Goal: Information Seeking & Learning: Learn about a topic

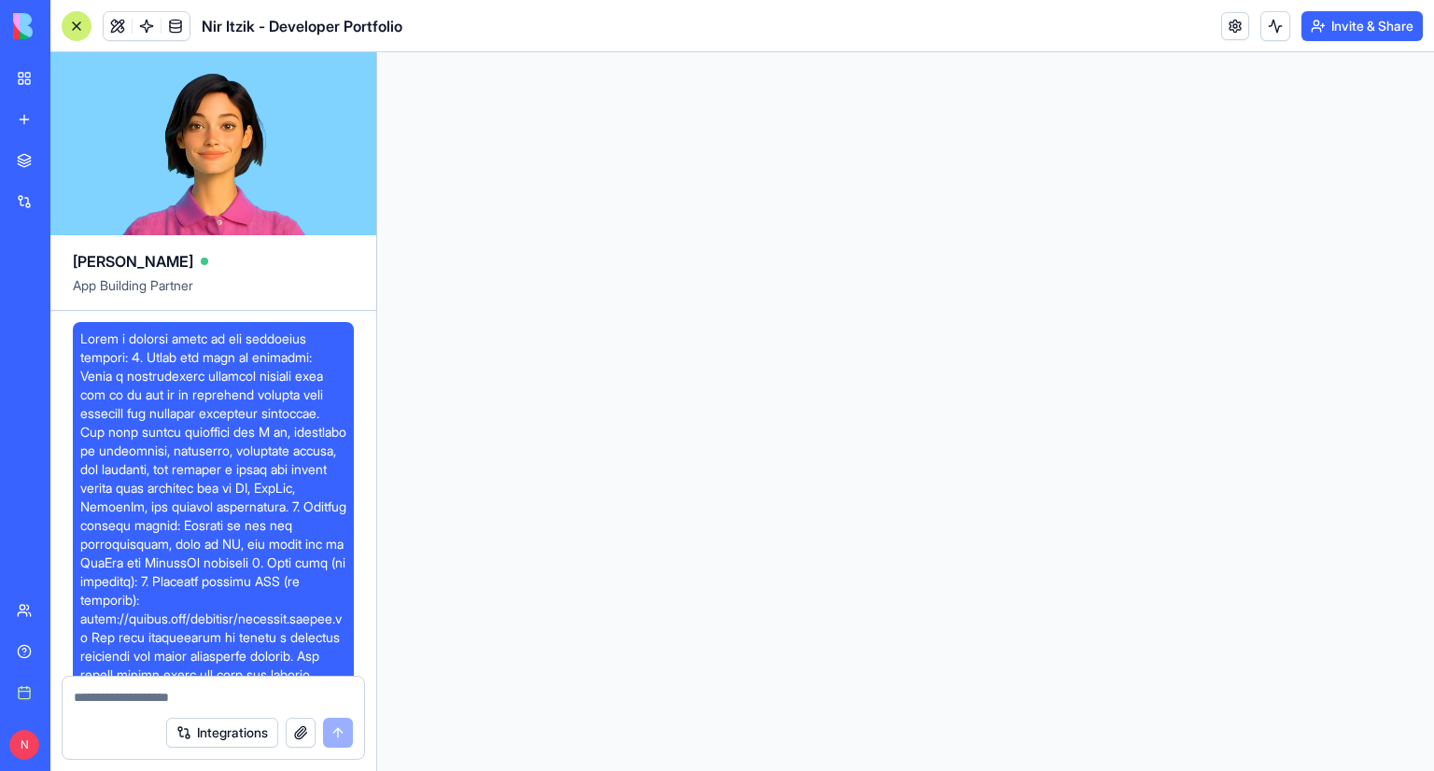
scroll to position [9099, 0]
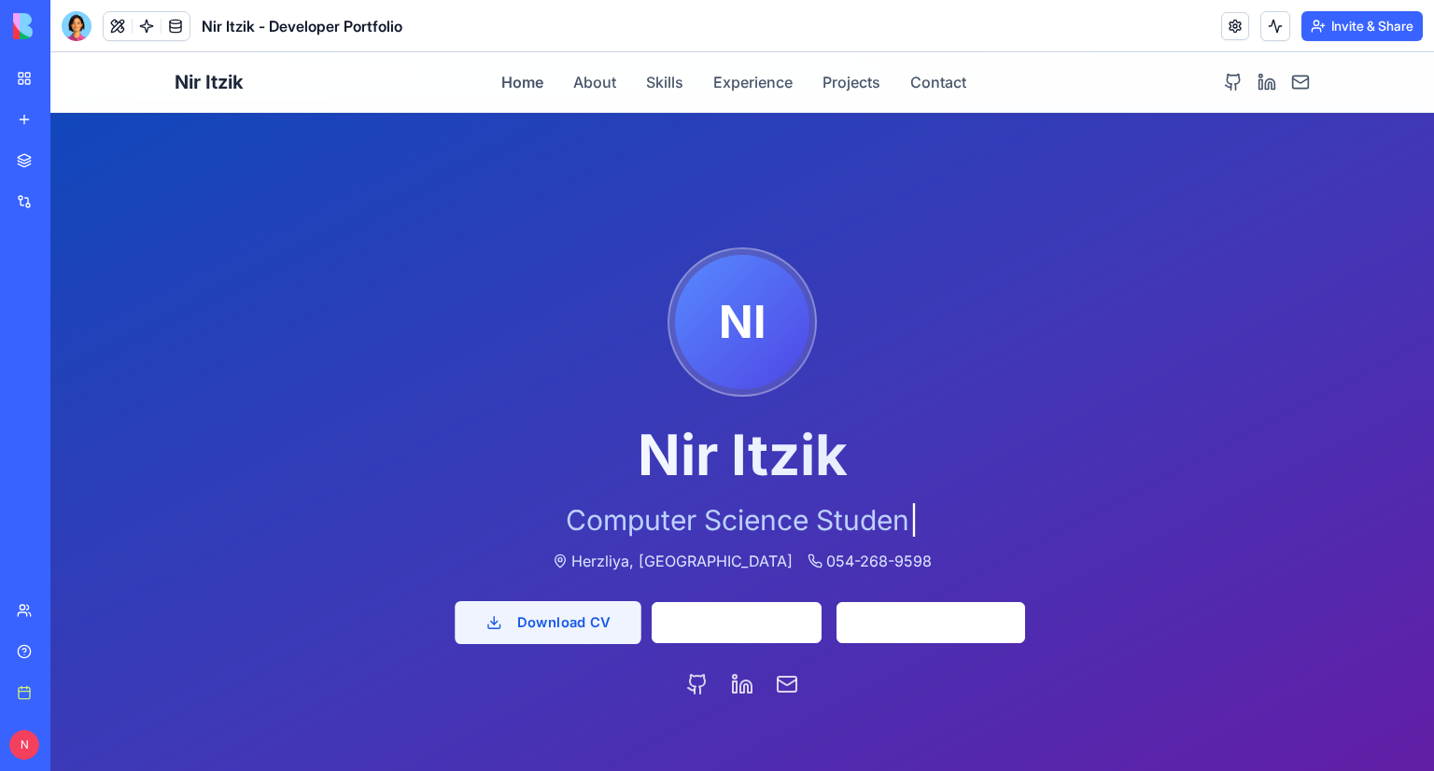
click at [560, 625] on button "Download CV" at bounding box center [548, 622] width 187 height 43
click at [485, 616] on button "Download CV" at bounding box center [548, 622] width 187 height 43
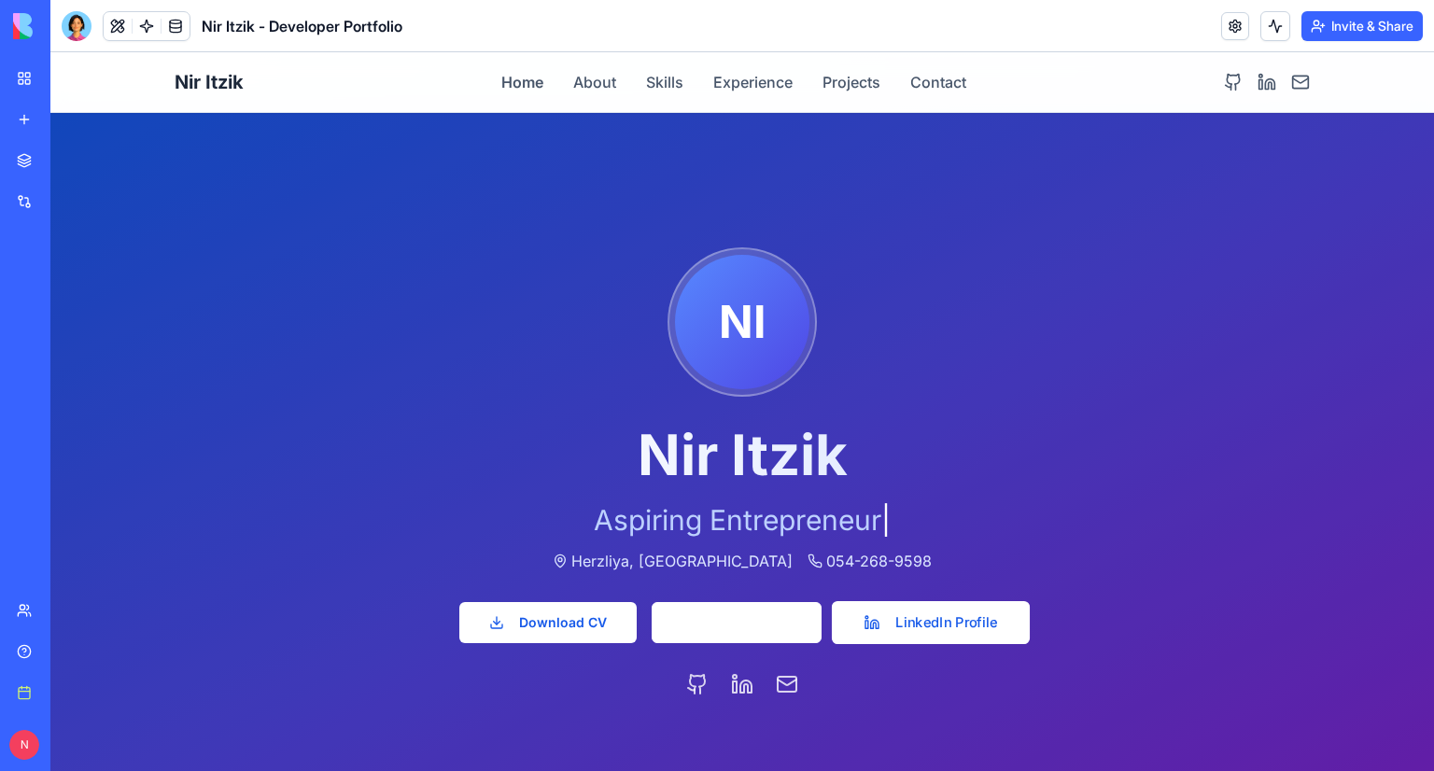
click at [960, 608] on link "LinkedIn Profile" at bounding box center [931, 622] width 198 height 43
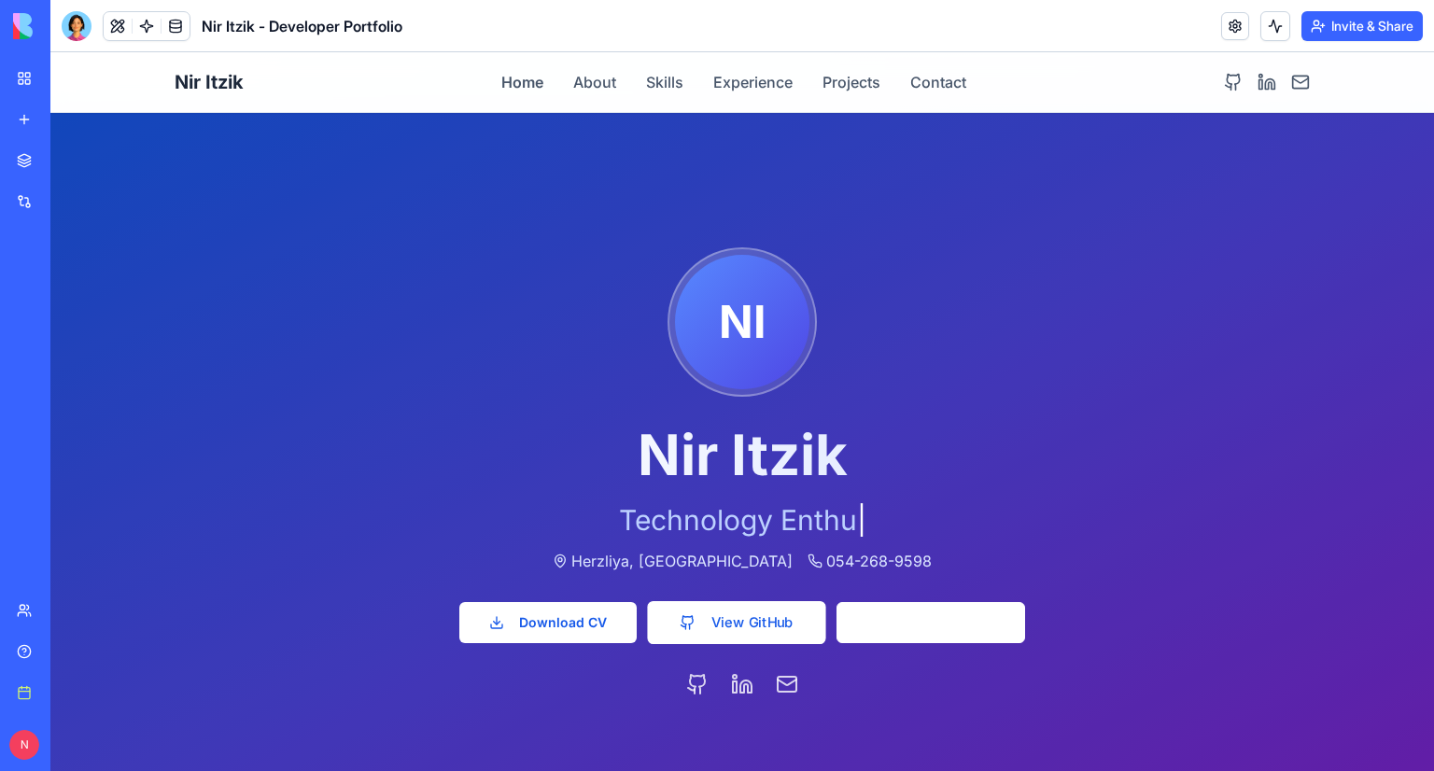
click at [727, 617] on link "View GitHub" at bounding box center [736, 622] width 178 height 43
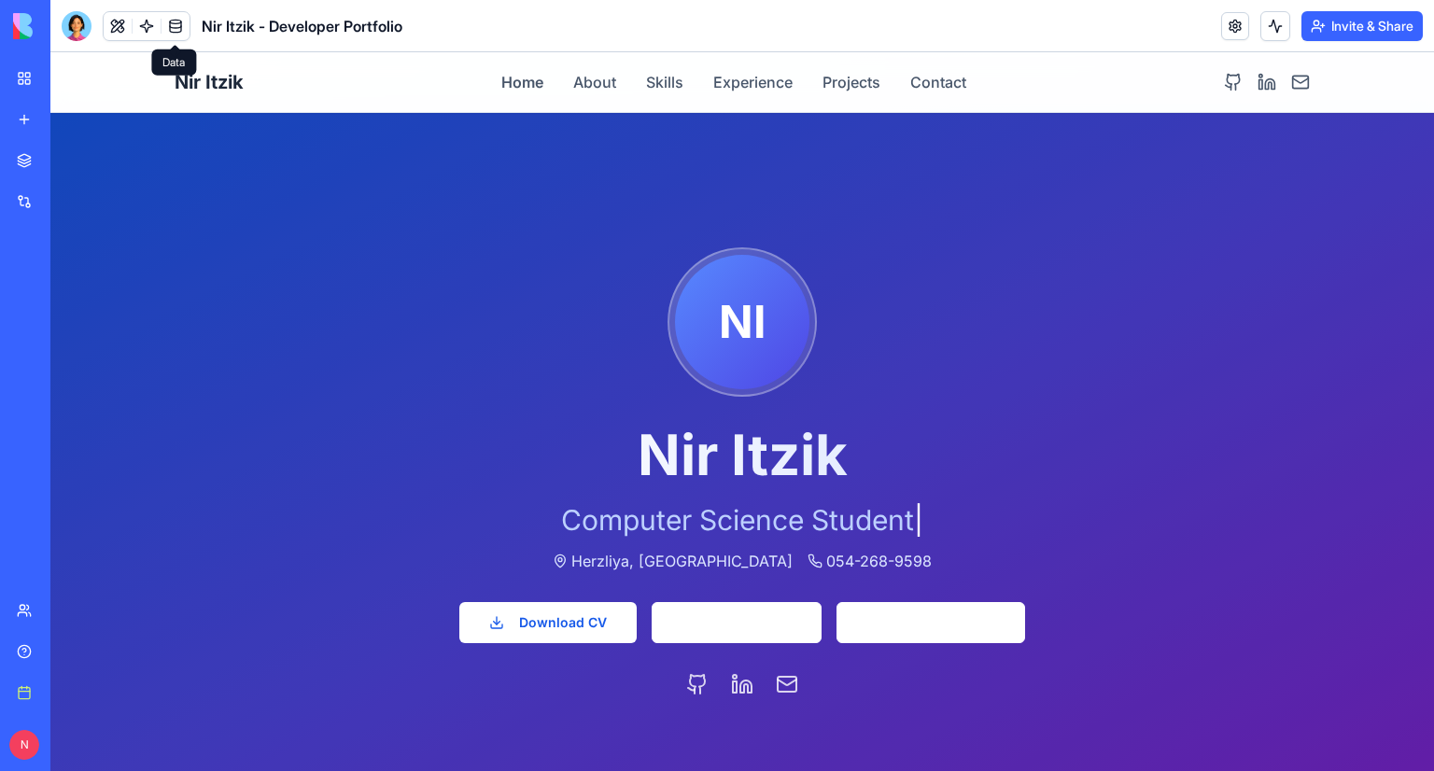
click at [186, 16] on link at bounding box center [175, 26] width 28 height 28
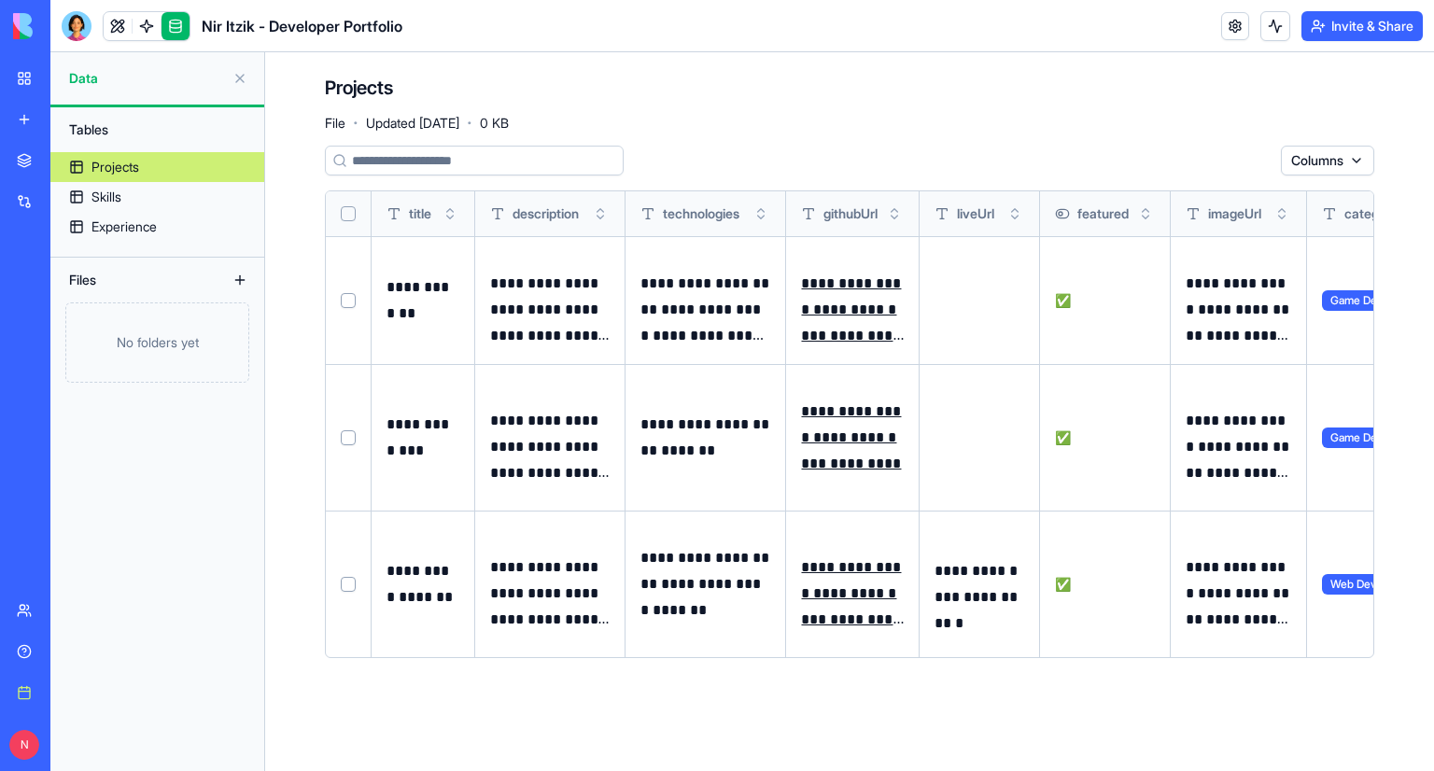
click at [1301, 165] on html "**********" at bounding box center [717, 385] width 1434 height 771
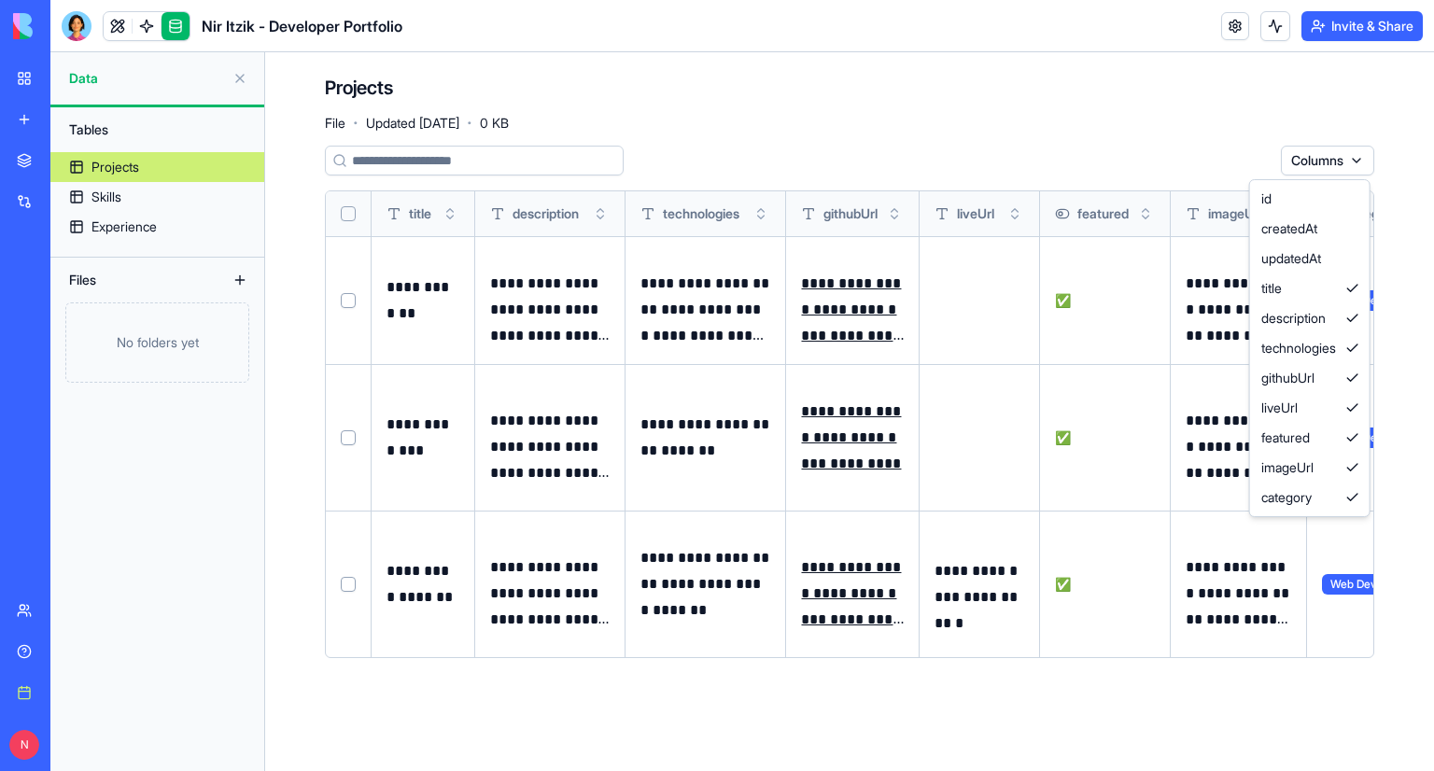
click at [1301, 165] on html "**********" at bounding box center [717, 385] width 1434 height 771
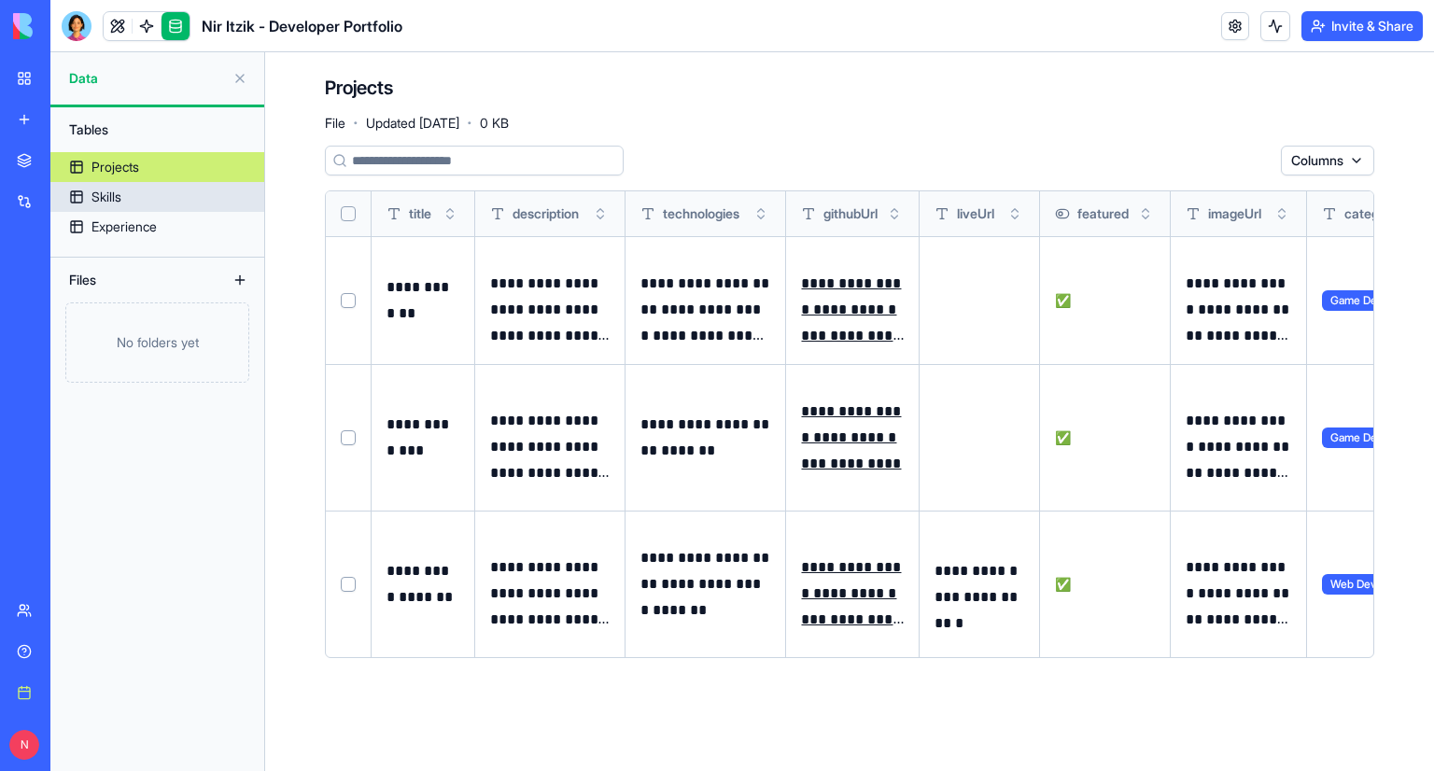
click at [158, 202] on link "Skills" at bounding box center [157, 197] width 214 height 30
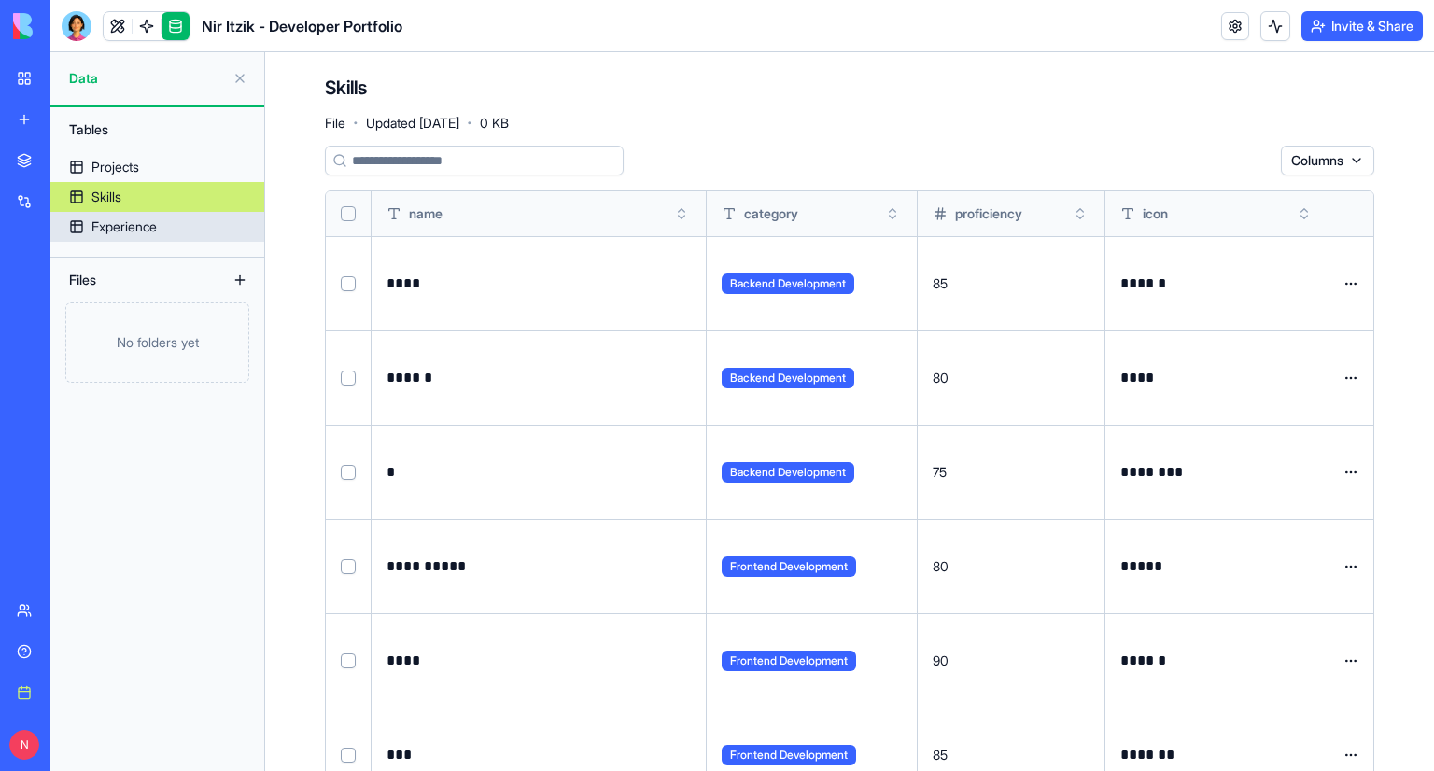
click at [153, 214] on link "Experience" at bounding box center [157, 227] width 214 height 30
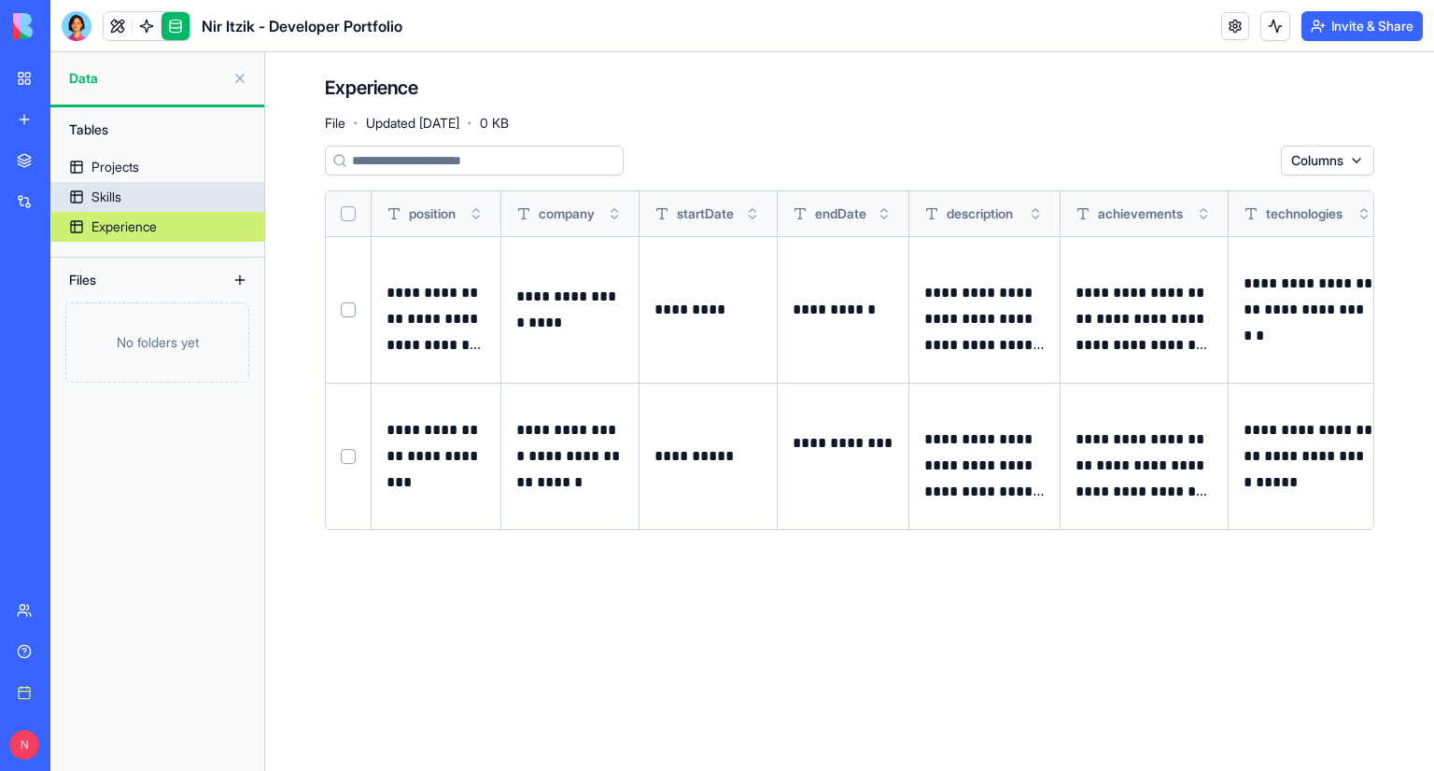
click at [178, 203] on link "Skills" at bounding box center [157, 197] width 214 height 30
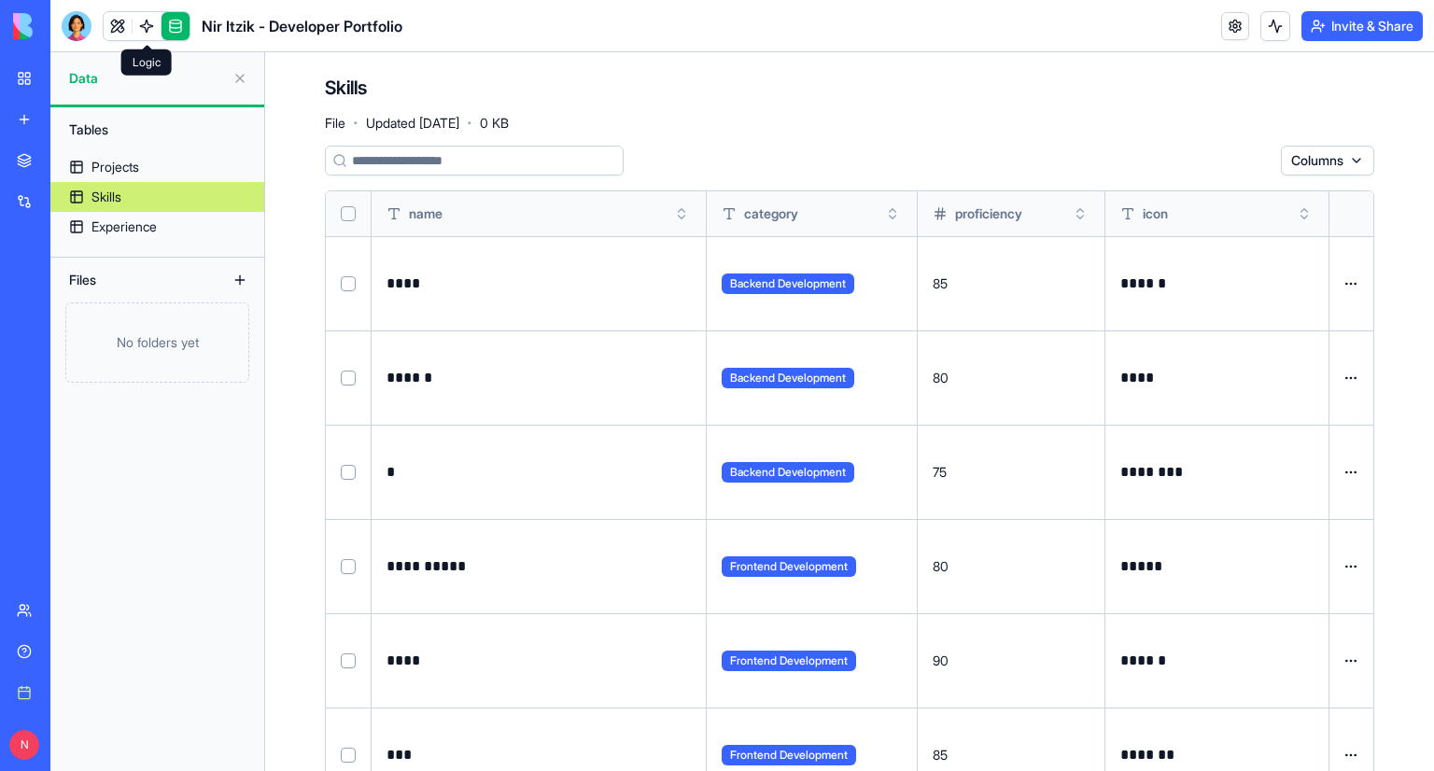
click at [155, 26] on link at bounding box center [147, 26] width 28 height 28
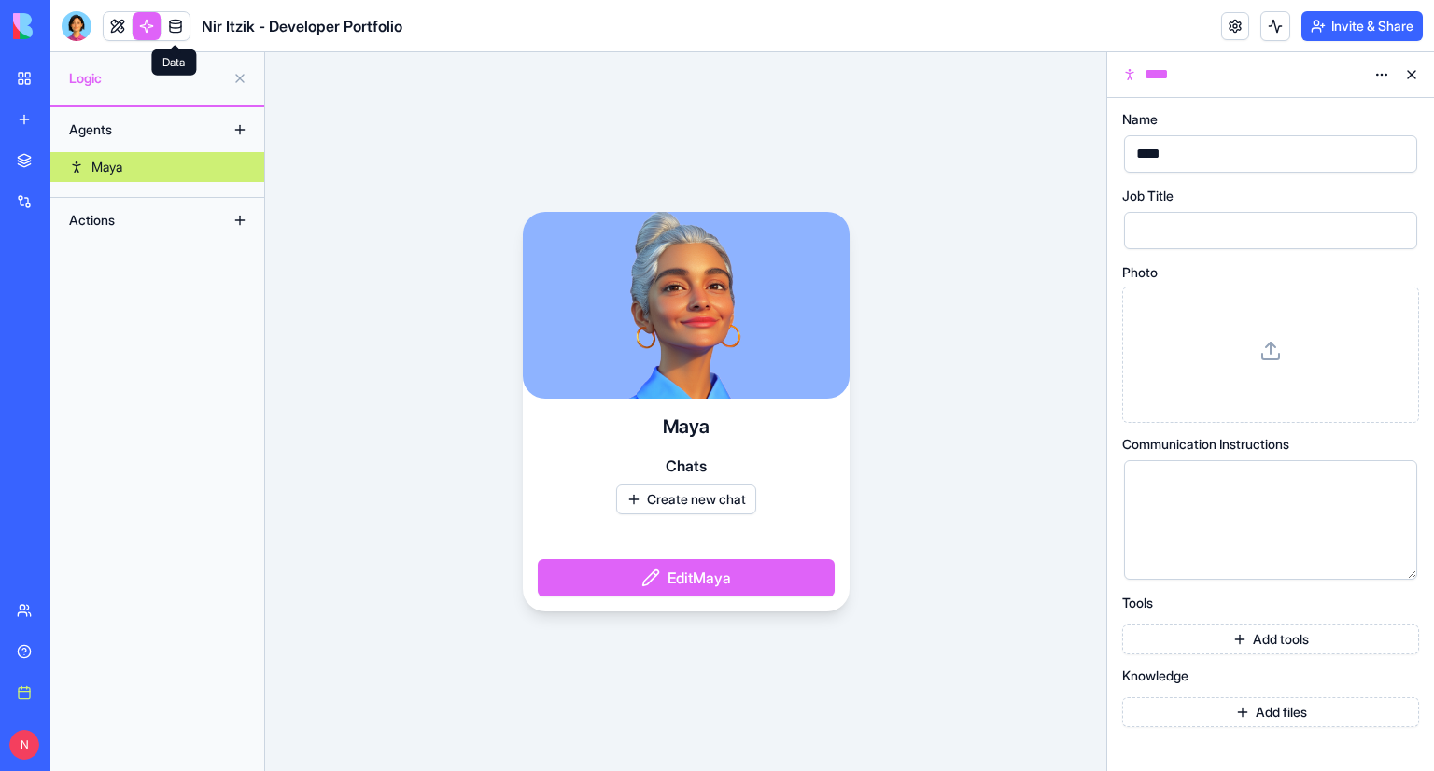
click at [118, 39] on div at bounding box center [147, 26] width 88 height 30
click at [123, 16] on link at bounding box center [118, 26] width 28 height 28
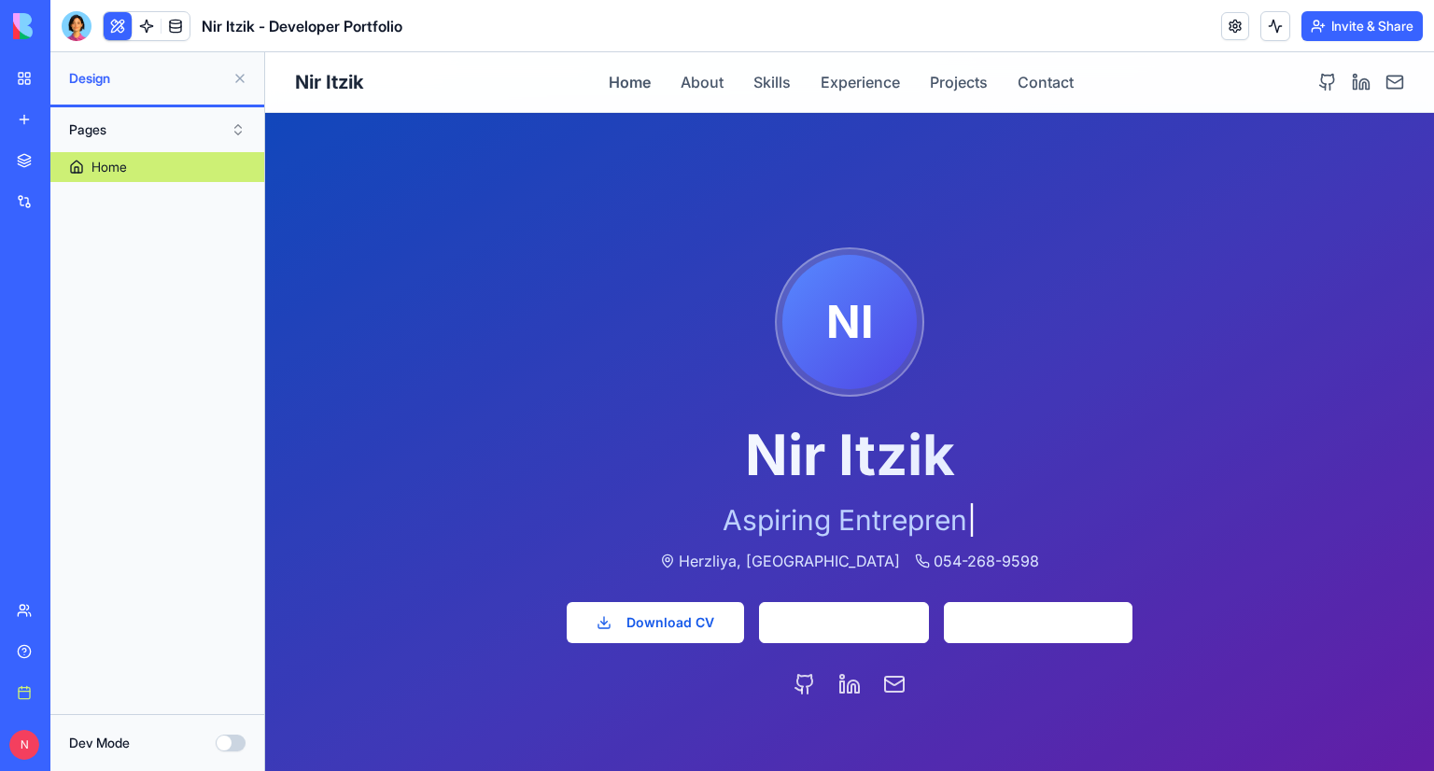
click at [231, 748] on button "Dev Mode" at bounding box center [231, 743] width 30 height 17
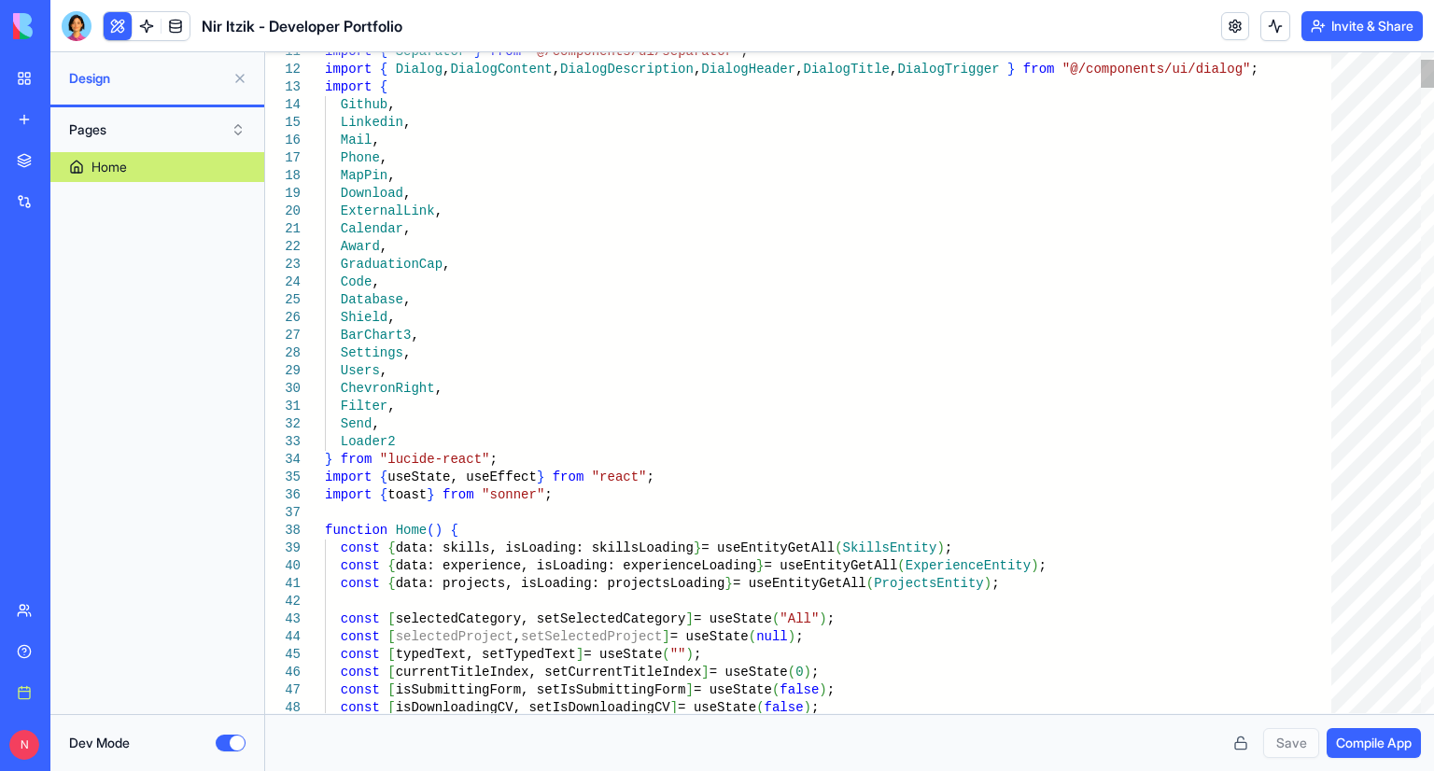
type button "on"
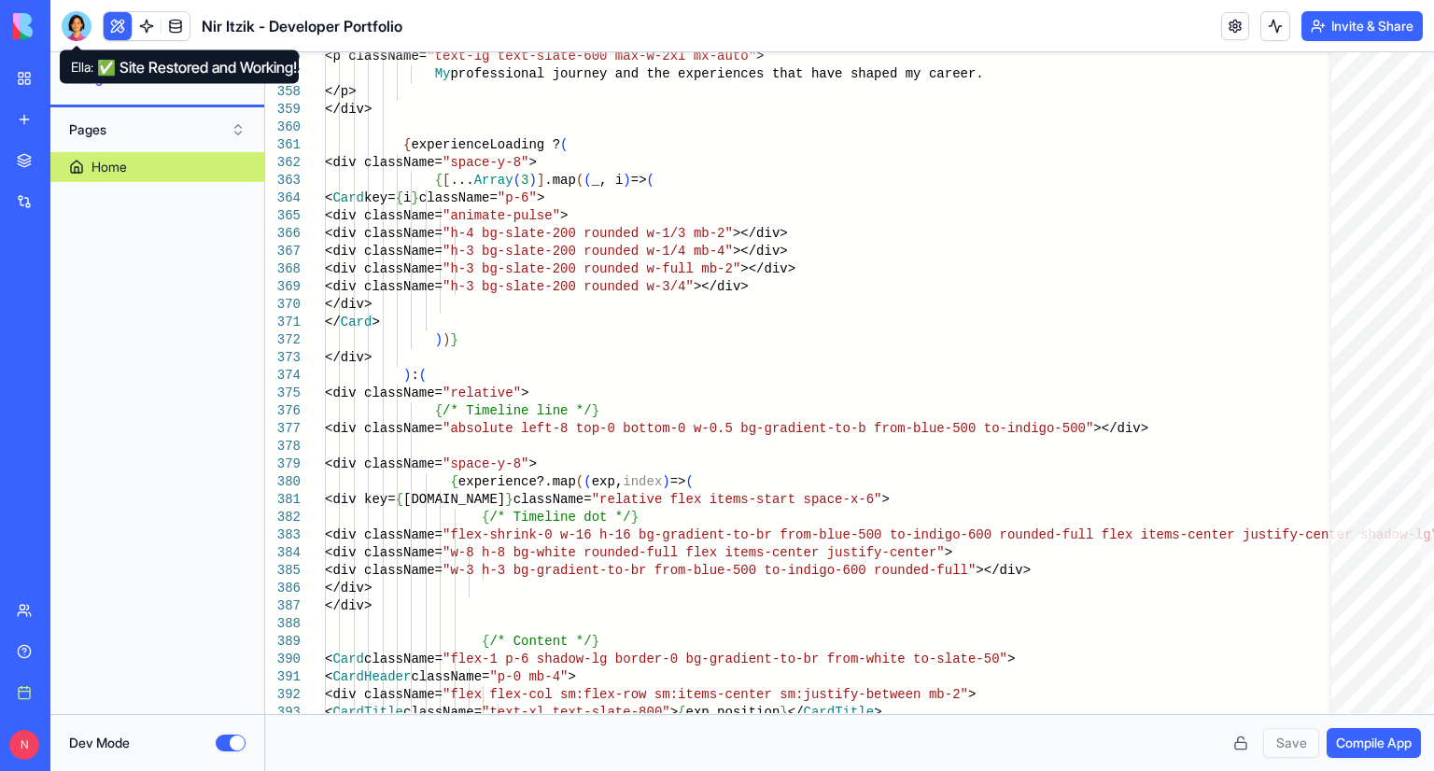
click at [65, 36] on div at bounding box center [77, 26] width 30 height 30
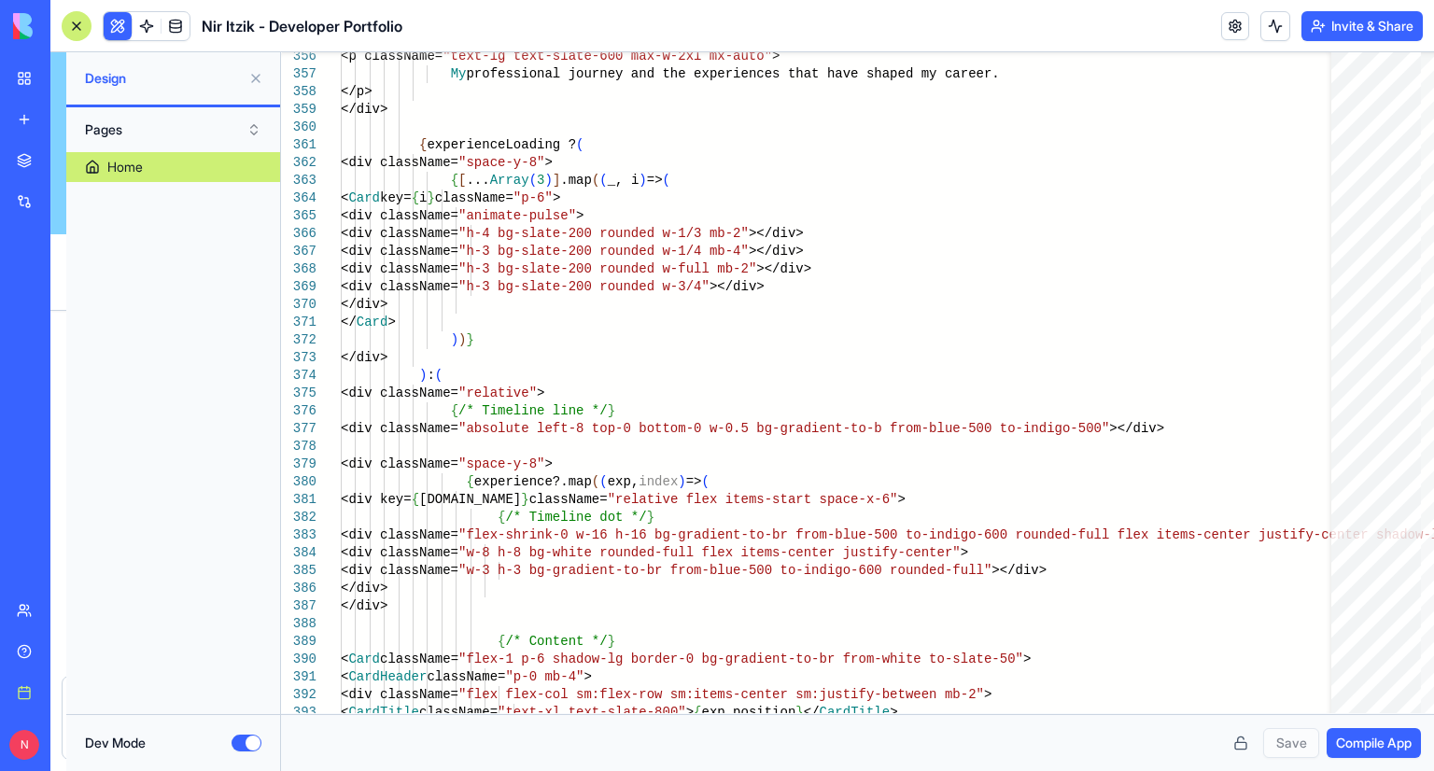
scroll to position [69, 0]
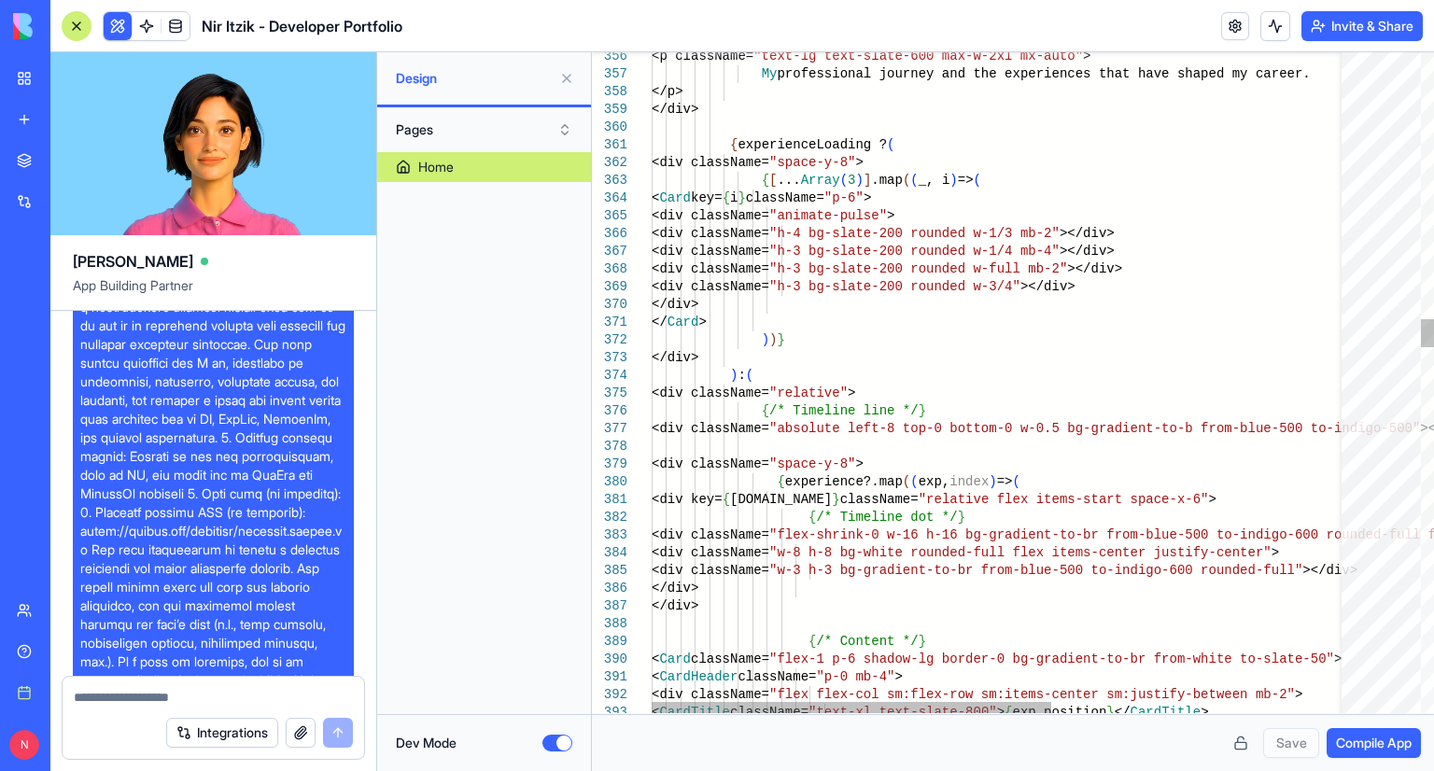
click at [124, 705] on textarea at bounding box center [213, 697] width 279 height 19
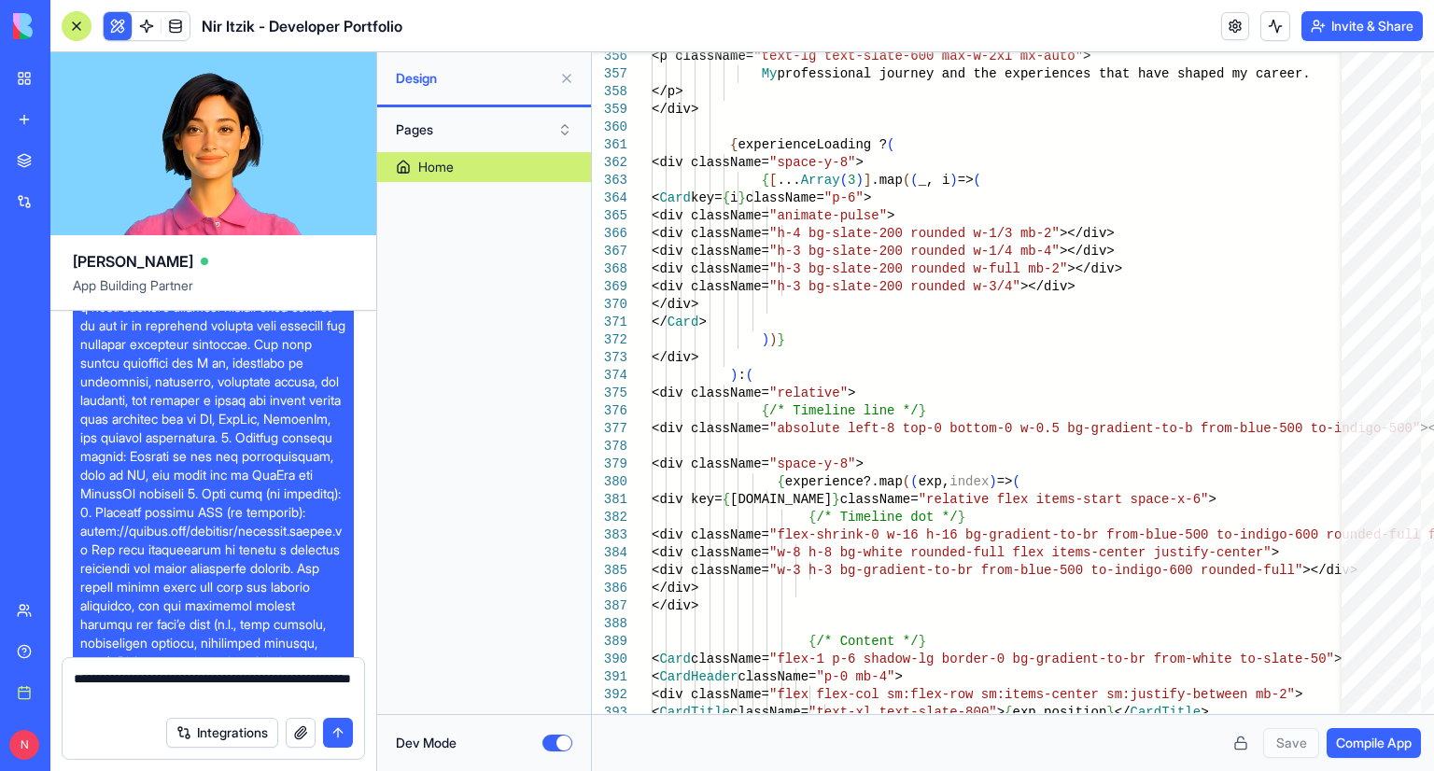
paste textarea "**********"
type textarea "**********"
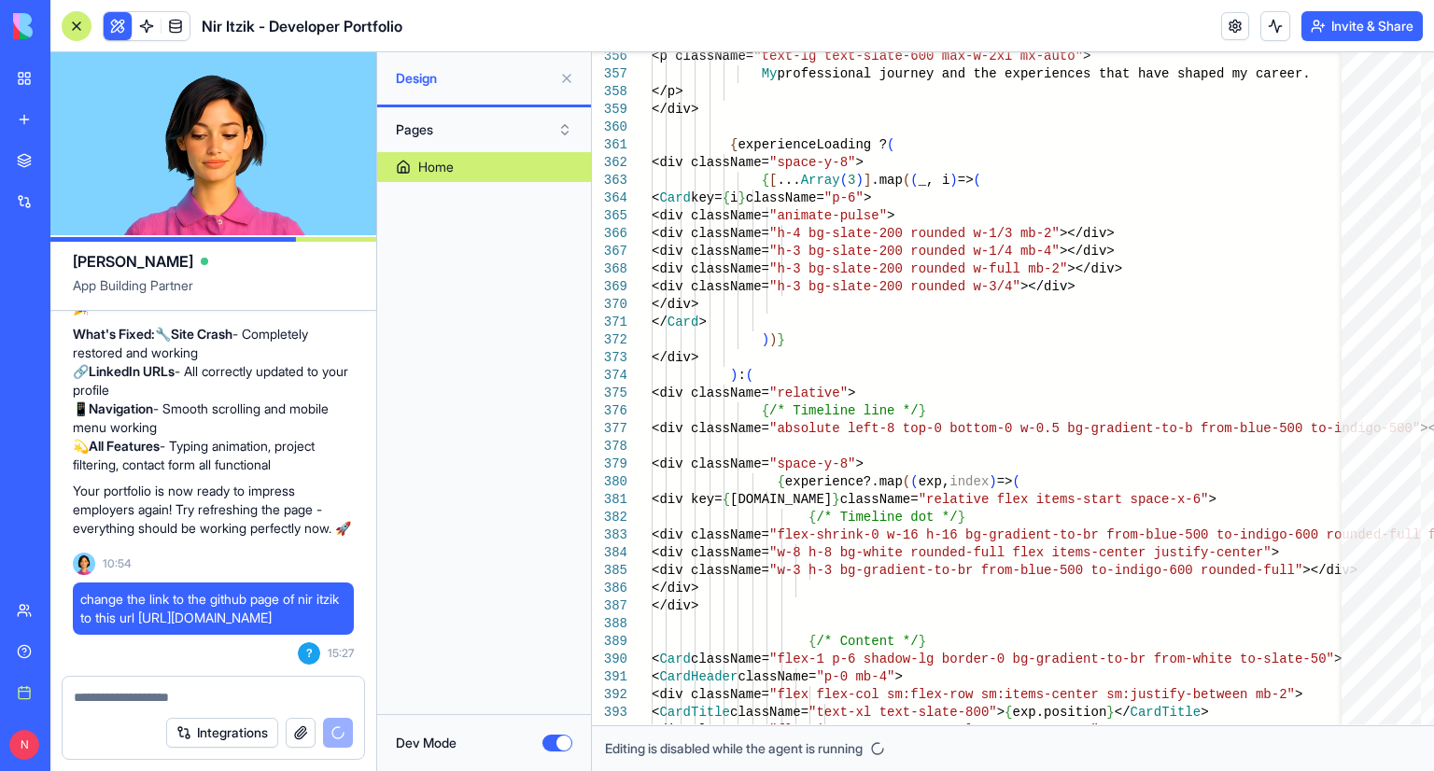
click at [562, 73] on button at bounding box center [567, 78] width 30 height 30
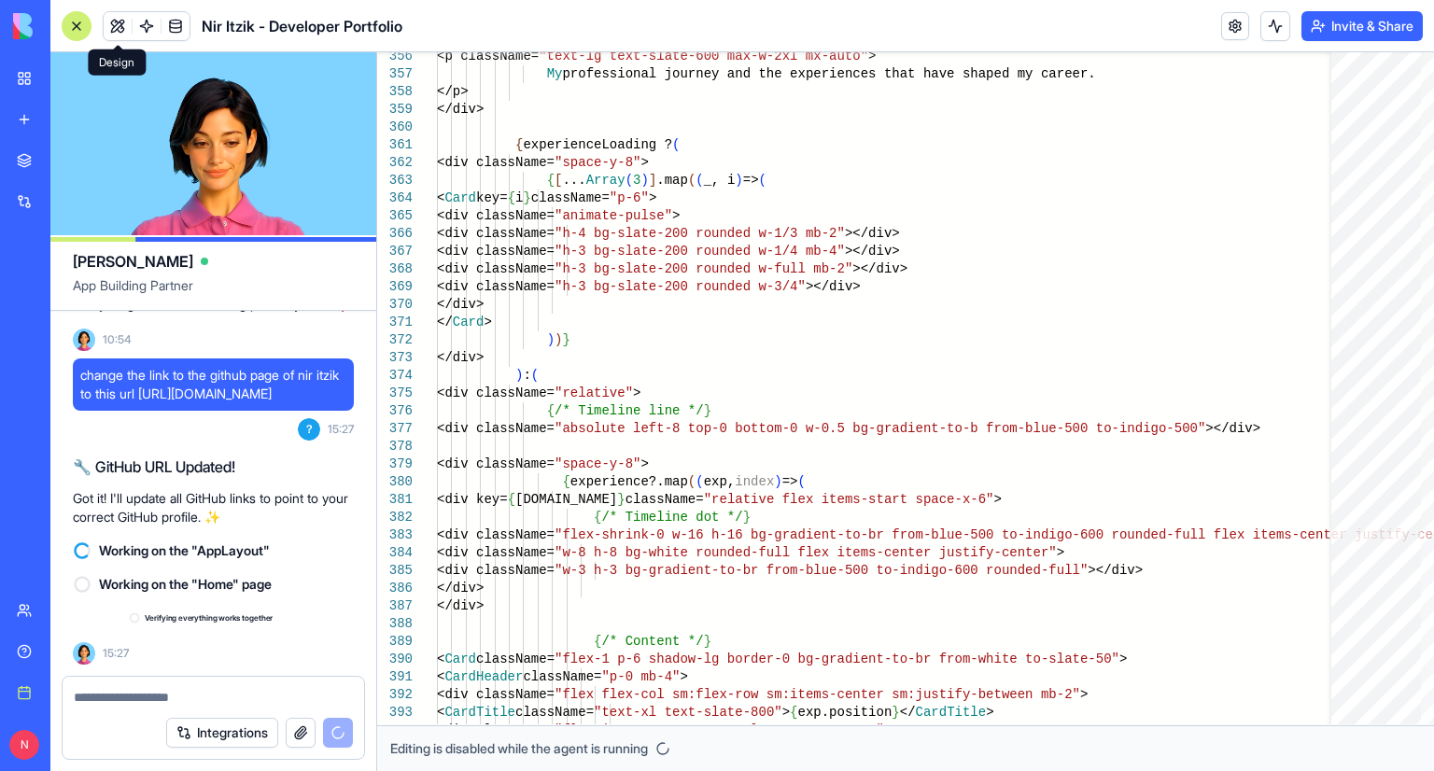
scroll to position [9412, 0]
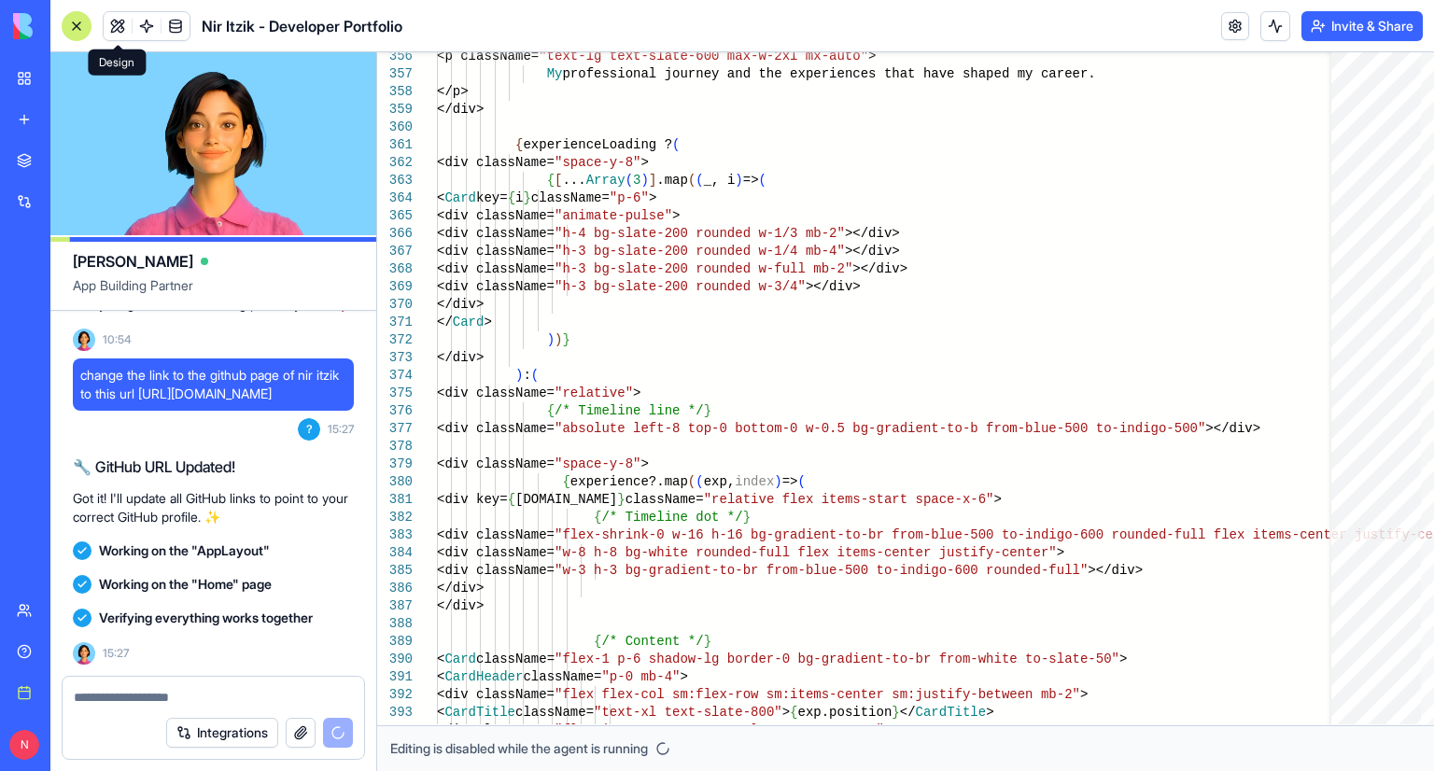
click at [73, 17] on div at bounding box center [77, 26] width 30 height 30
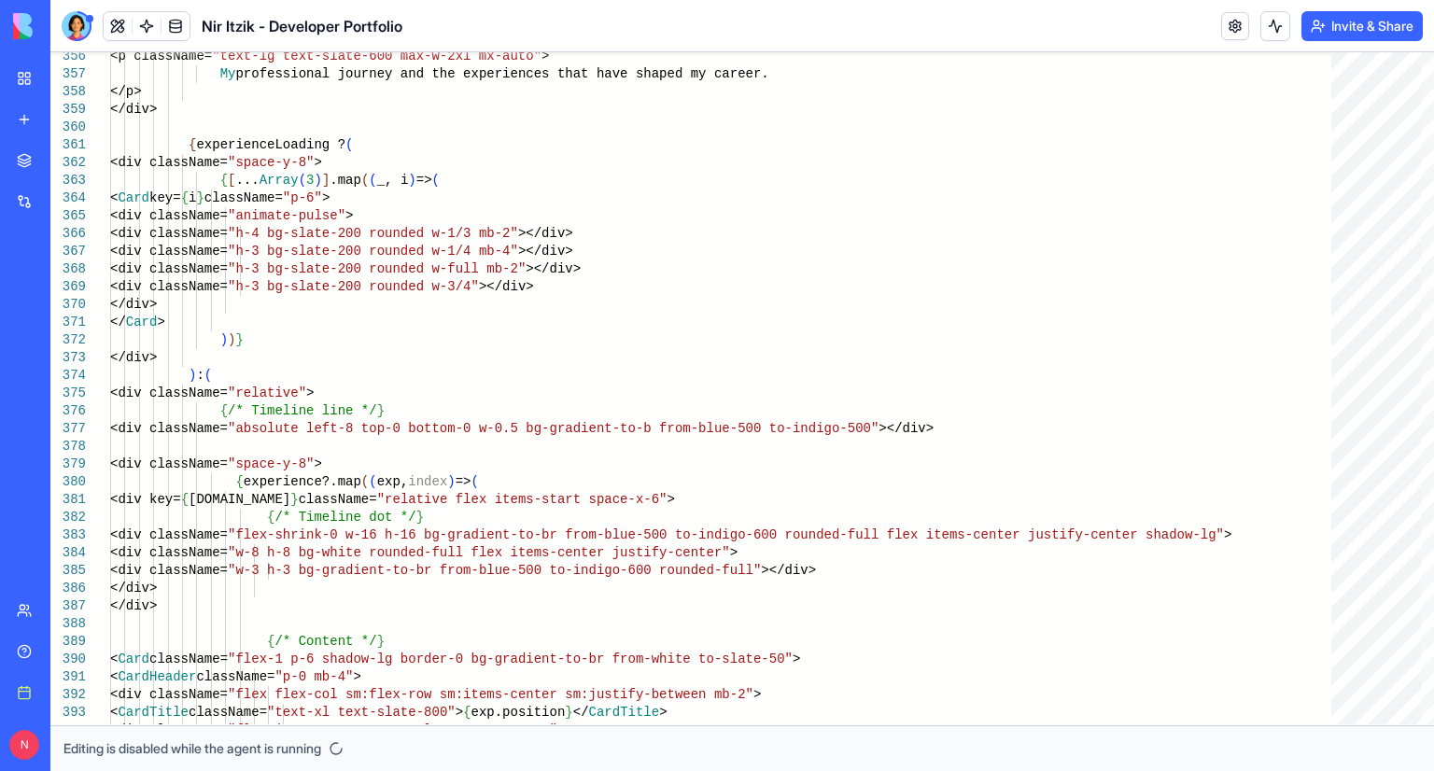
click at [76, 26] on div at bounding box center [77, 26] width 30 height 30
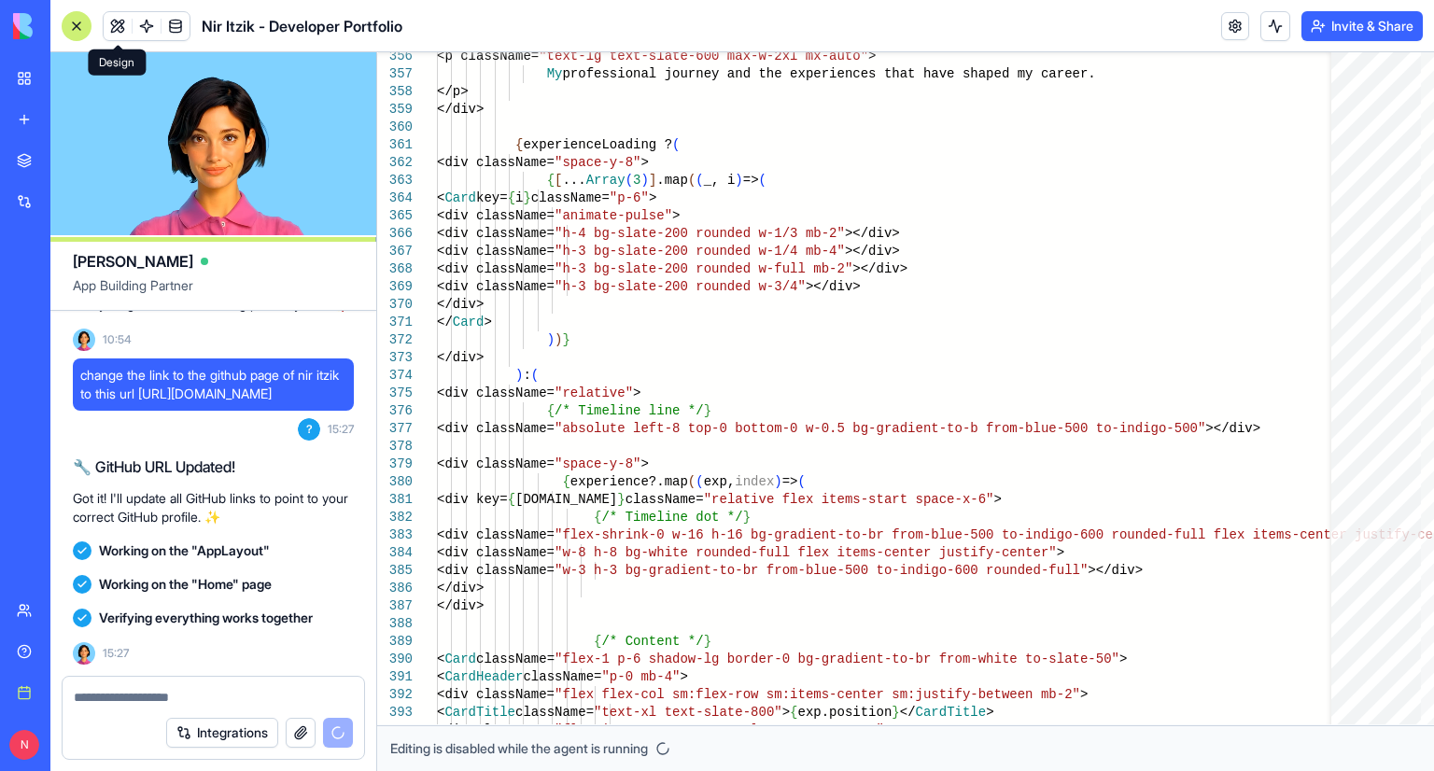
click at [115, 27] on button at bounding box center [118, 26] width 28 height 28
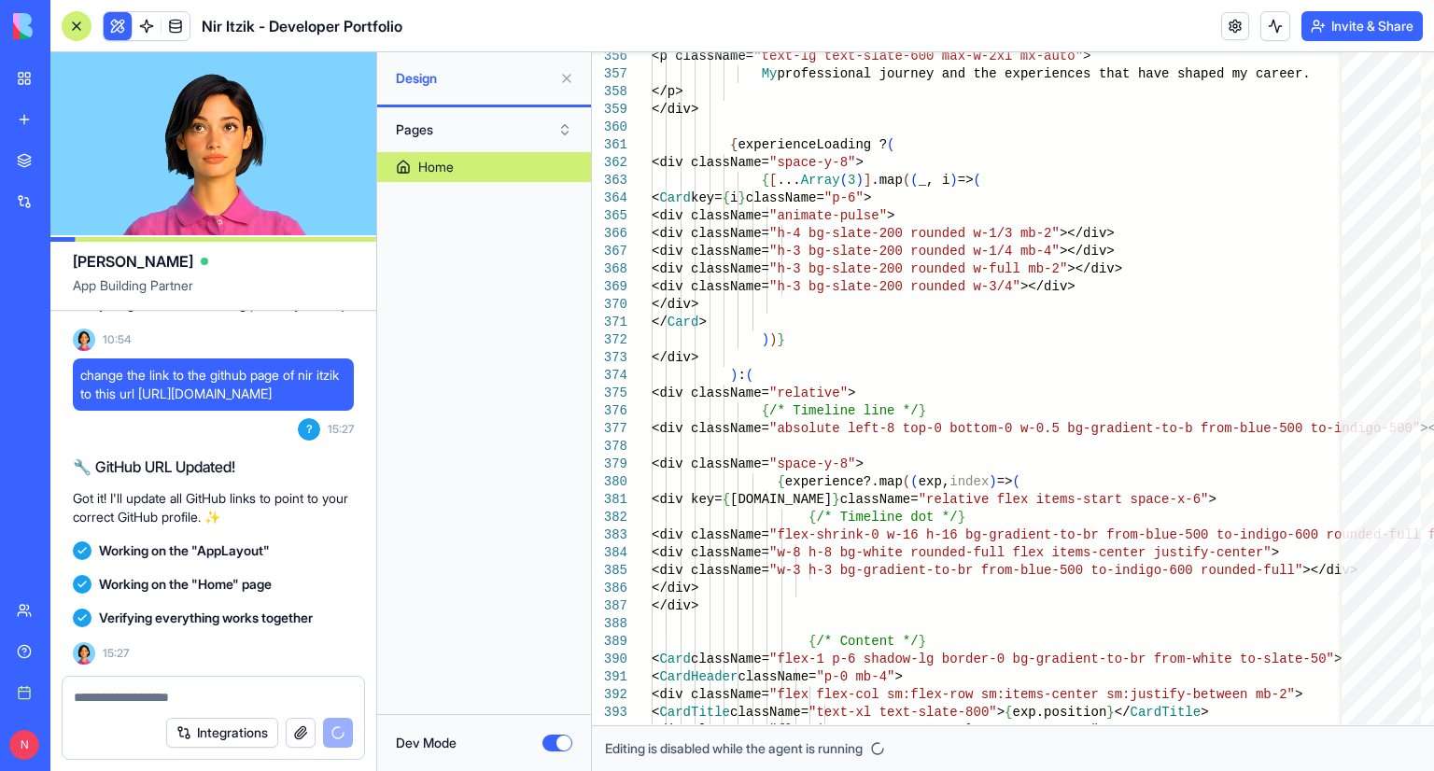
click at [148, 23] on link at bounding box center [147, 26] width 28 height 28
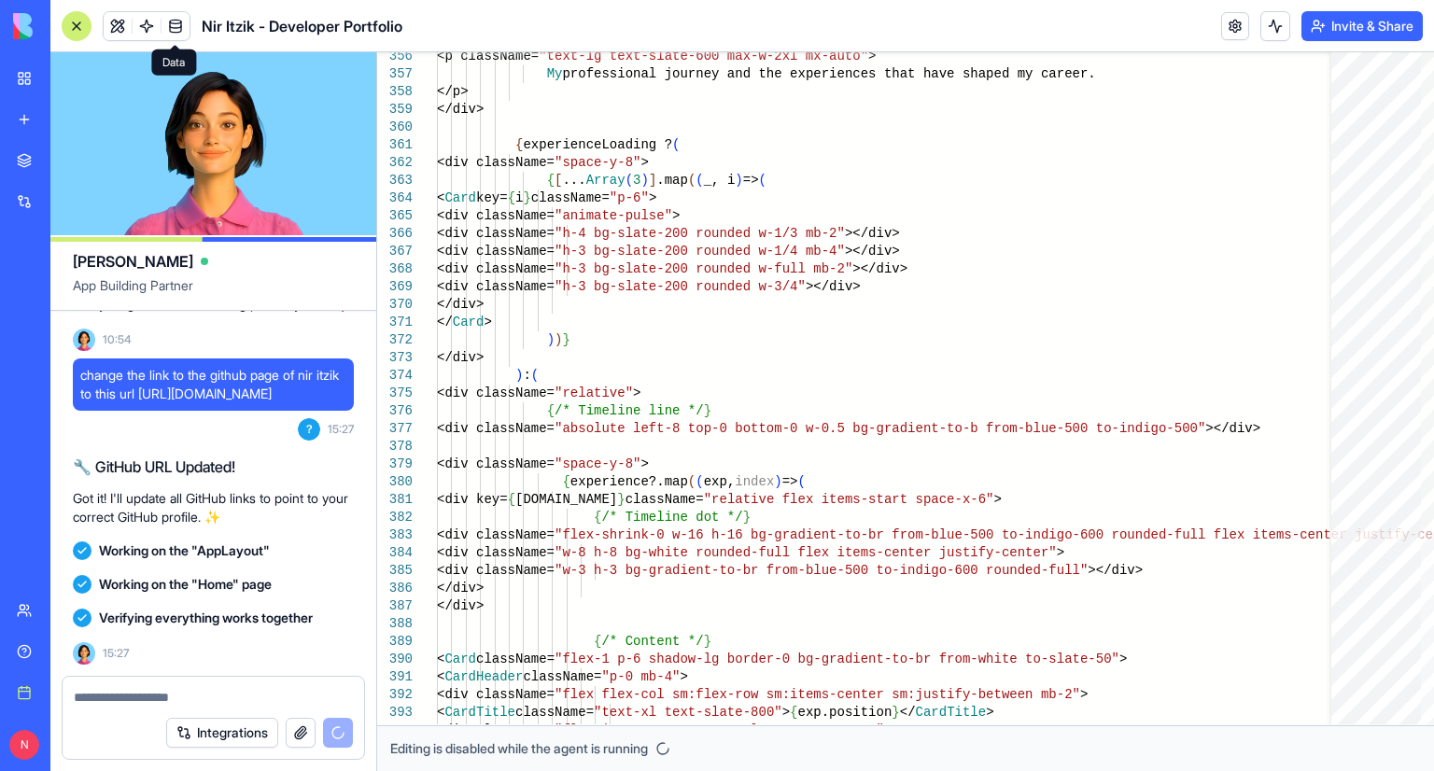
click at [176, 25] on link at bounding box center [175, 26] width 28 height 28
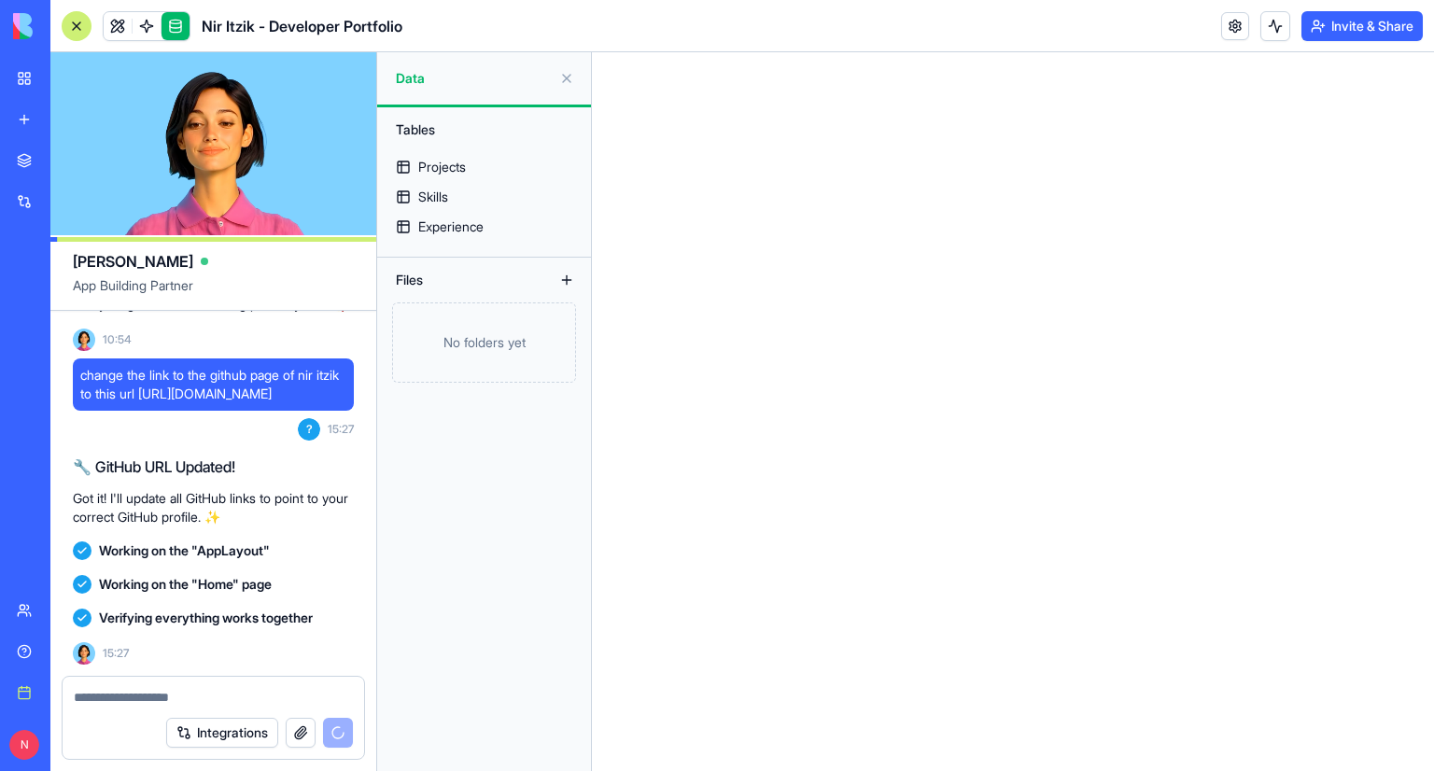
scroll to position [9727, 0]
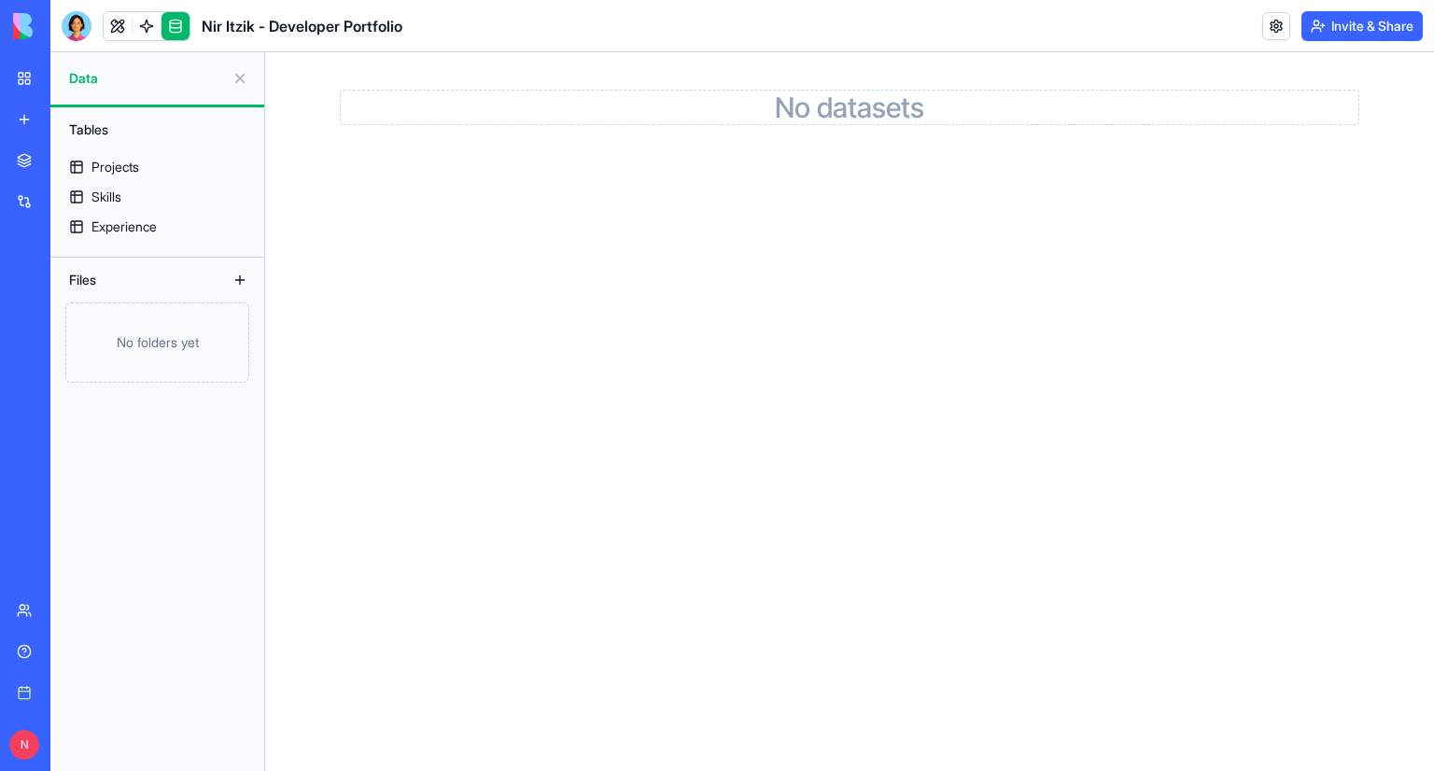
click at [0, 73] on div "BETA My Workspace New app Marketplace Integrations Recent Google Ads Template G…" at bounding box center [25, 385] width 50 height 771
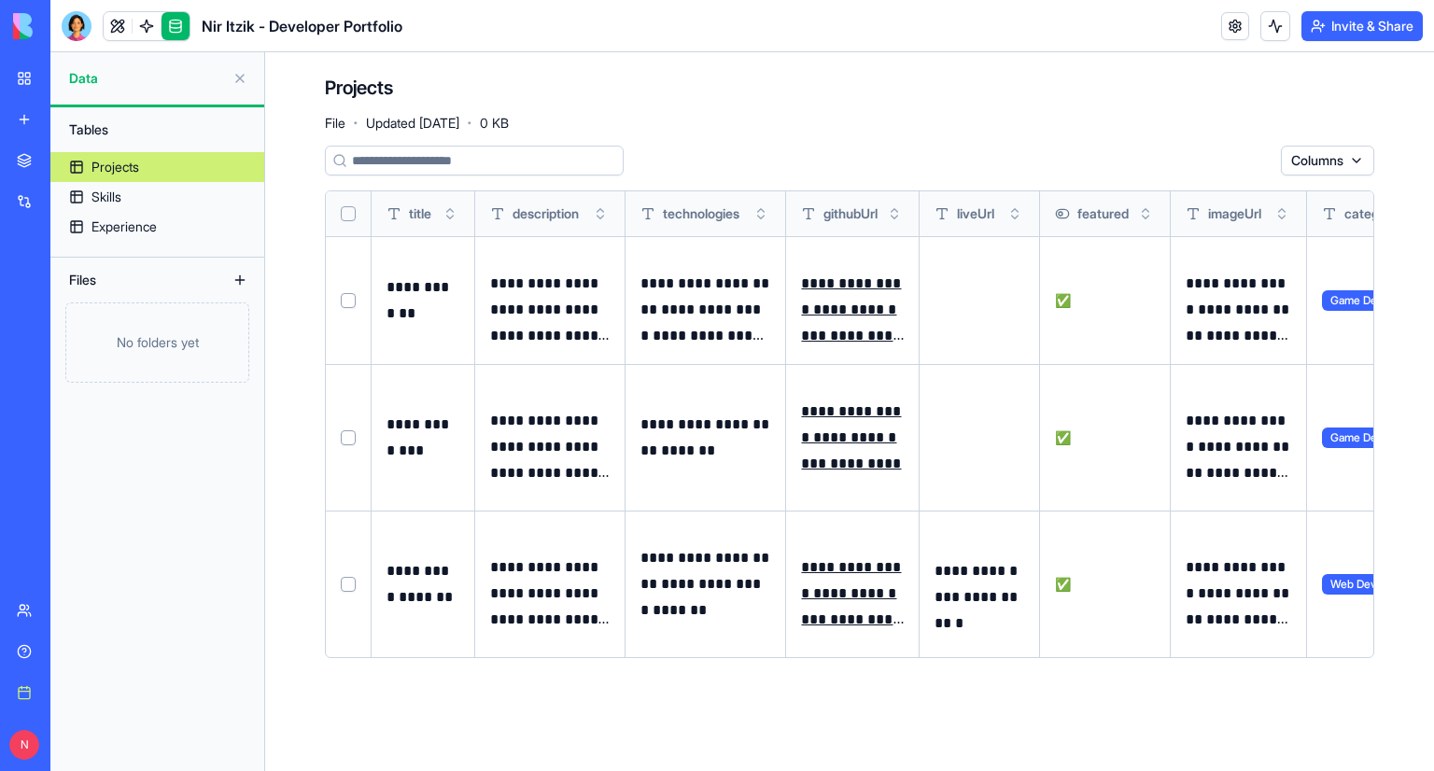
click at [31, 371] on div "Nir Itzik - Developer Portfolio" at bounding box center [43, 373] width 52 height 19
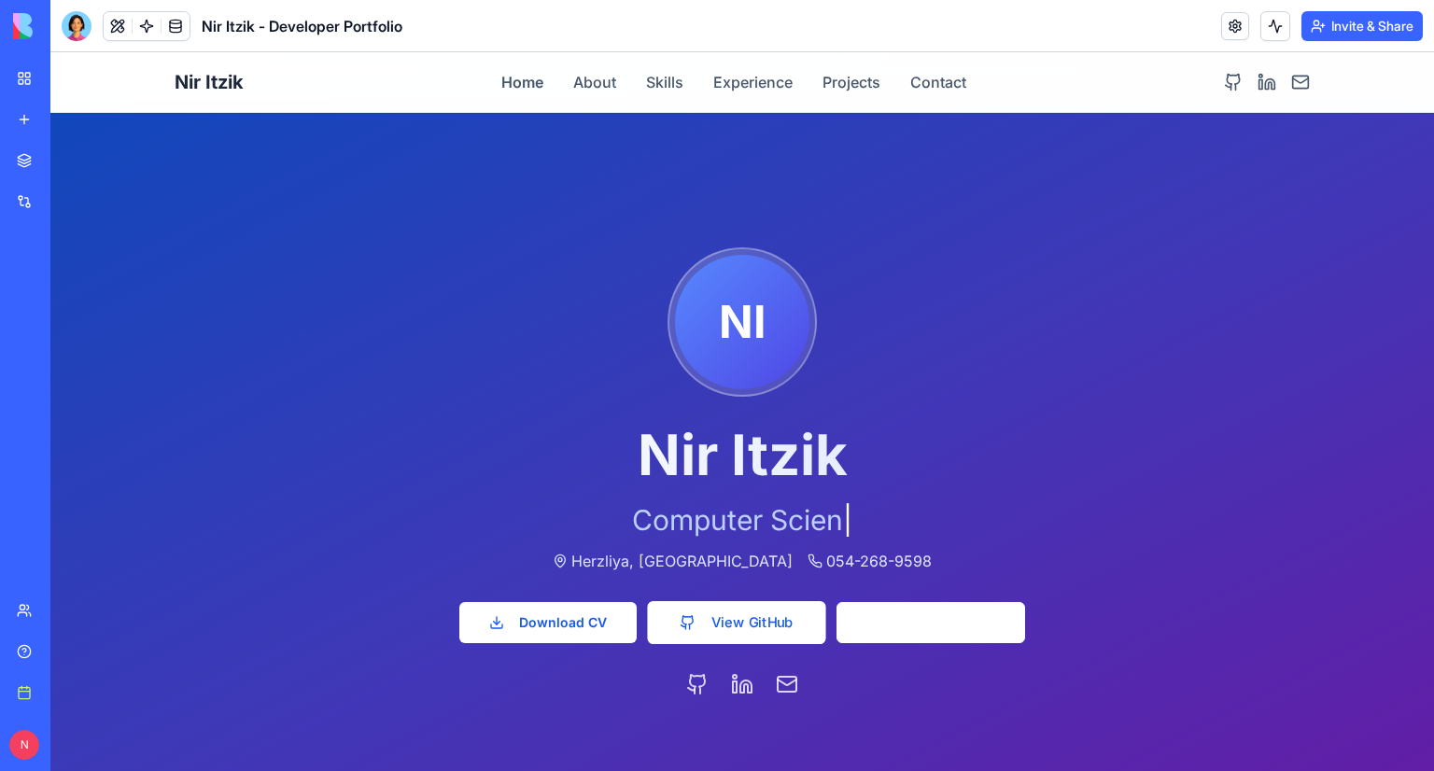
click at [679, 624] on link "View GitHub" at bounding box center [736, 622] width 178 height 43
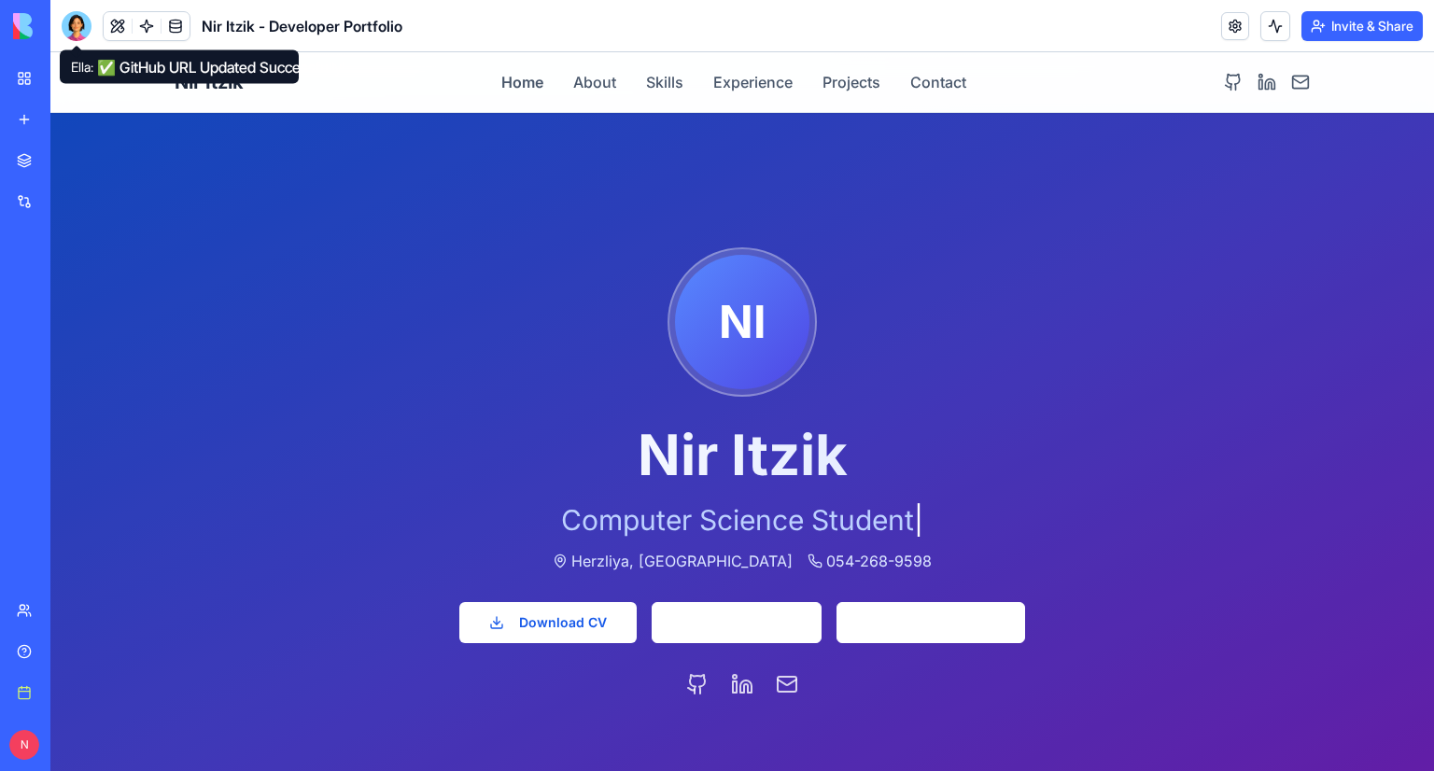
click at [81, 17] on div at bounding box center [77, 26] width 30 height 30
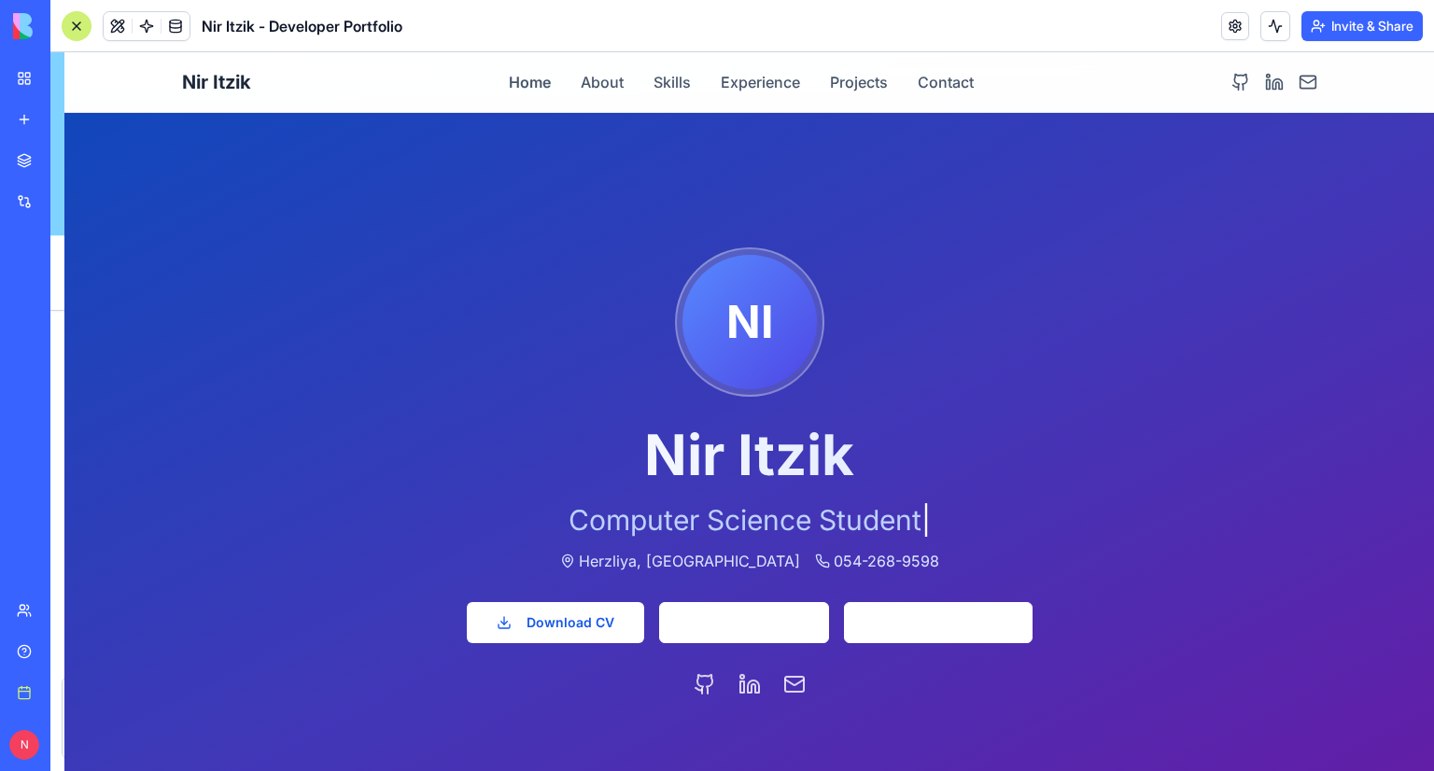
scroll to position [9727, 0]
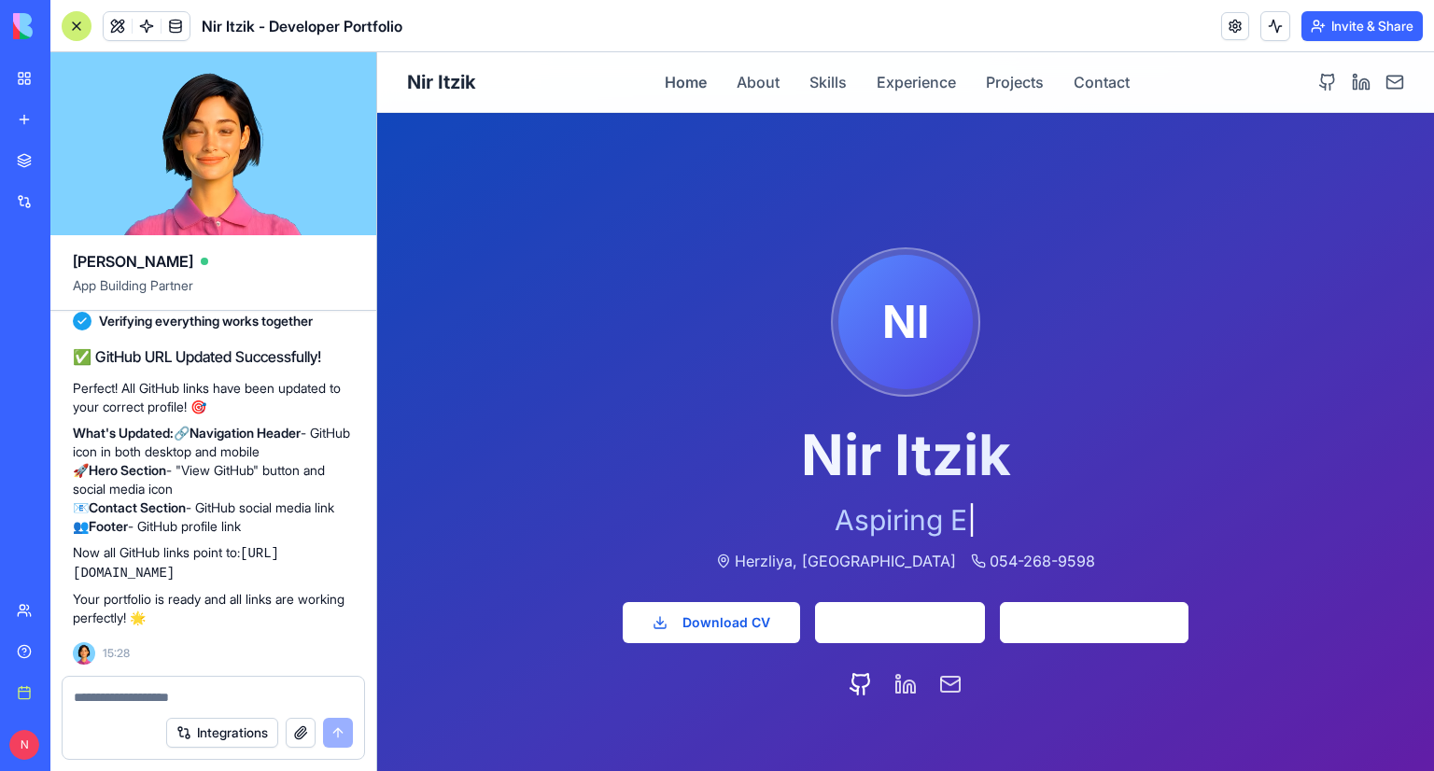
click at [857, 679] on icon at bounding box center [860, 684] width 24 height 24
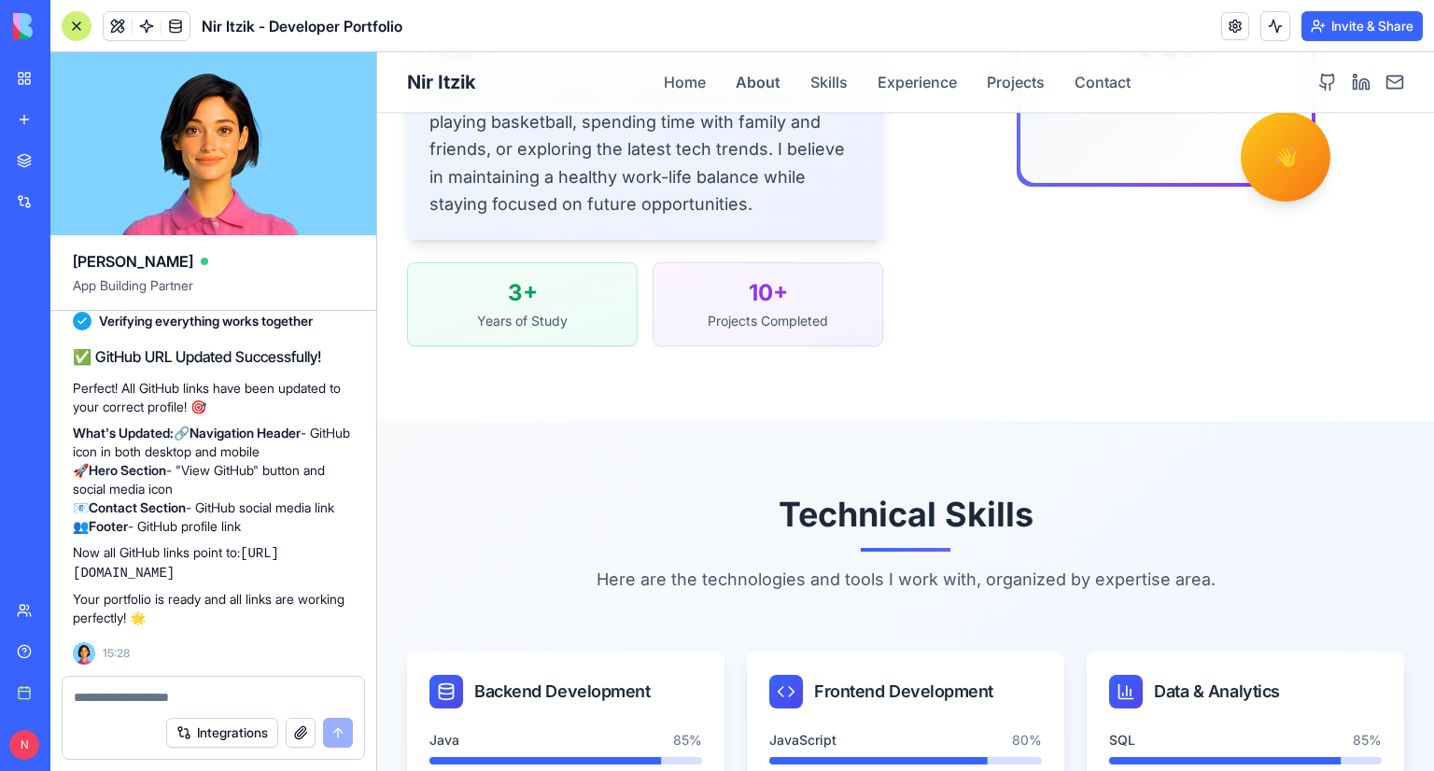
scroll to position [1400, 0]
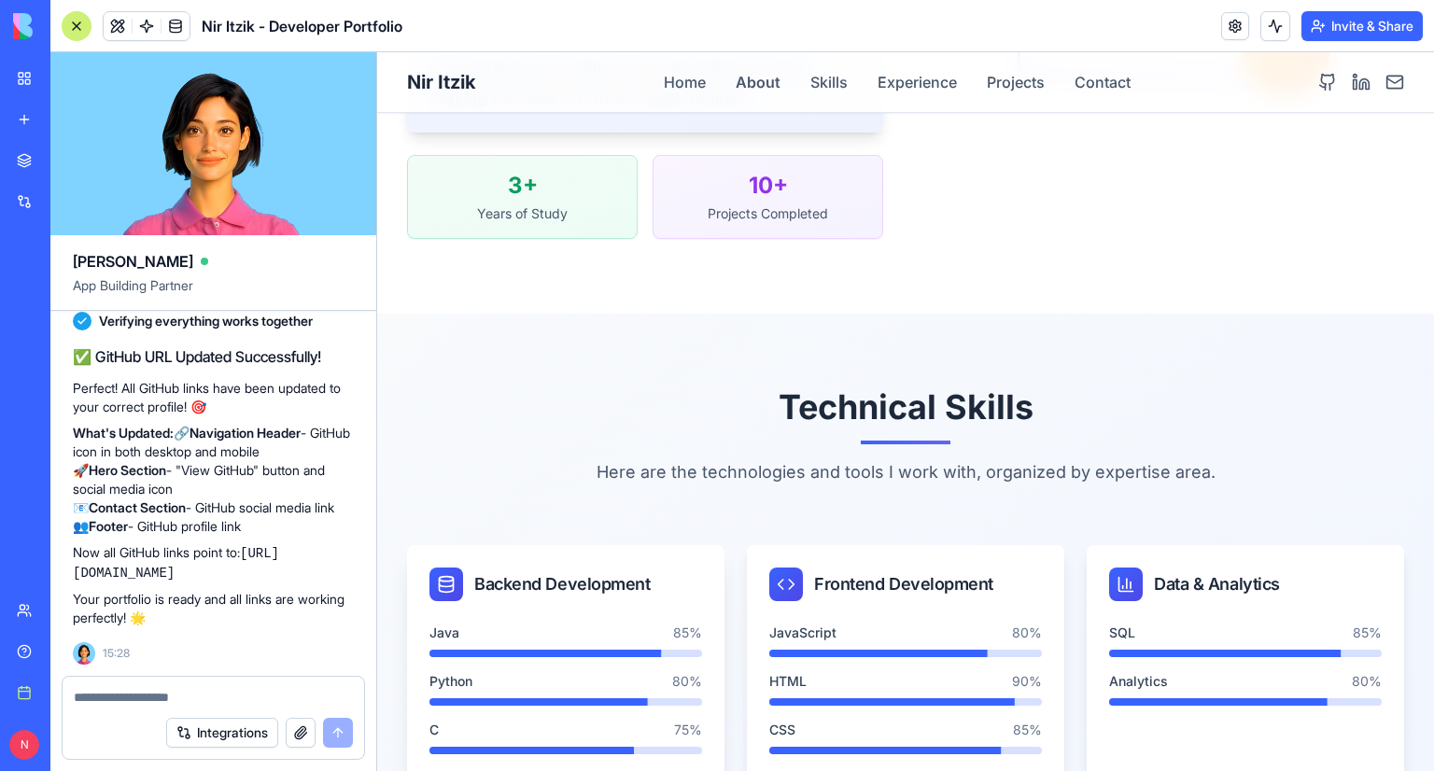
click at [604, 571] on span "Backend Development" at bounding box center [561, 584] width 175 height 26
click at [478, 571] on span "Backend Development" at bounding box center [561, 584] width 175 height 26
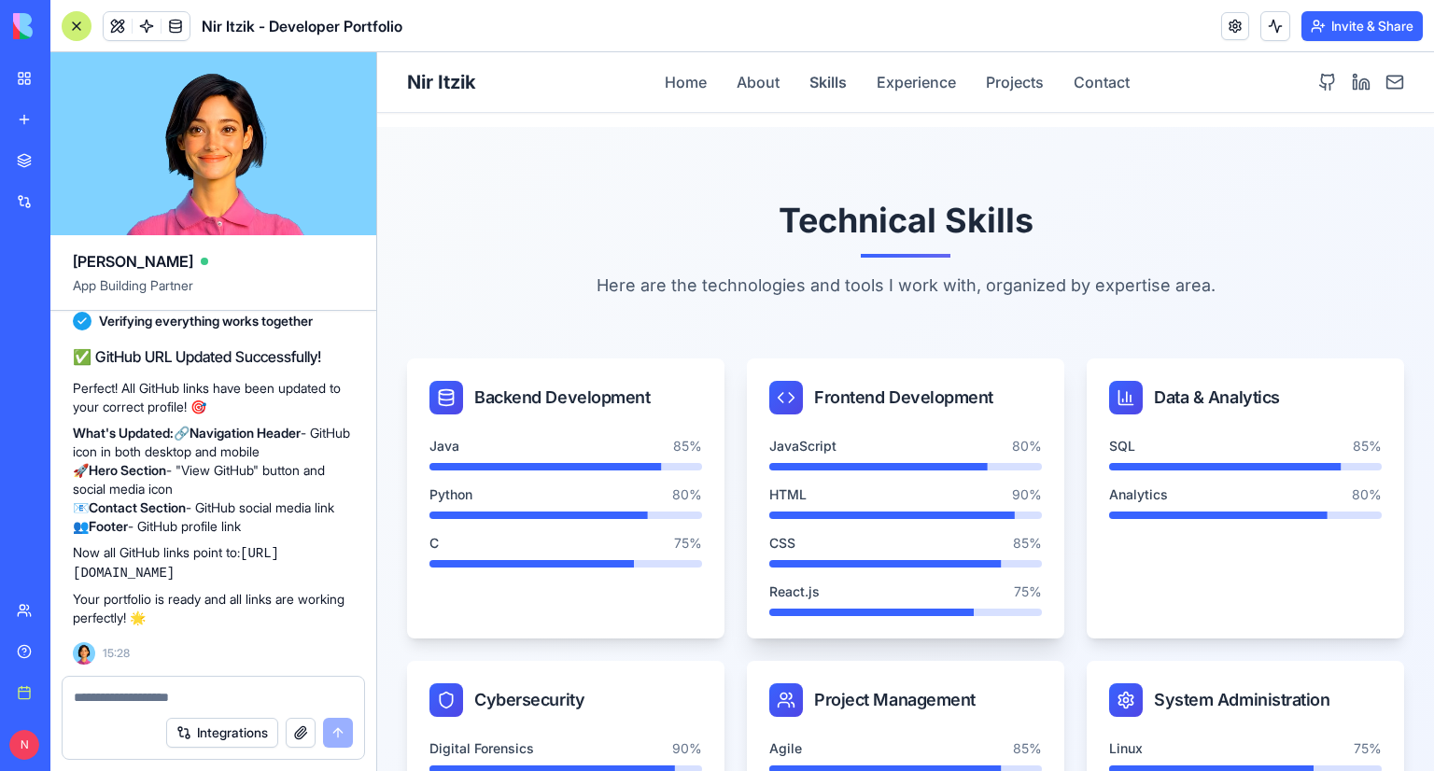
scroll to position [1680, 0]
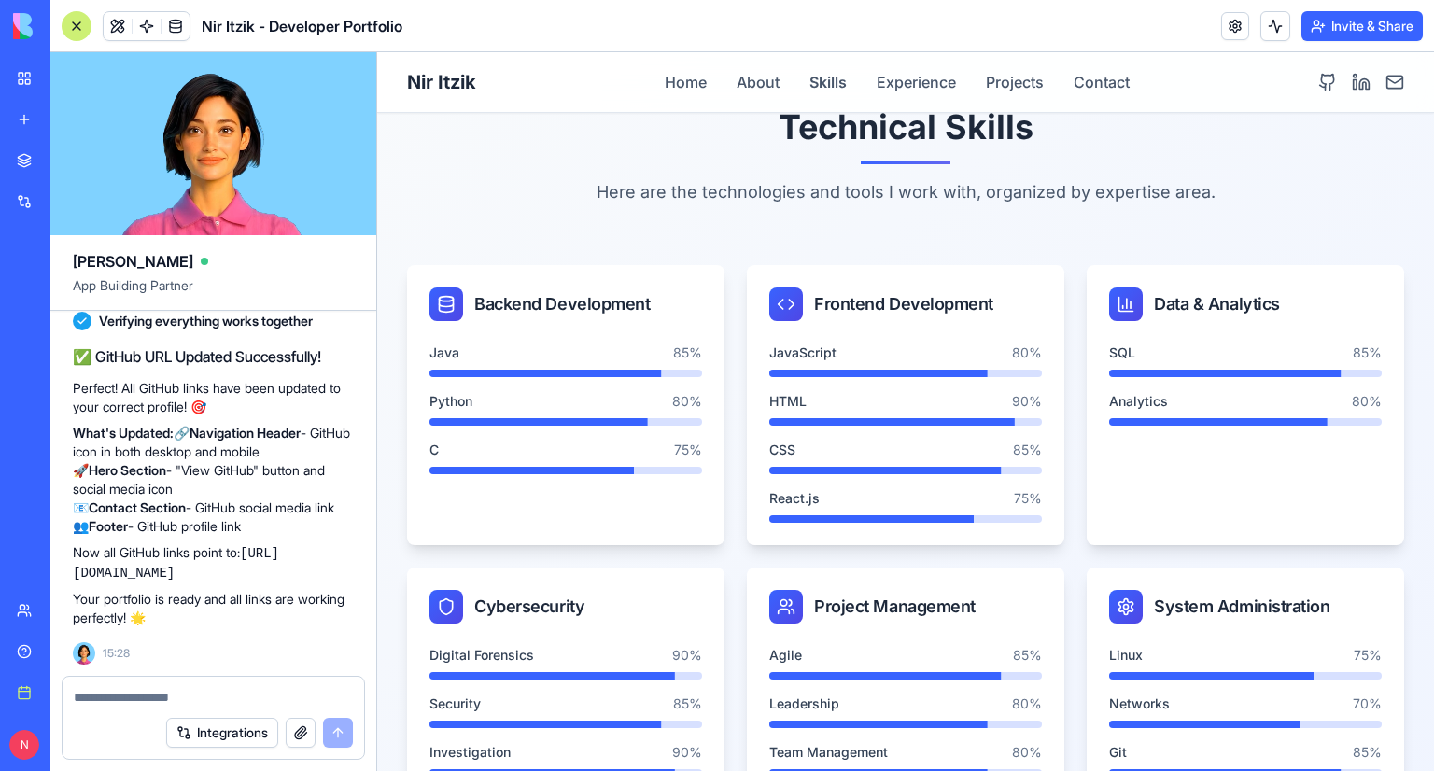
click at [174, 688] on textarea at bounding box center [213, 697] width 279 height 19
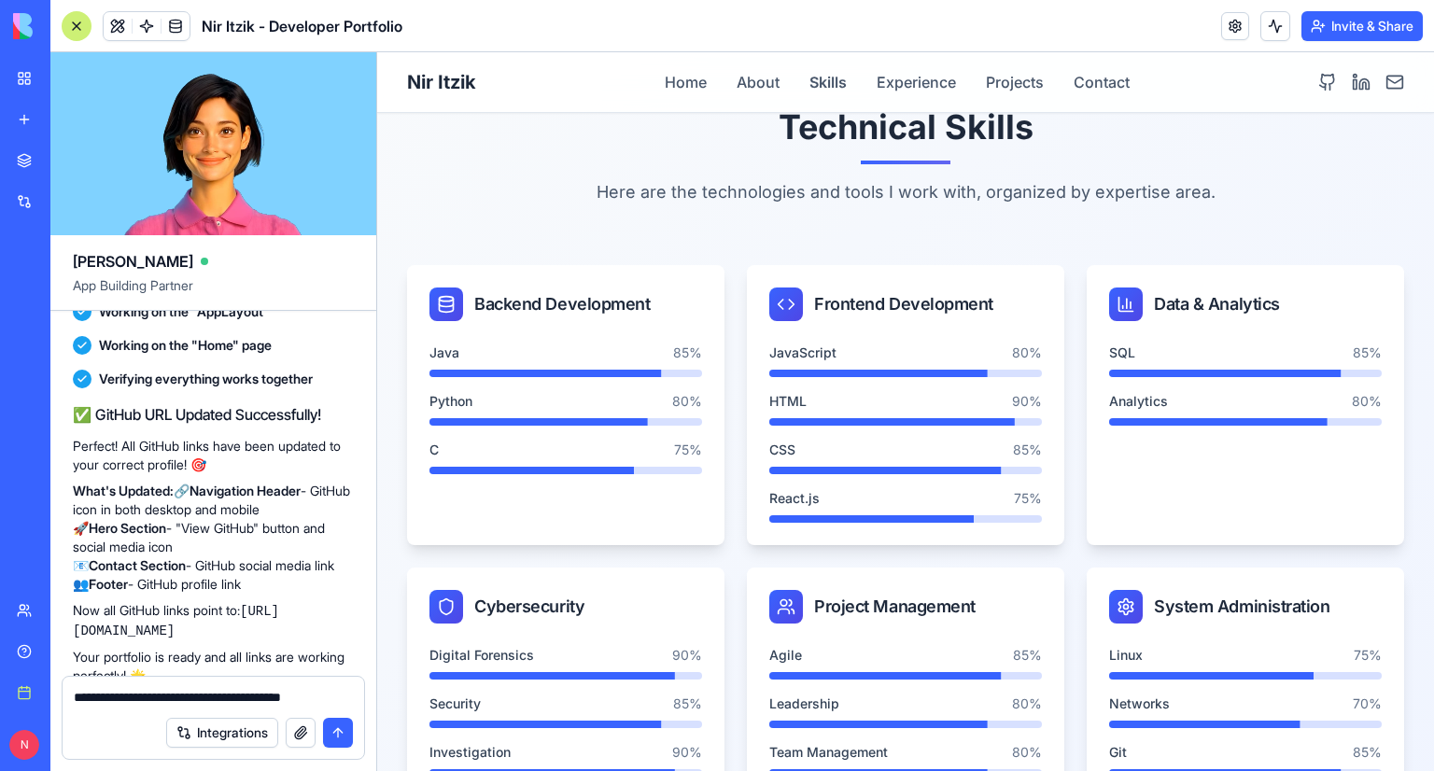
click at [231, 699] on textarea "**********" at bounding box center [214, 697] width 280 height 19
click at [332, 703] on textarea "**********" at bounding box center [214, 697] width 280 height 19
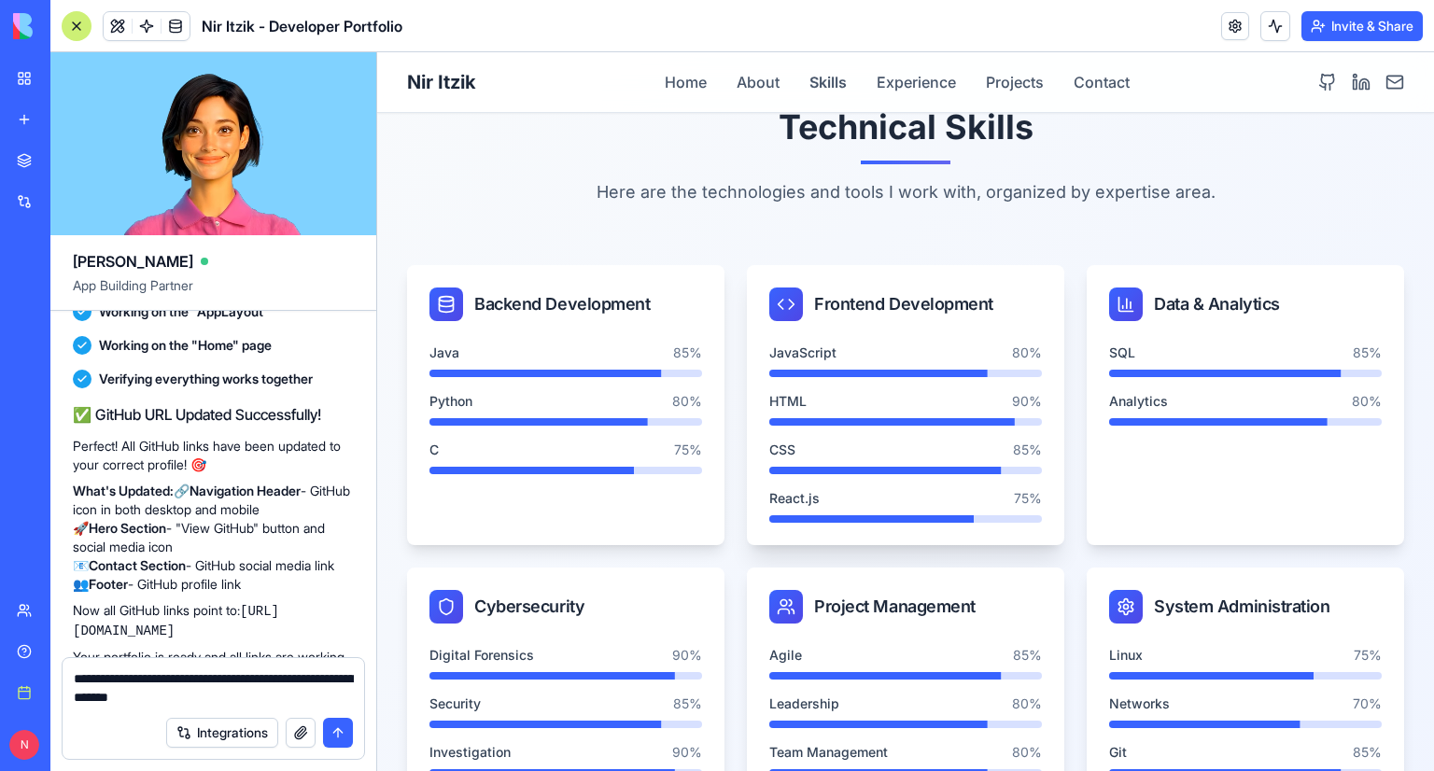
type textarea "**********"
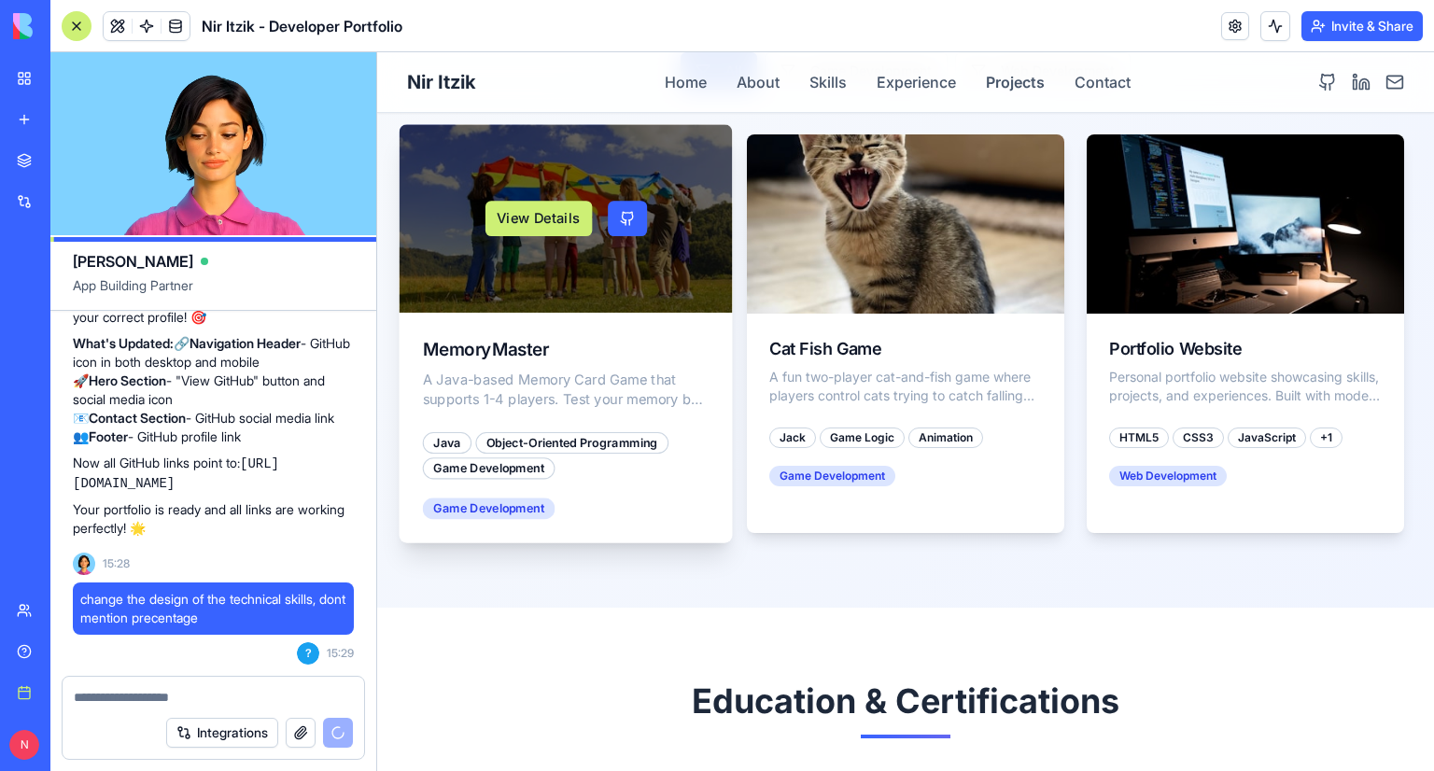
scroll to position [3733, 0]
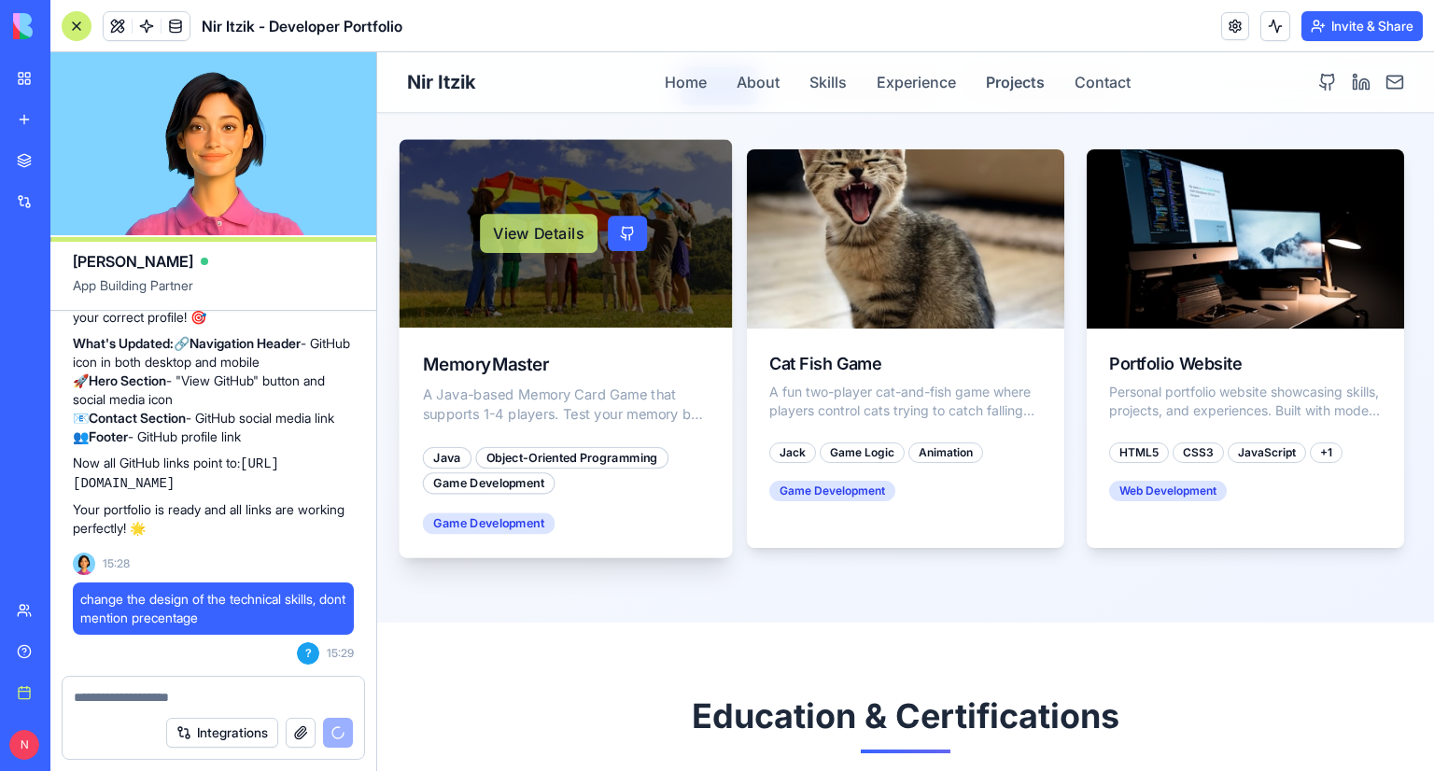
click at [532, 214] on button "View Details" at bounding box center [539, 233] width 118 height 39
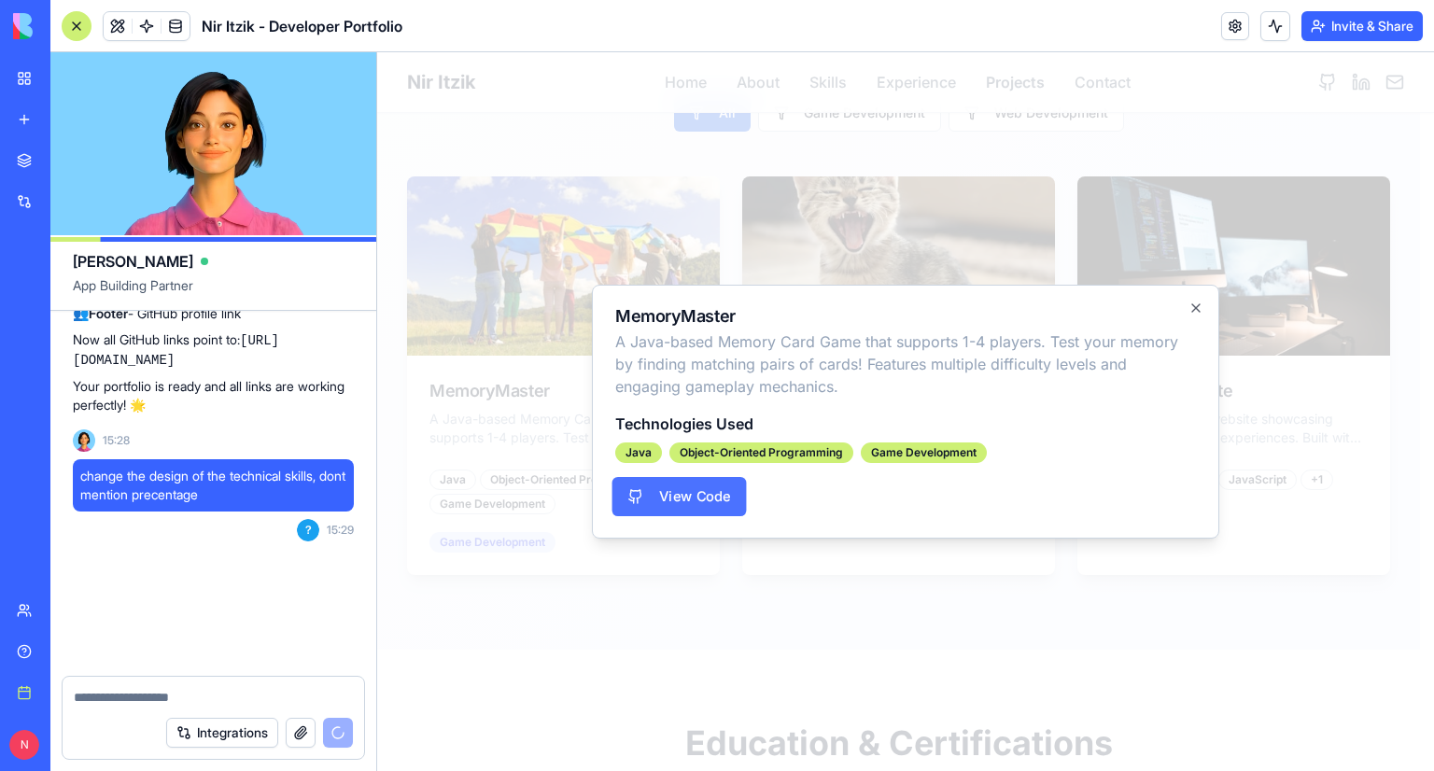
scroll to position [9940, 0]
click at [720, 484] on link "View Code" at bounding box center [679, 496] width 134 height 39
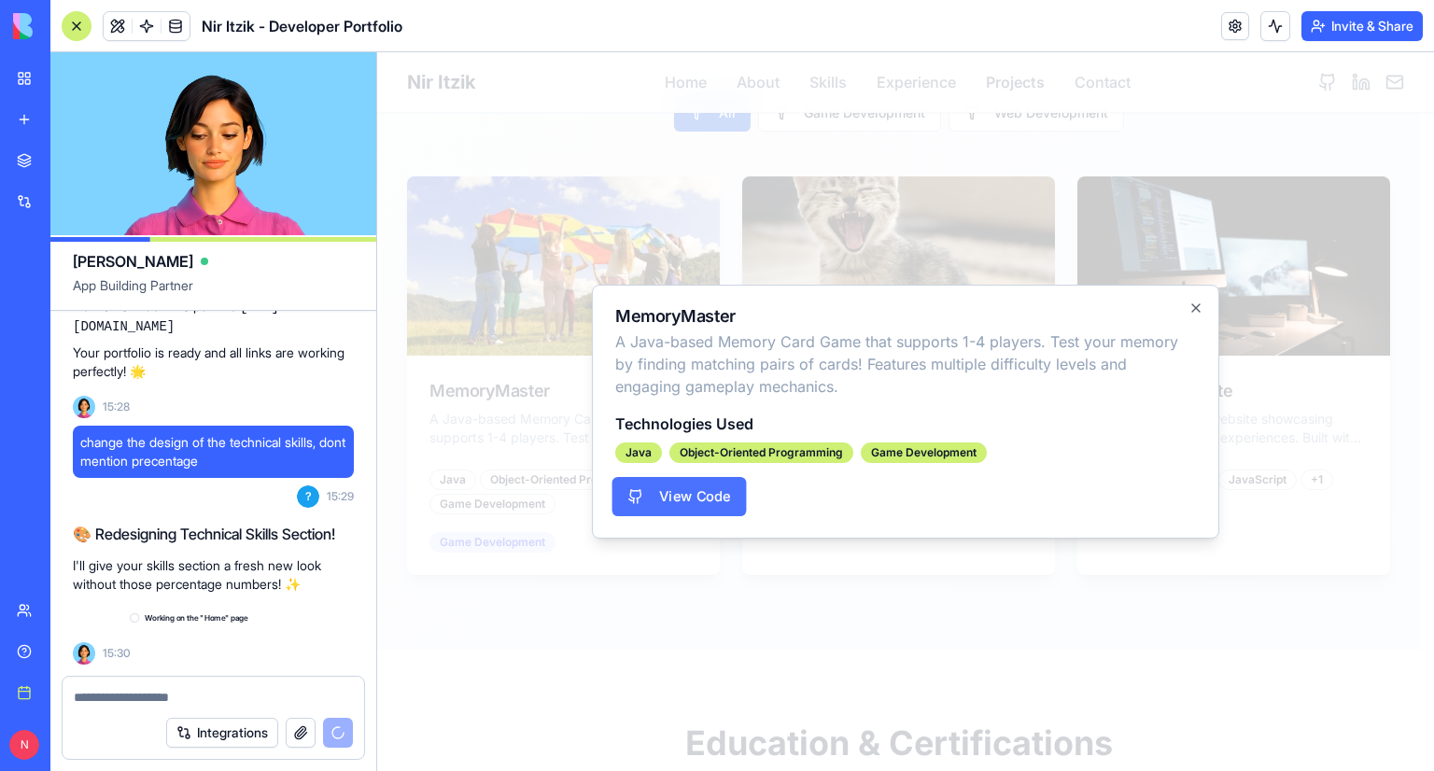
scroll to position [9973, 0]
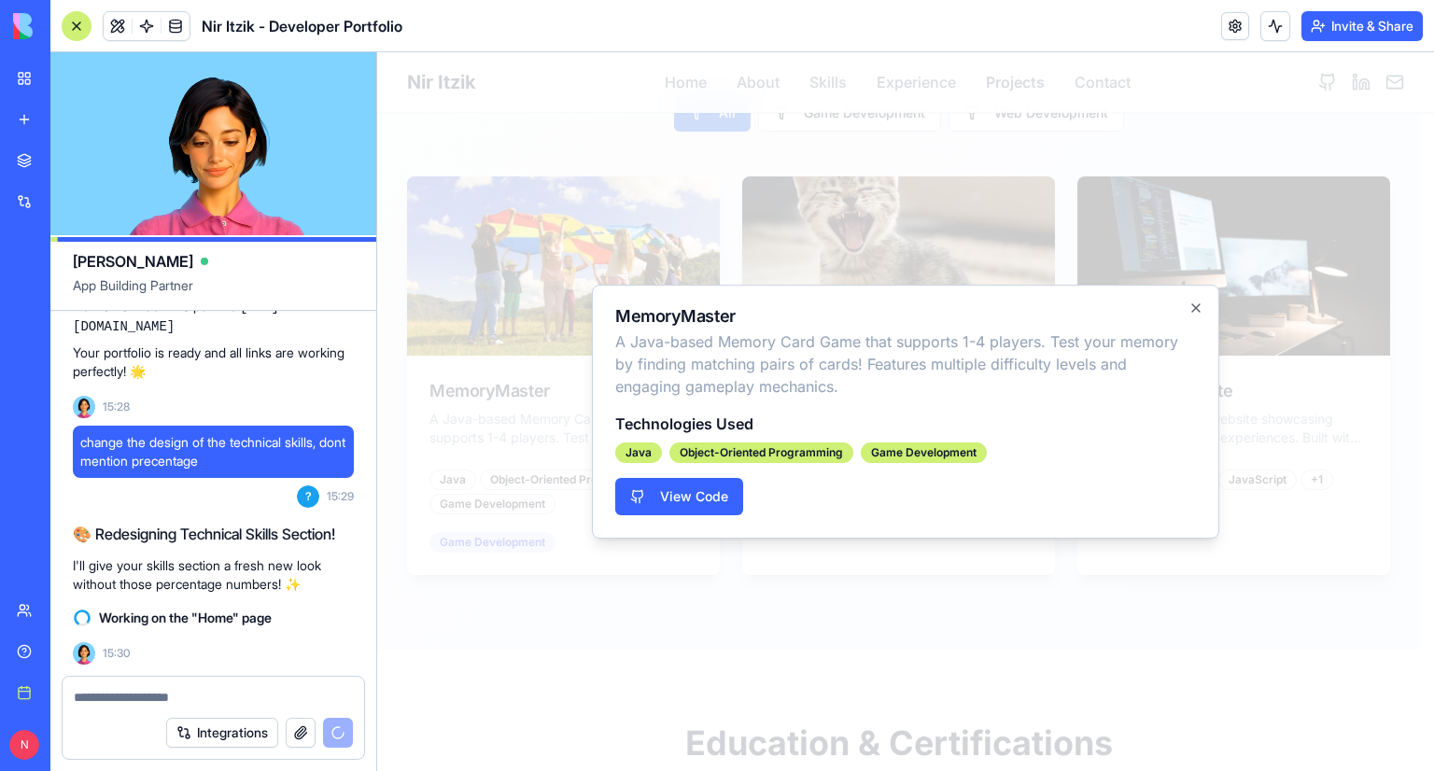
click at [1206, 304] on div "MemoryMaster A Java-based Memory Card Game that supports 1-4 players. Test your…" at bounding box center [905, 412] width 627 height 254
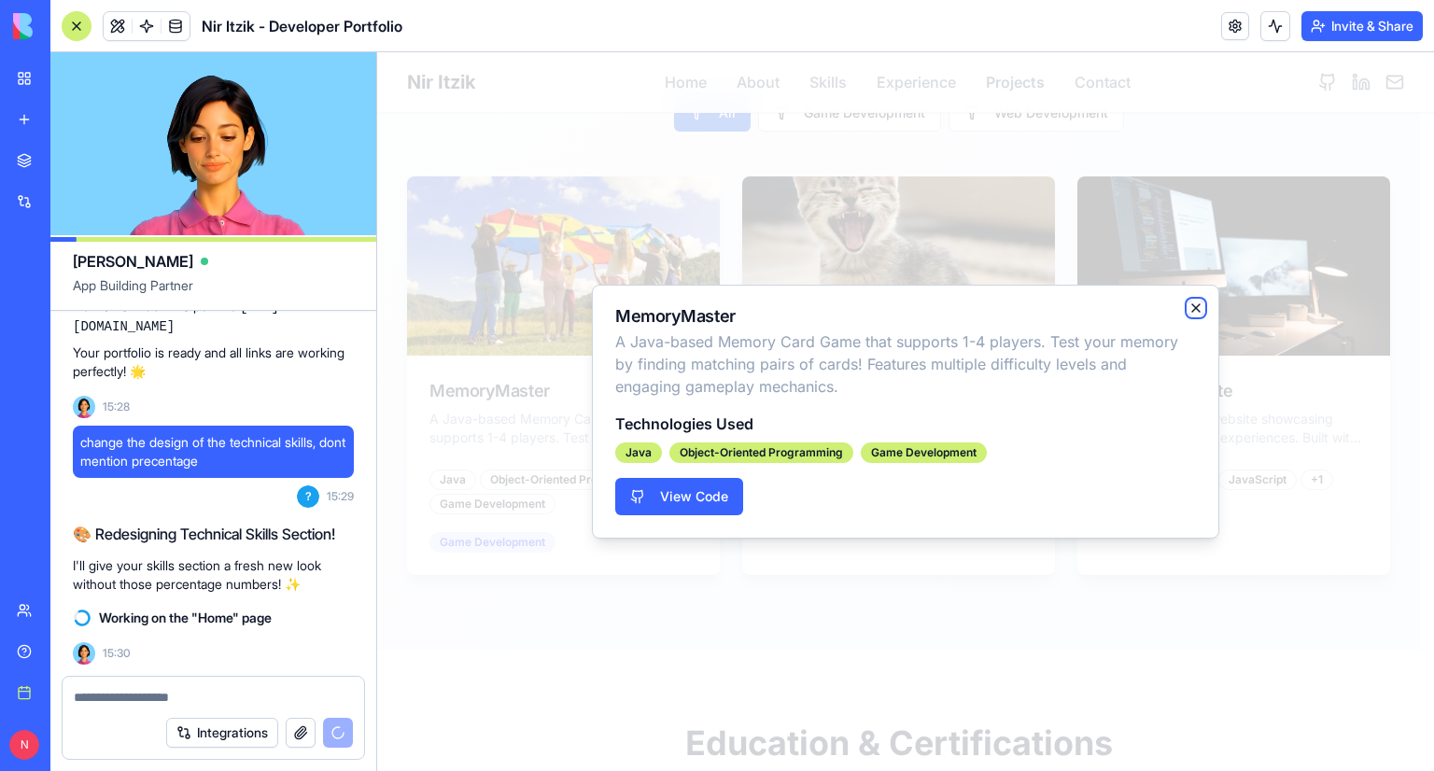
click at [1196, 307] on icon "button" at bounding box center [1195, 308] width 15 height 15
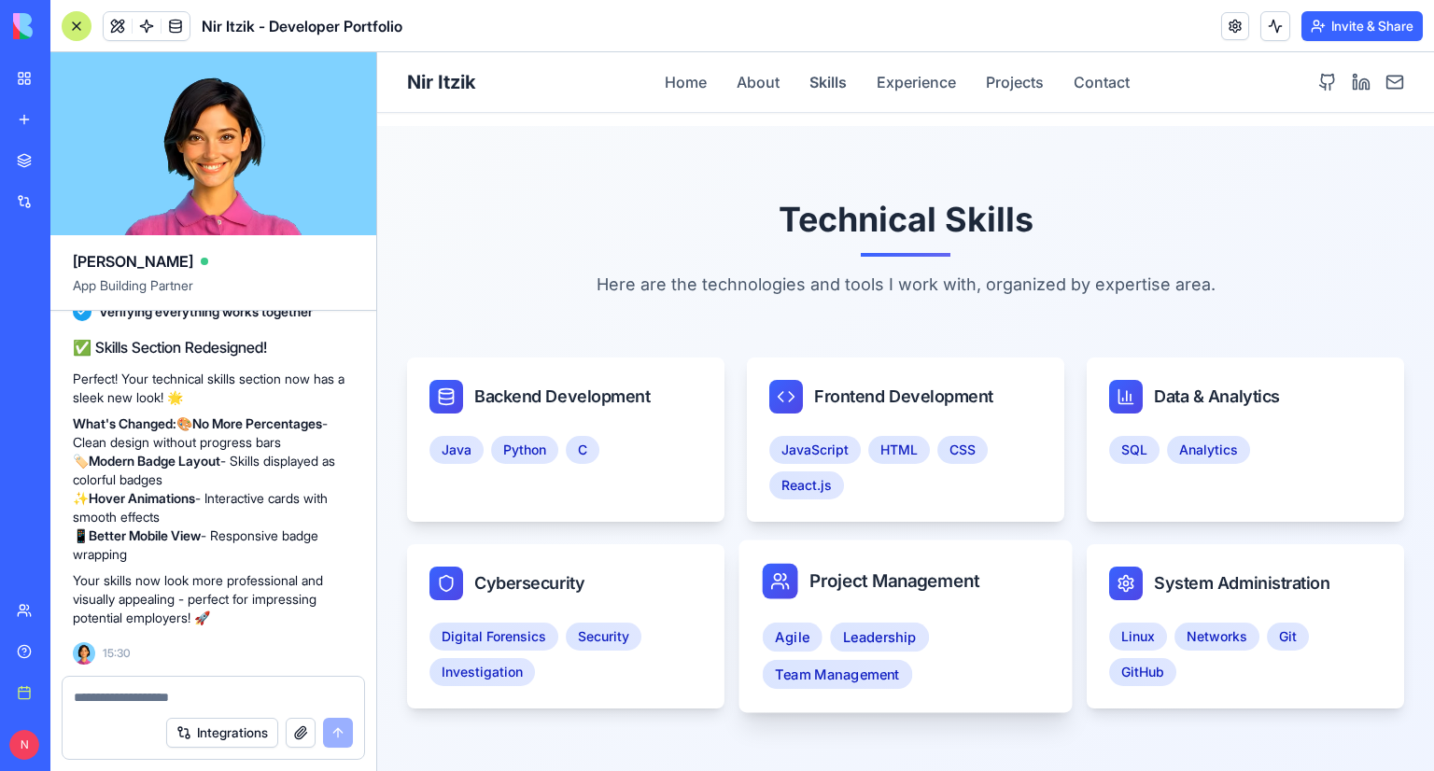
scroll to position [1680, 0]
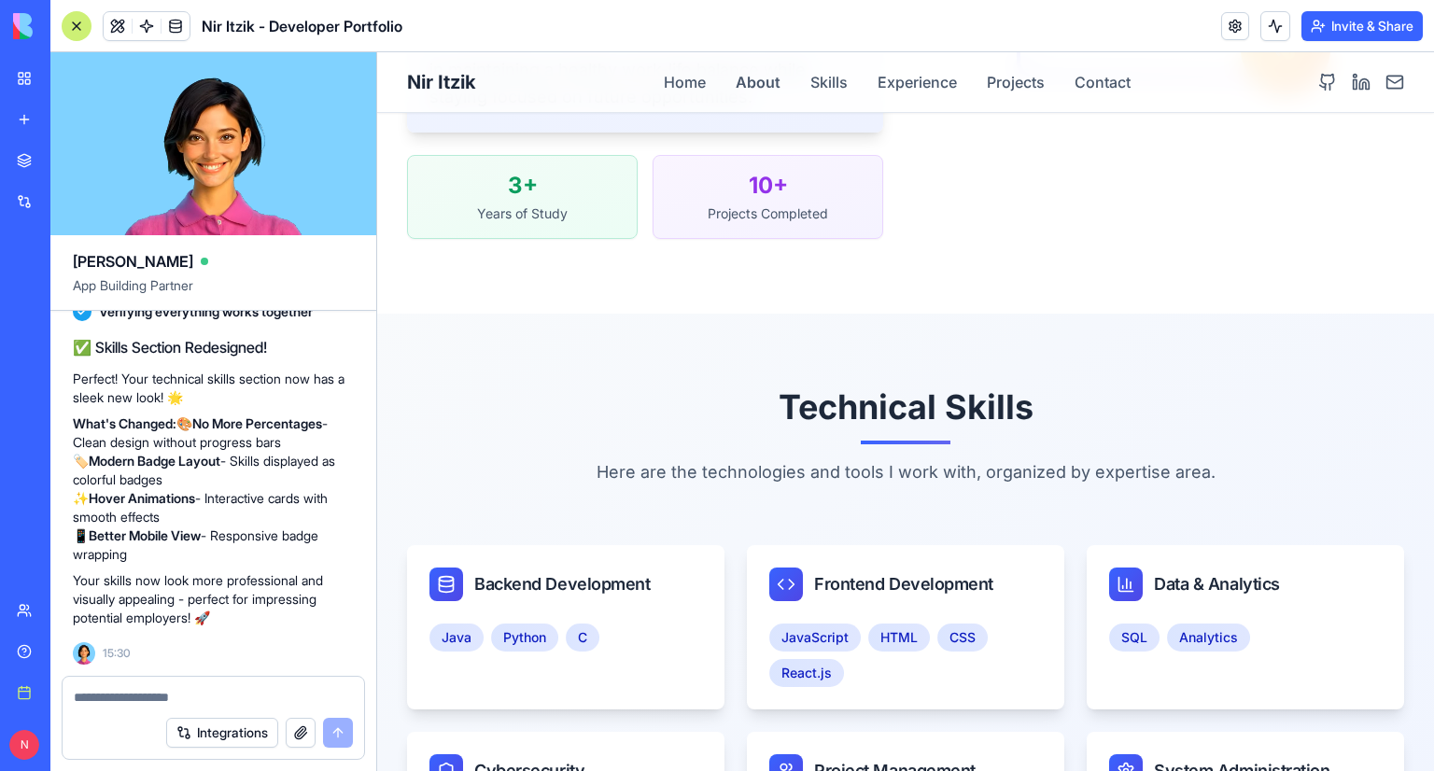
click at [727, 171] on div "10+" at bounding box center [767, 186] width 199 height 30
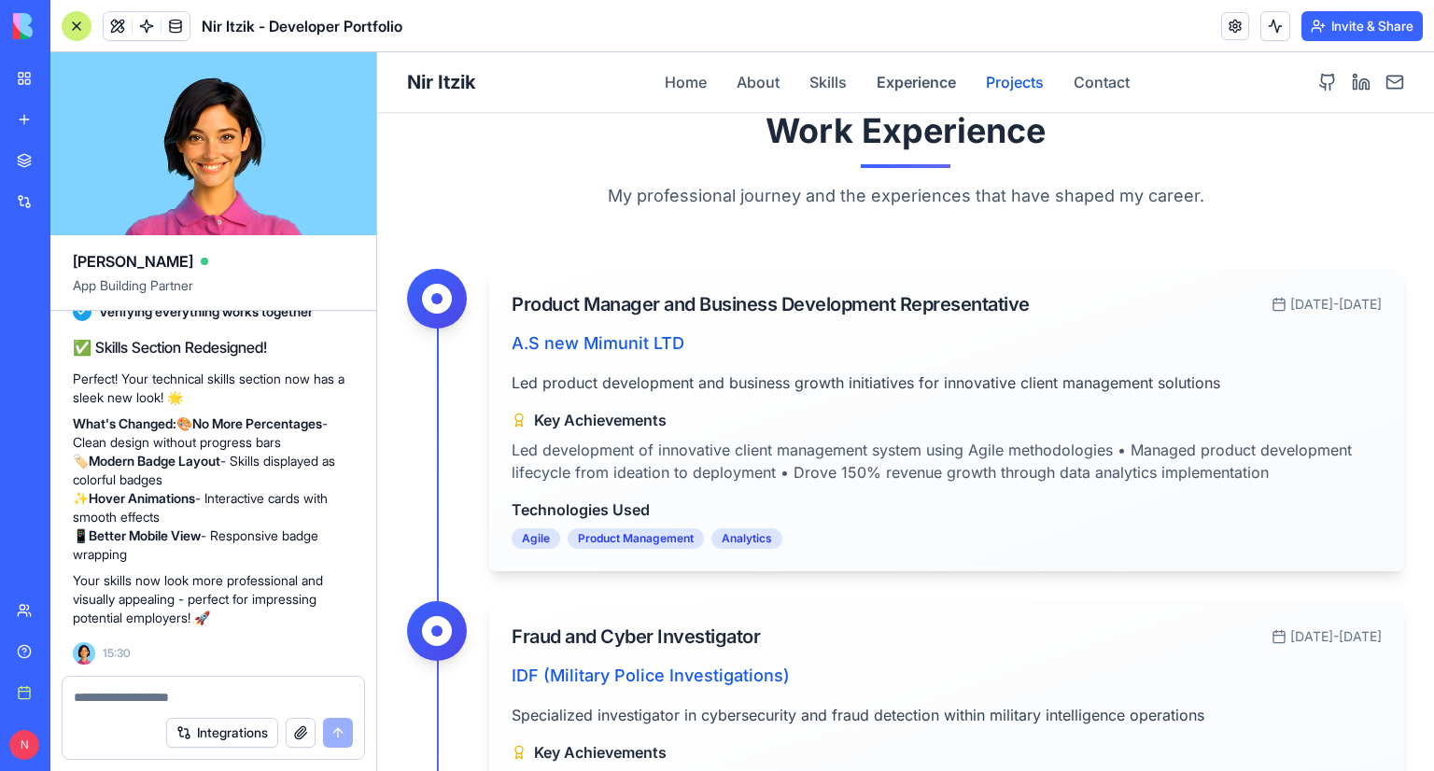
click at [1028, 79] on button "Projects" at bounding box center [1015, 82] width 58 height 22
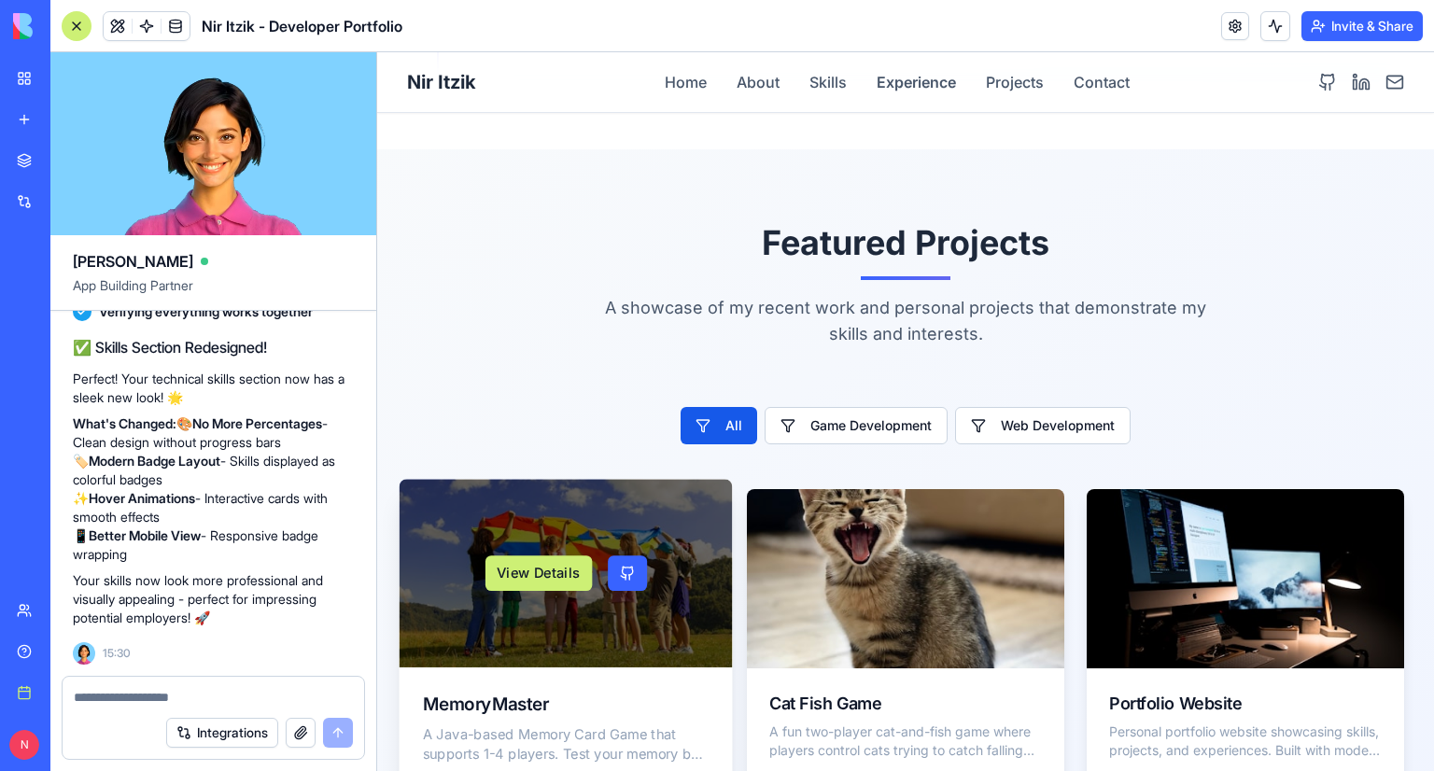
scroll to position [3229, 0]
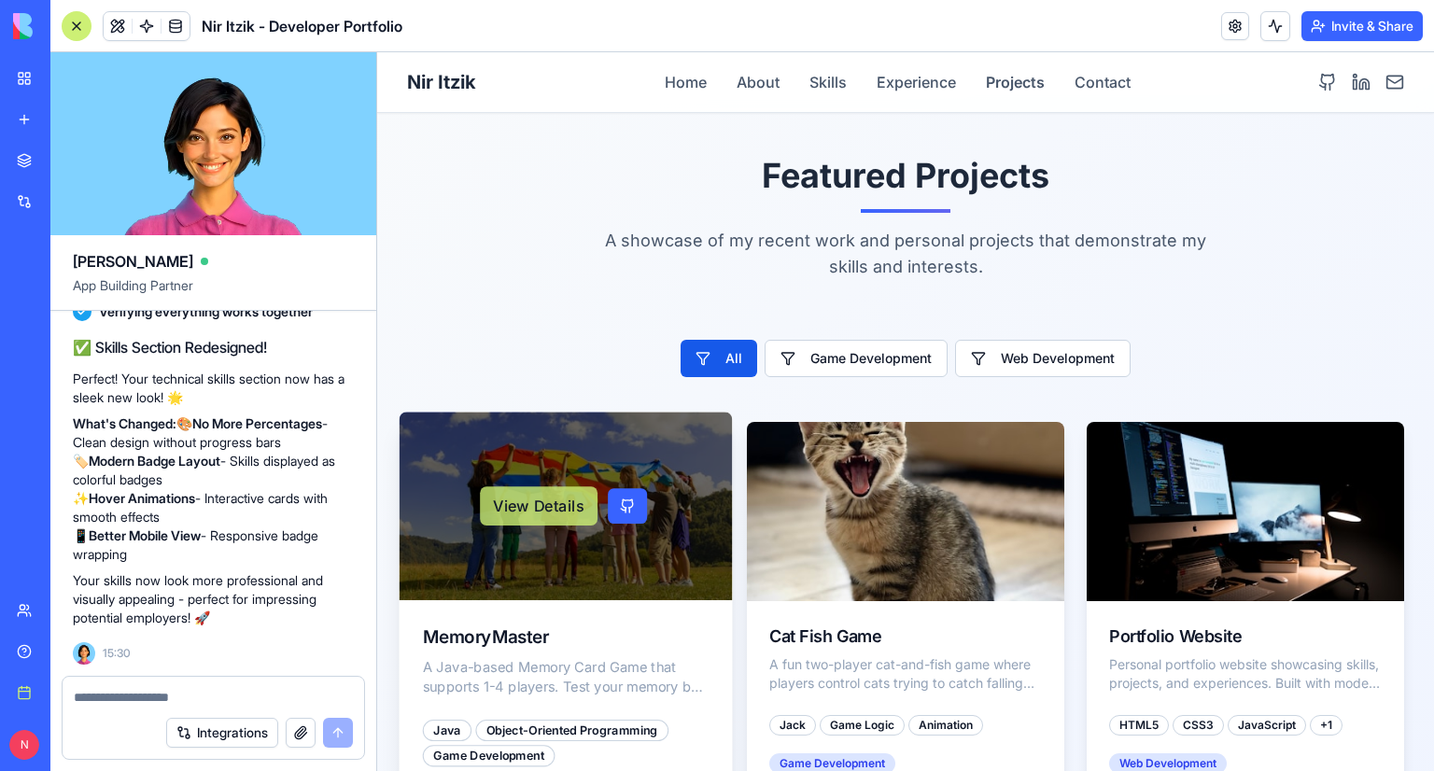
click at [547, 486] on button "View Details" at bounding box center [539, 505] width 118 height 39
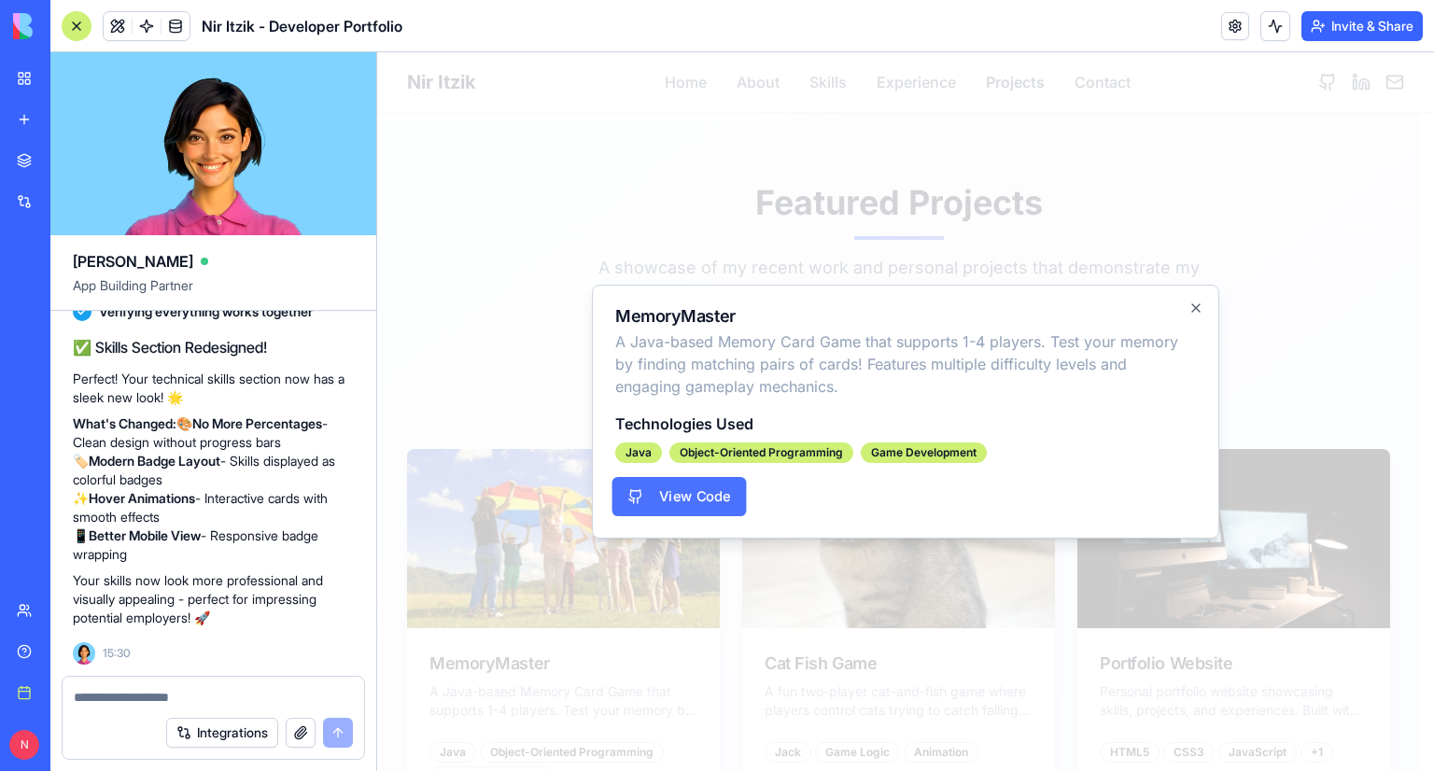
click at [679, 503] on link "View Code" at bounding box center [679, 496] width 134 height 39
click at [191, 694] on textarea at bounding box center [214, 697] width 280 height 19
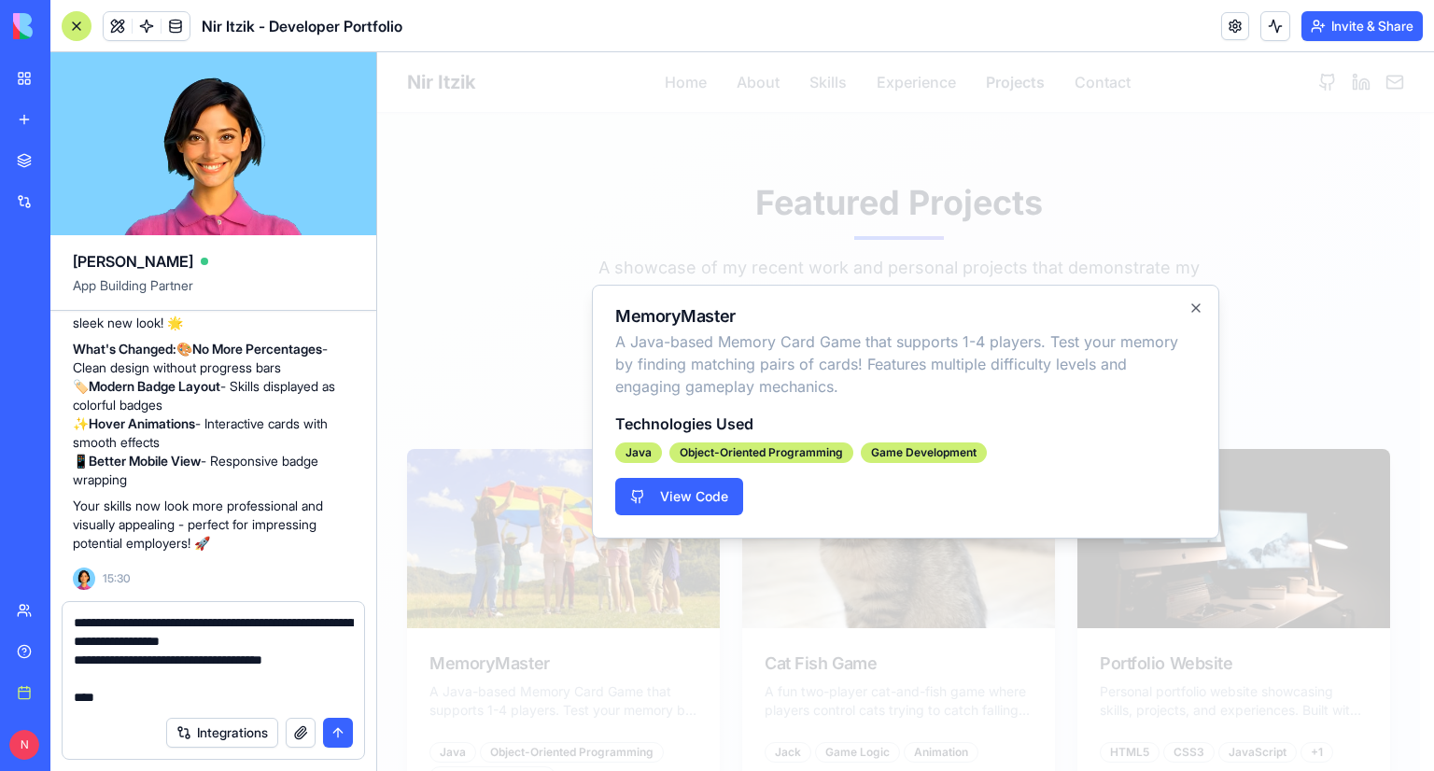
type textarea "**********"
click at [1188, 303] on icon "button" at bounding box center [1195, 308] width 15 height 15
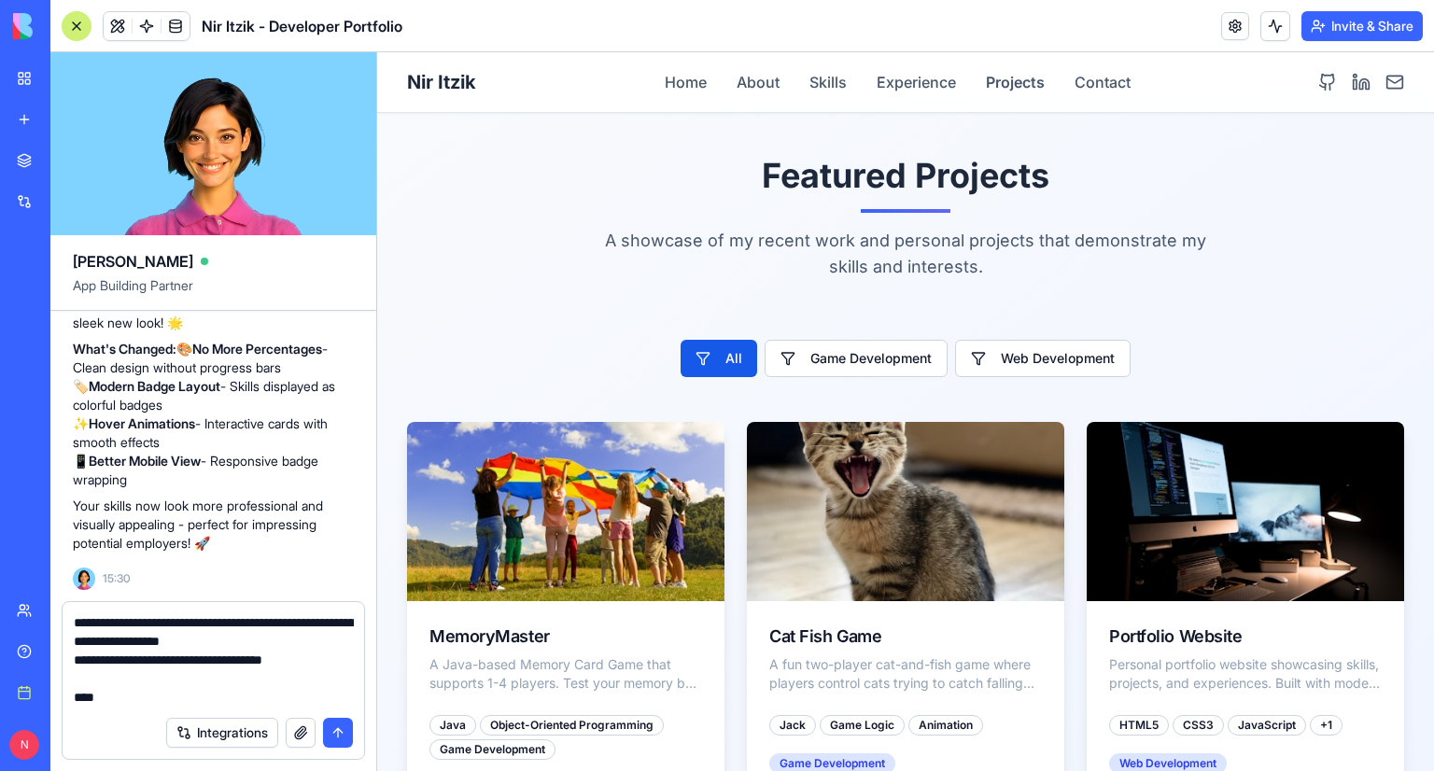
click at [149, 697] on textarea "**********" at bounding box center [214, 659] width 280 height 93
paste textarea "**********"
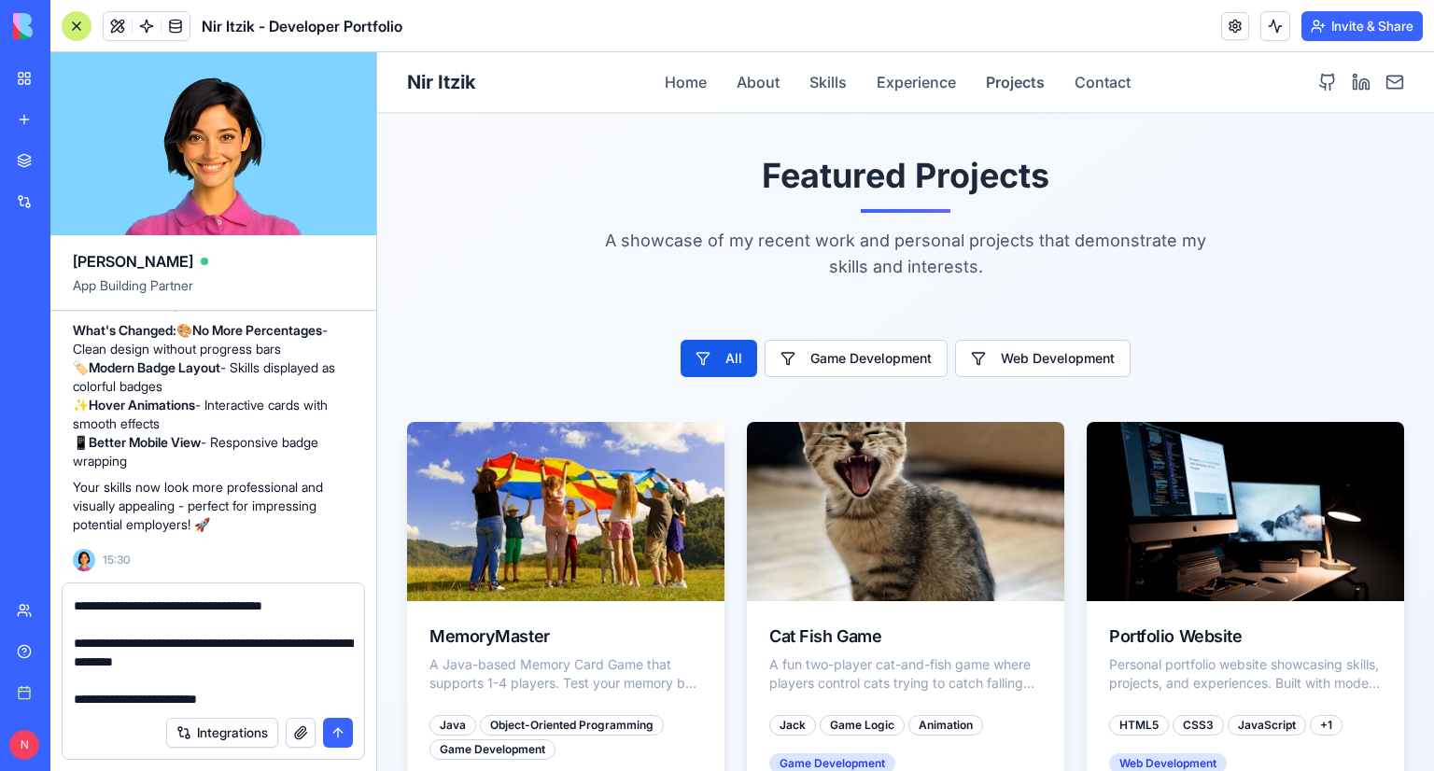
scroll to position [54, 0]
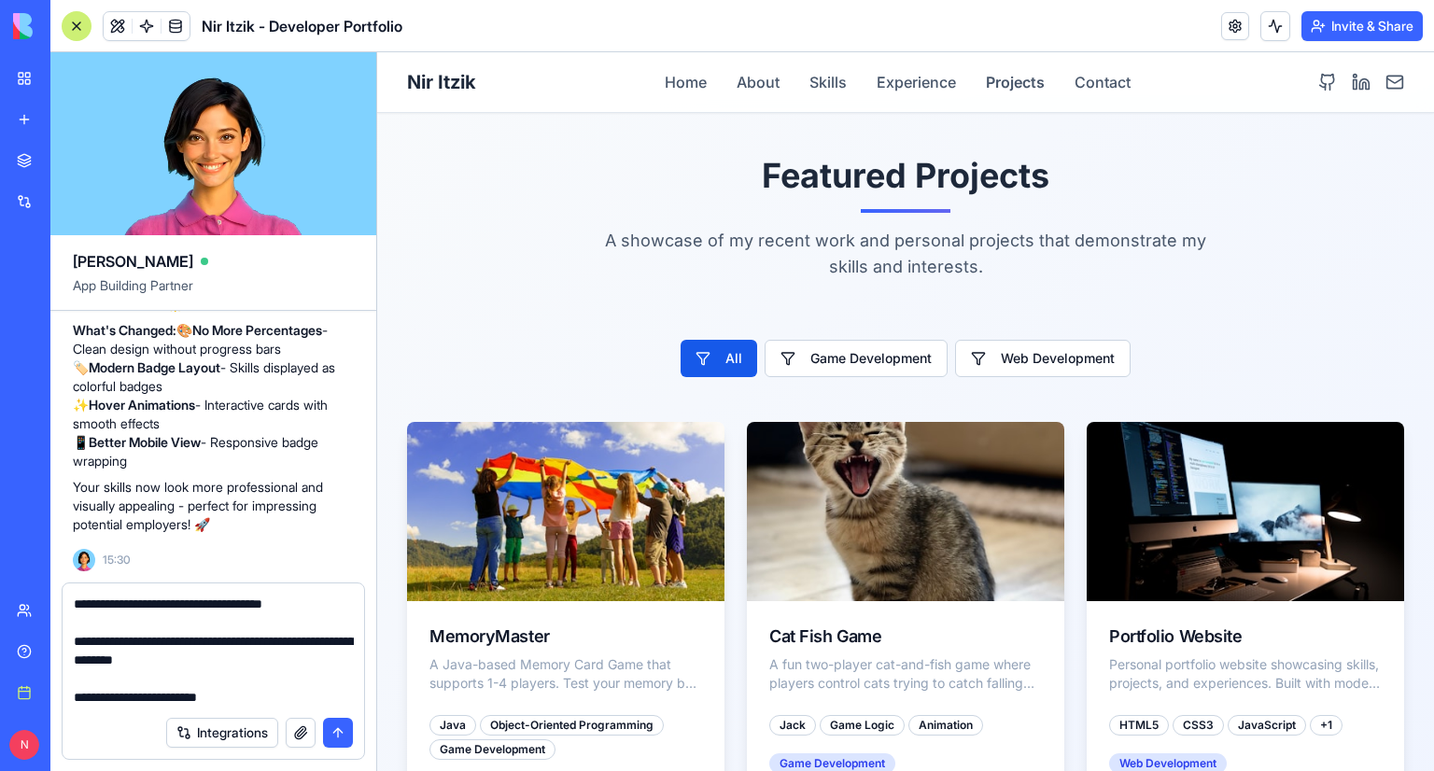
paste textarea "**********"
type textarea "**********"
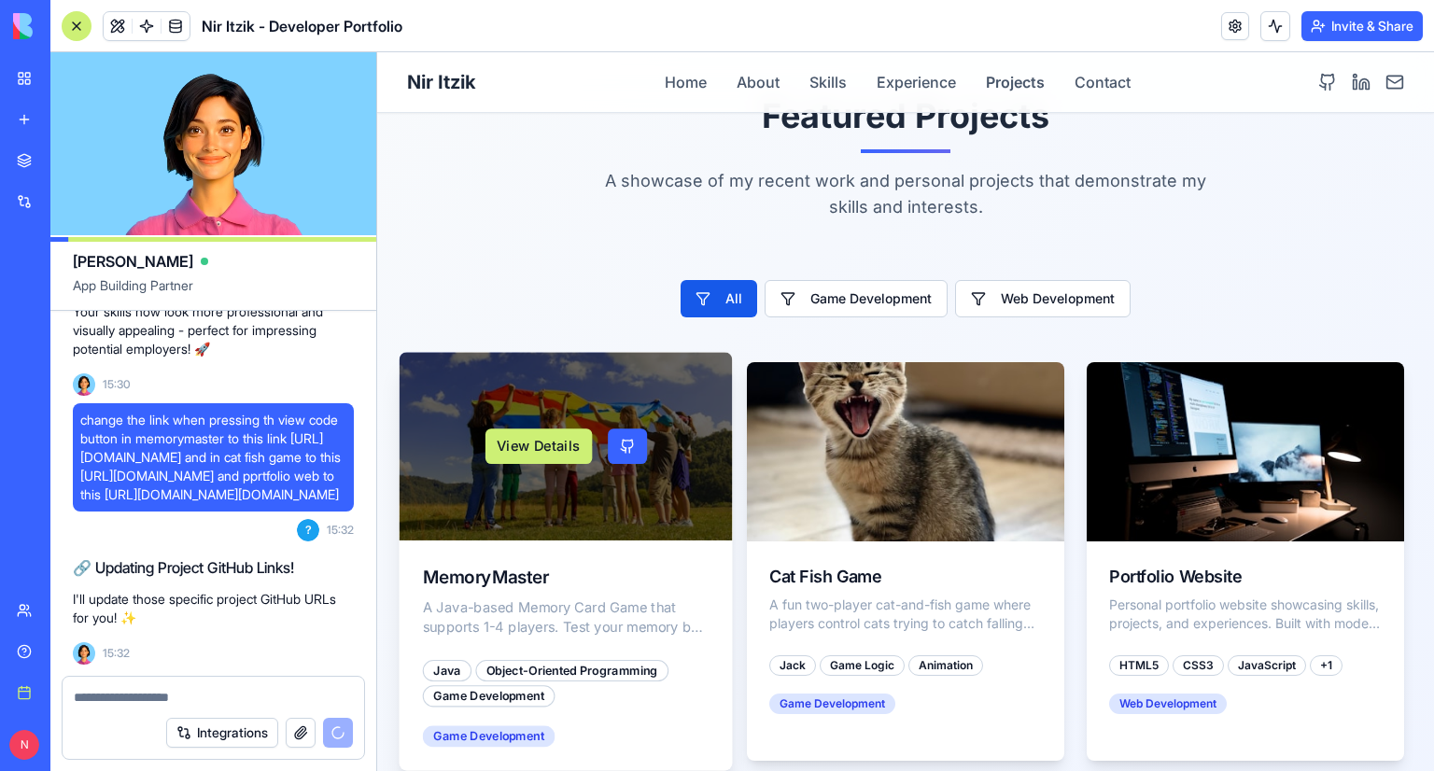
scroll to position [3323, 0]
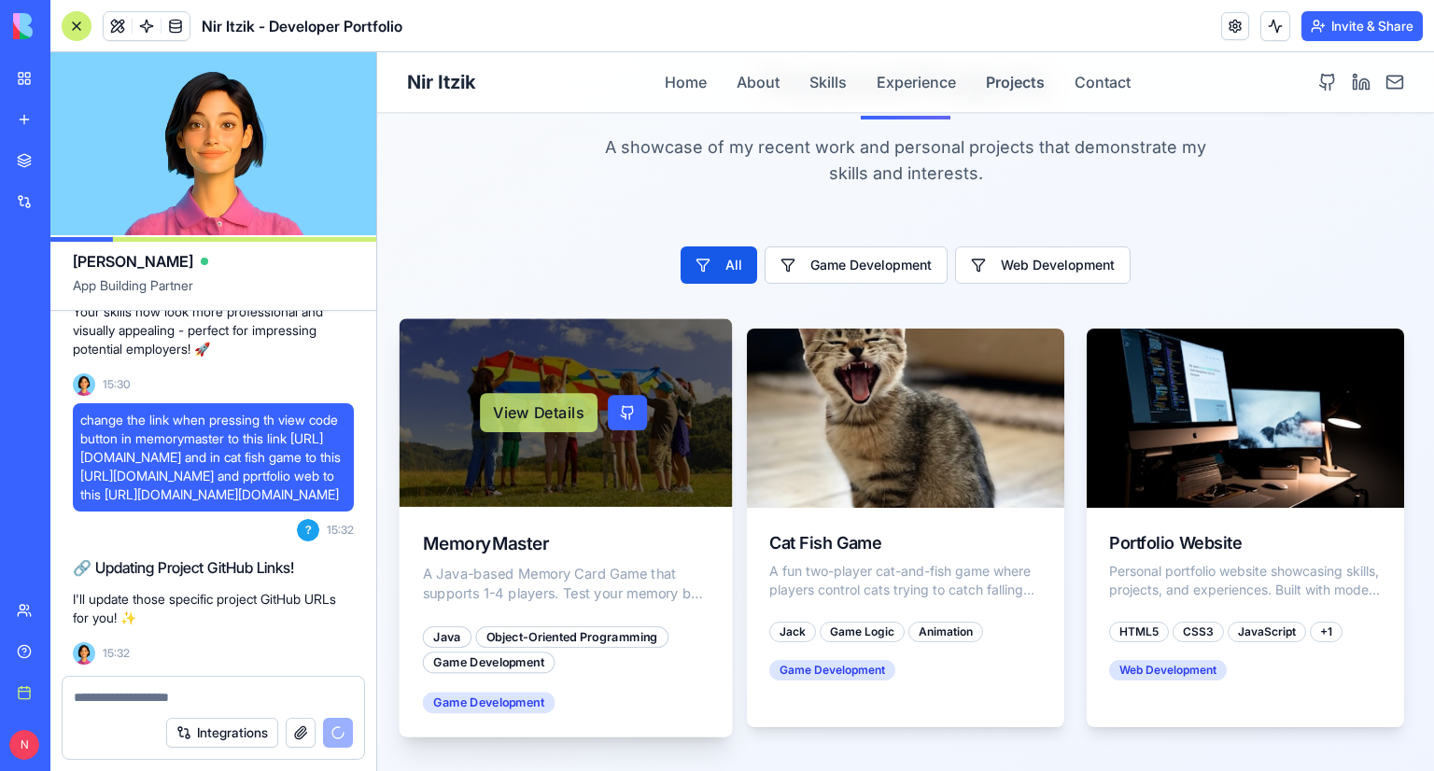
click at [509, 393] on button "View Details" at bounding box center [539, 412] width 118 height 39
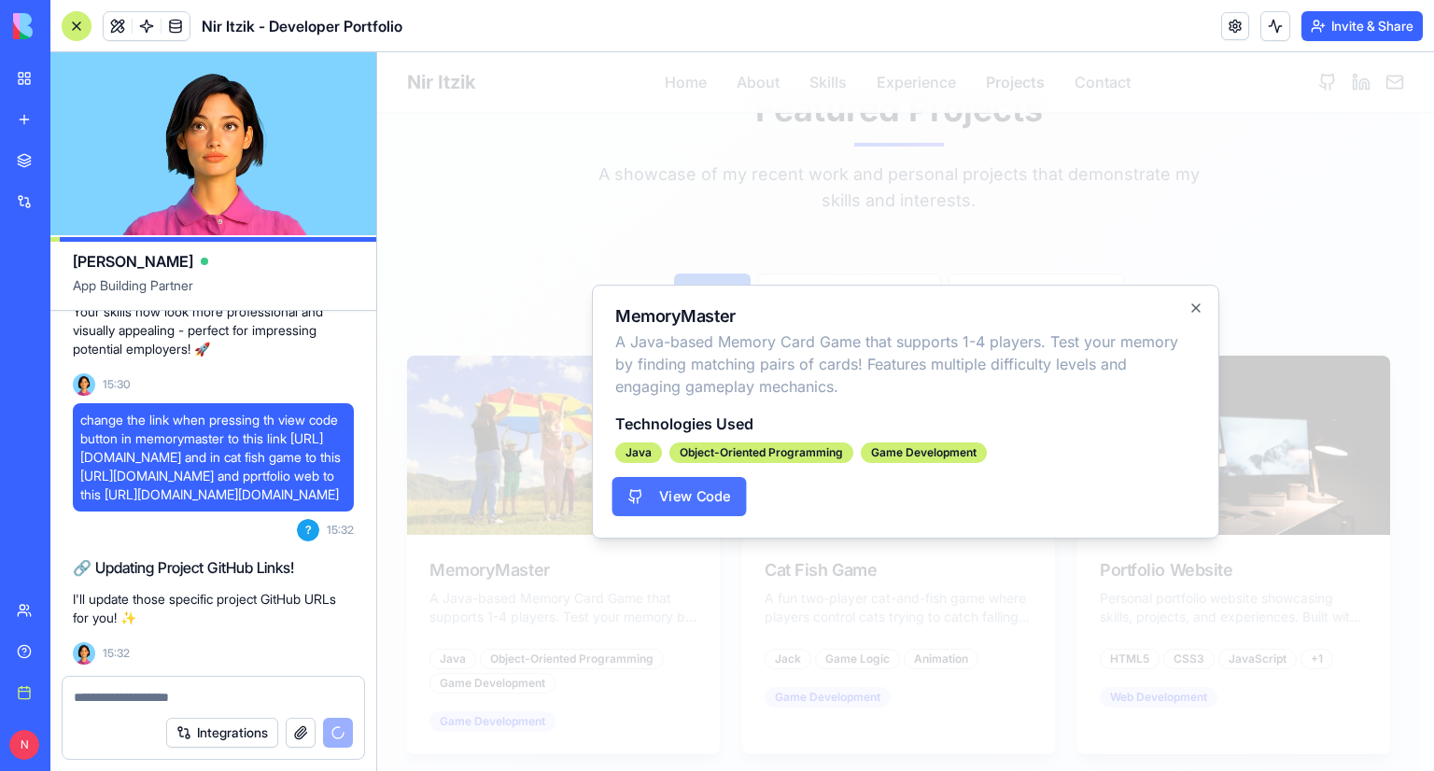
click at [647, 512] on link "View Code" at bounding box center [679, 496] width 134 height 39
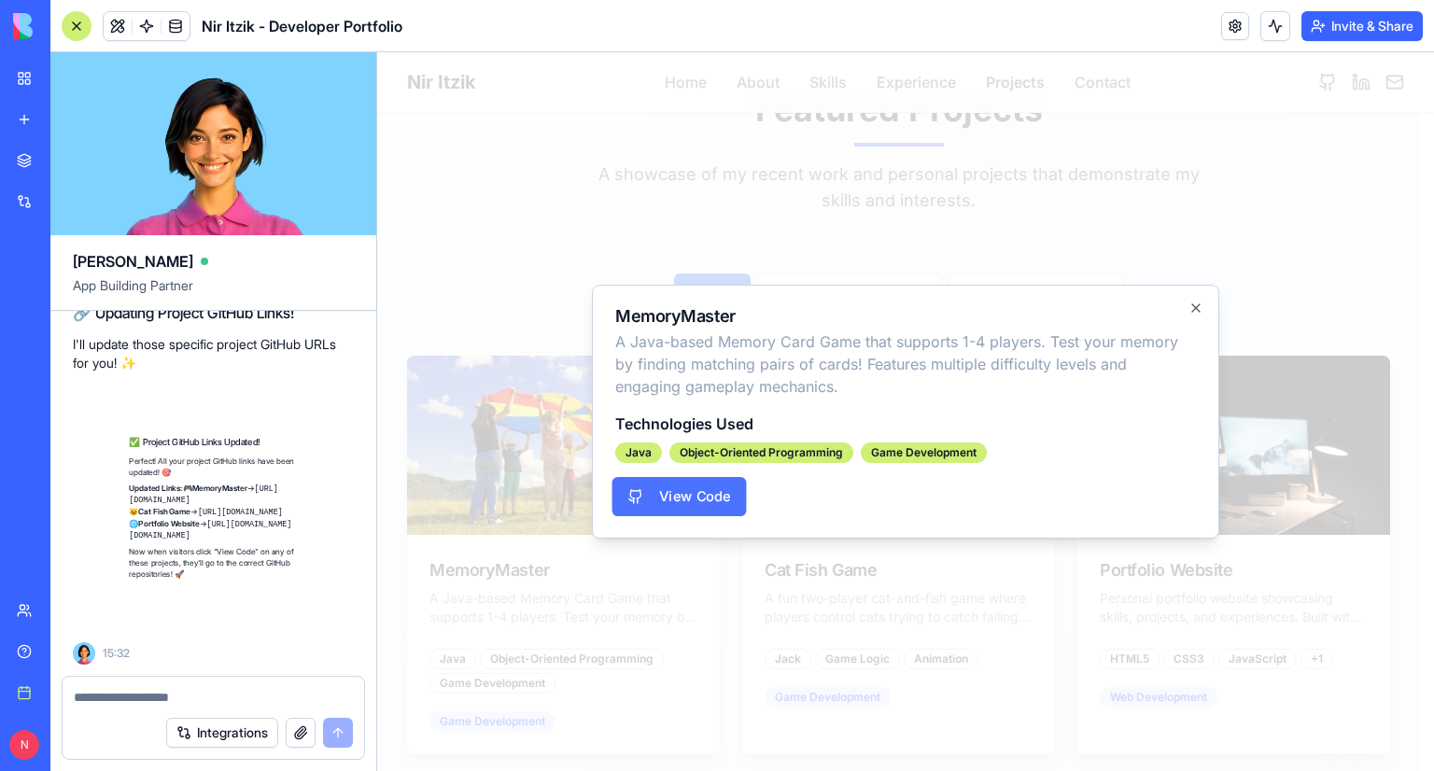
scroll to position [10890, 0]
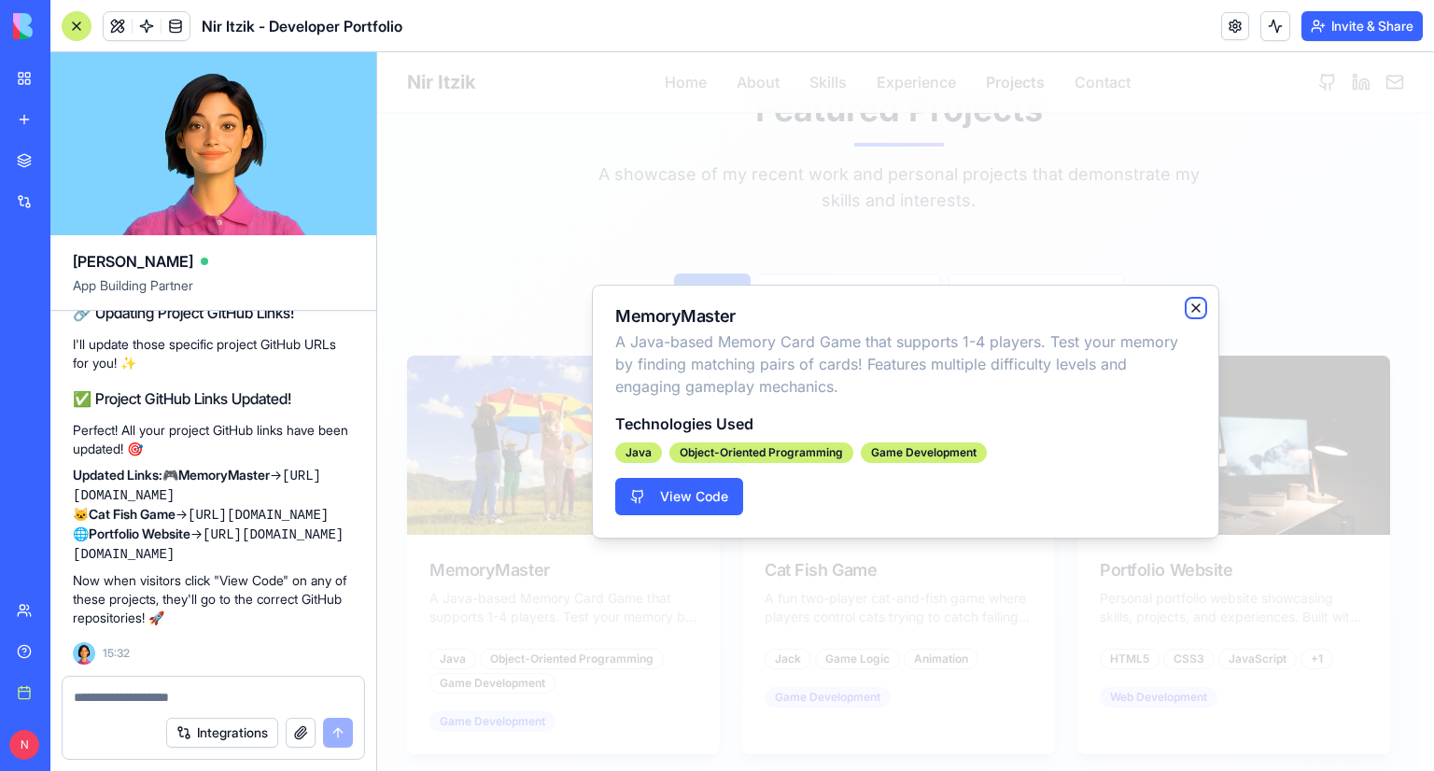
click at [1189, 312] on icon "button" at bounding box center [1195, 308] width 15 height 15
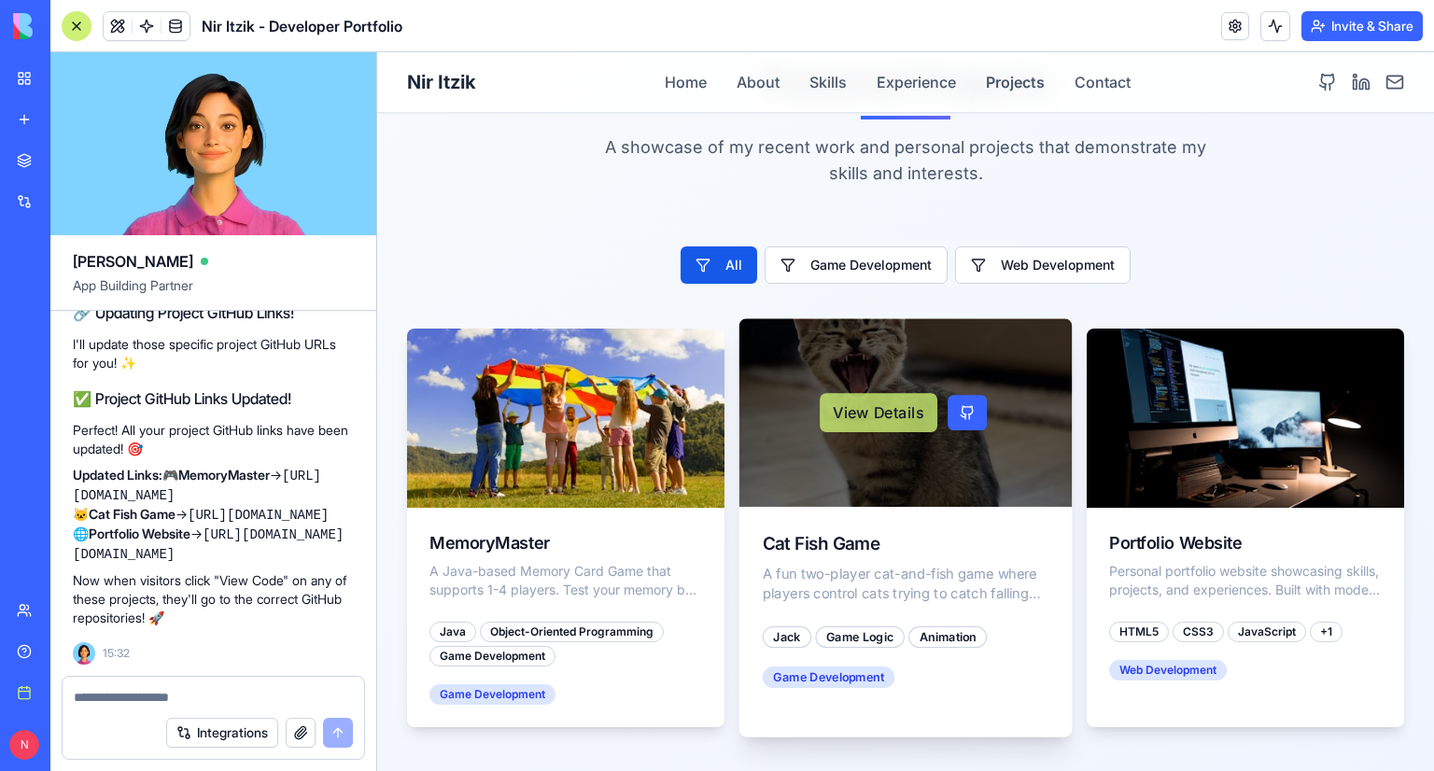
click at [888, 393] on button "View Details" at bounding box center [878, 412] width 118 height 39
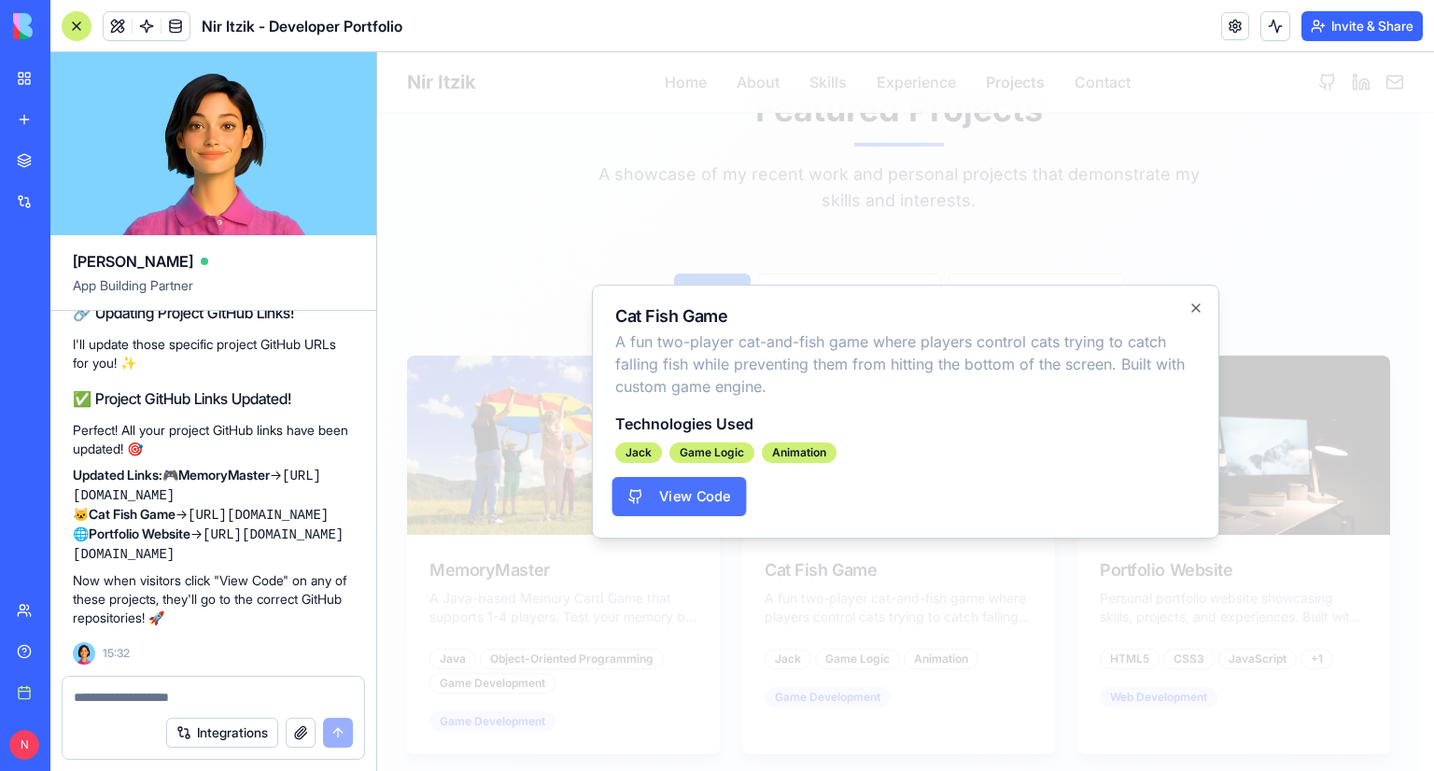
click at [676, 487] on link "View Code" at bounding box center [679, 496] width 134 height 39
click at [1204, 303] on div "Cat Fish Game A fun two-player cat-and-fish game where players control cats try…" at bounding box center [905, 412] width 627 height 254
click at [1191, 311] on icon "button" at bounding box center [1195, 308] width 15 height 15
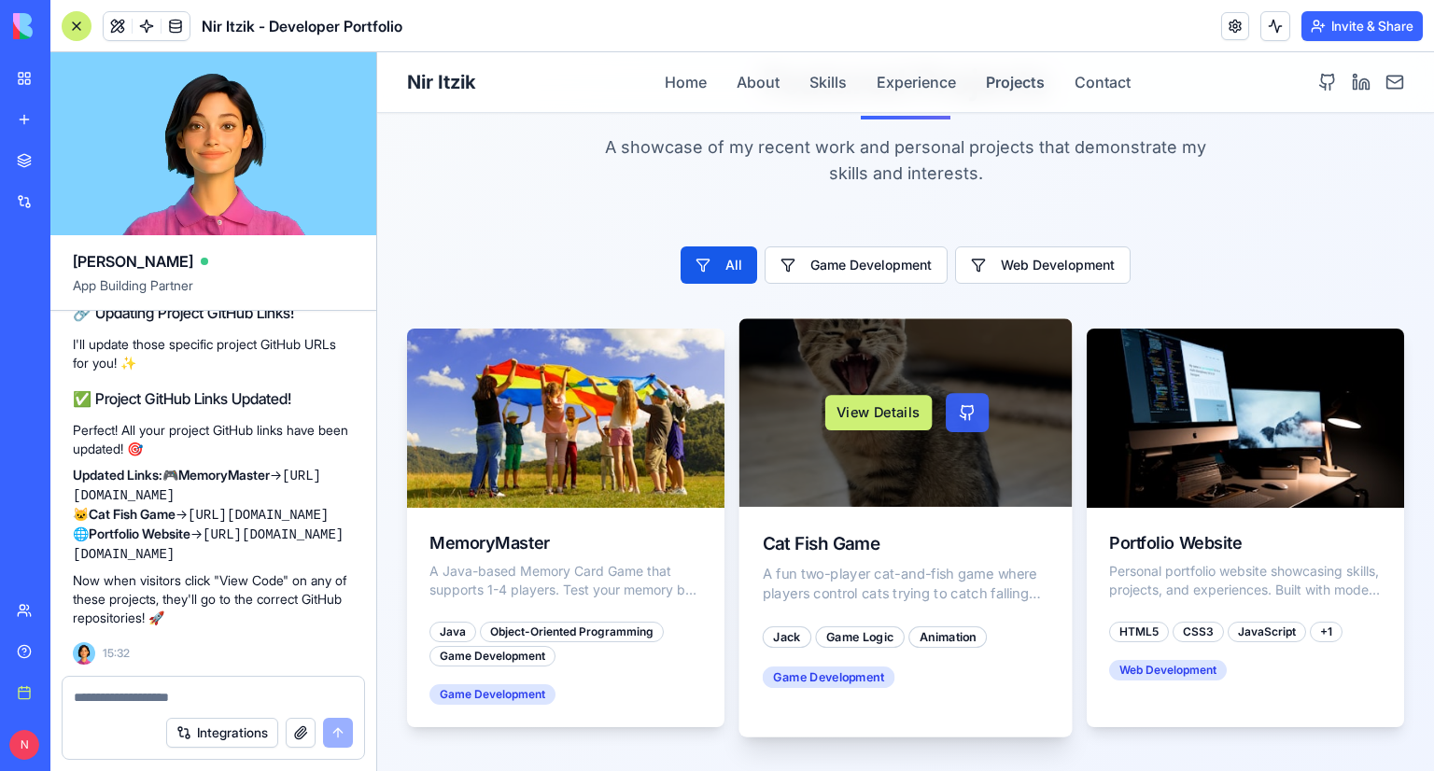
click at [952, 393] on link at bounding box center [966, 412] width 43 height 39
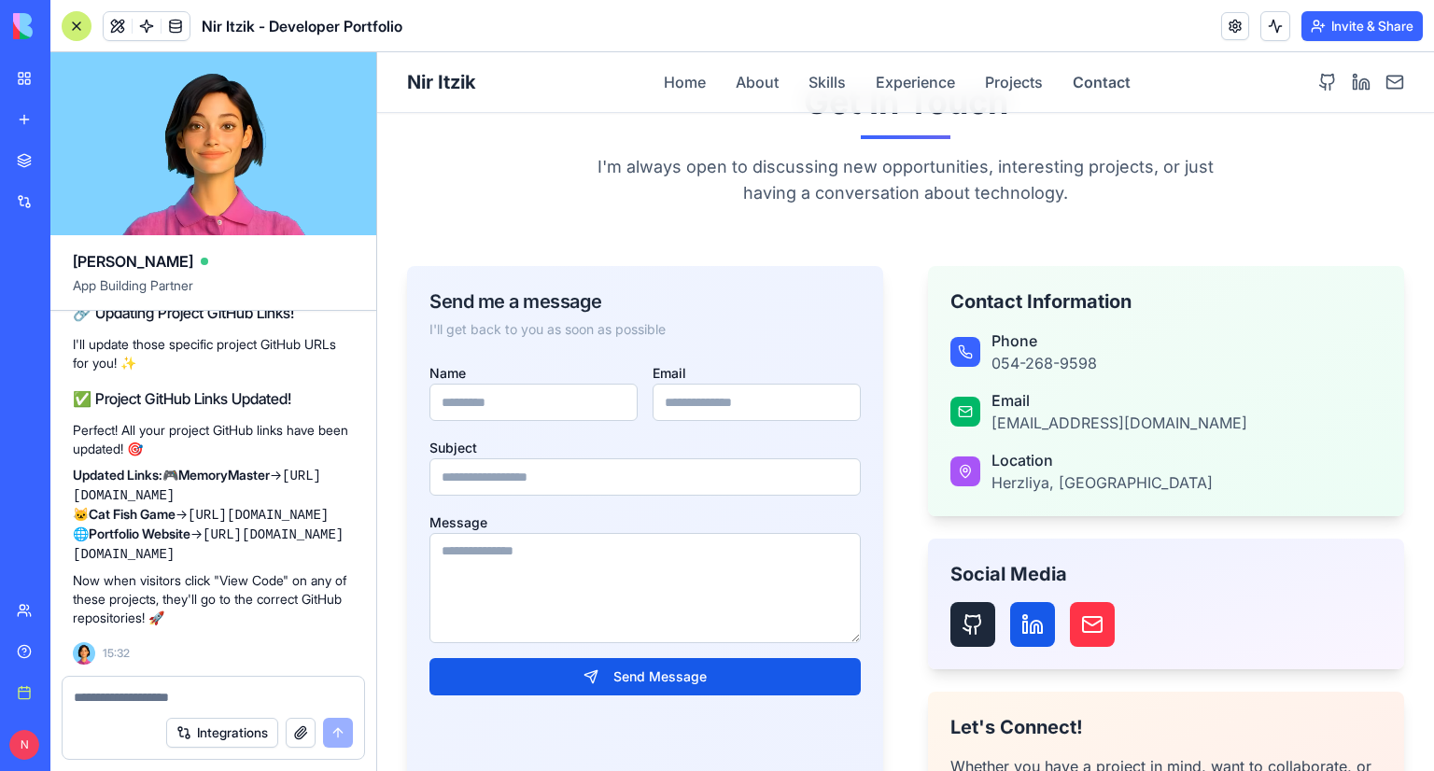
scroll to position [5189, 0]
click at [974, 388] on div "Email niritzik23@gmail.com" at bounding box center [1165, 410] width 431 height 45
click at [1025, 599] on link at bounding box center [1032, 623] width 49 height 49
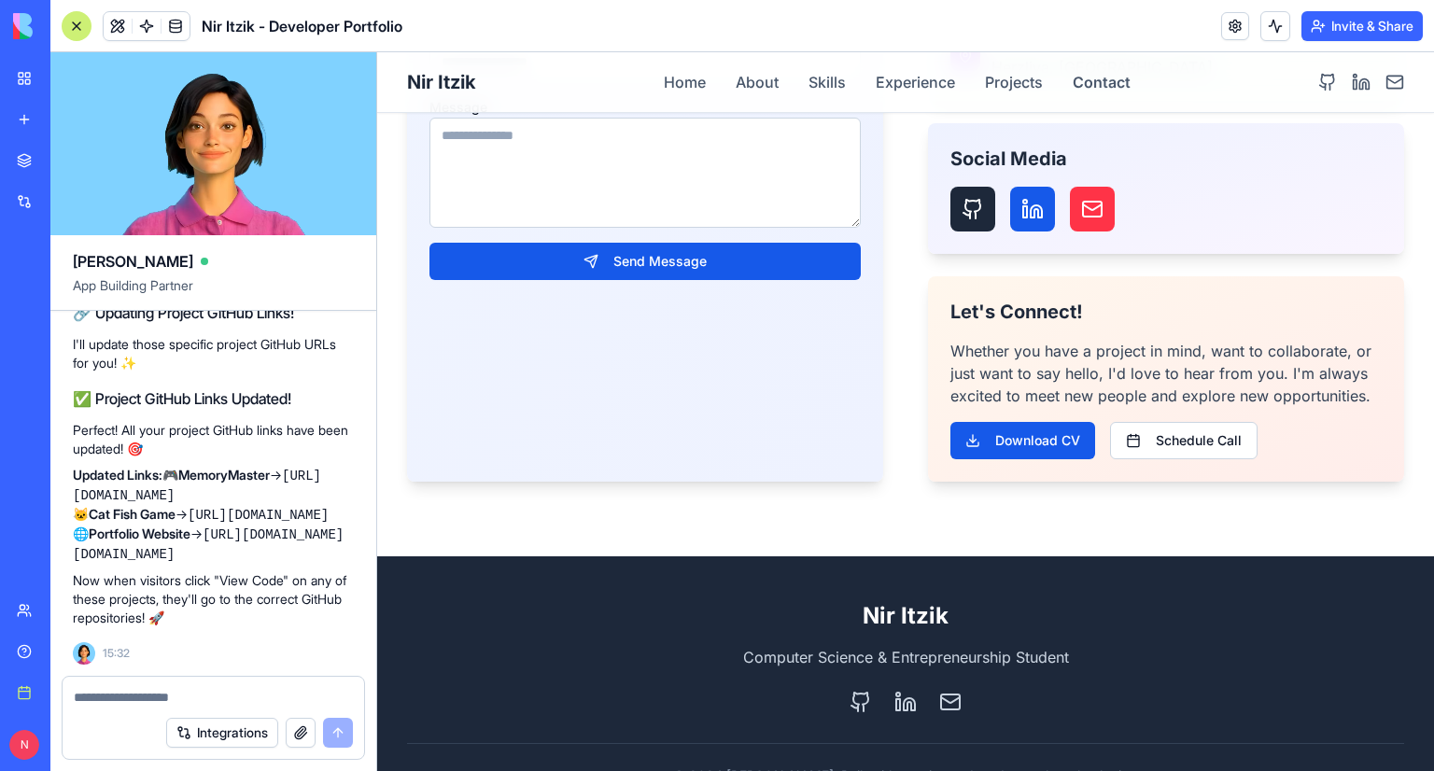
scroll to position [5604, 0]
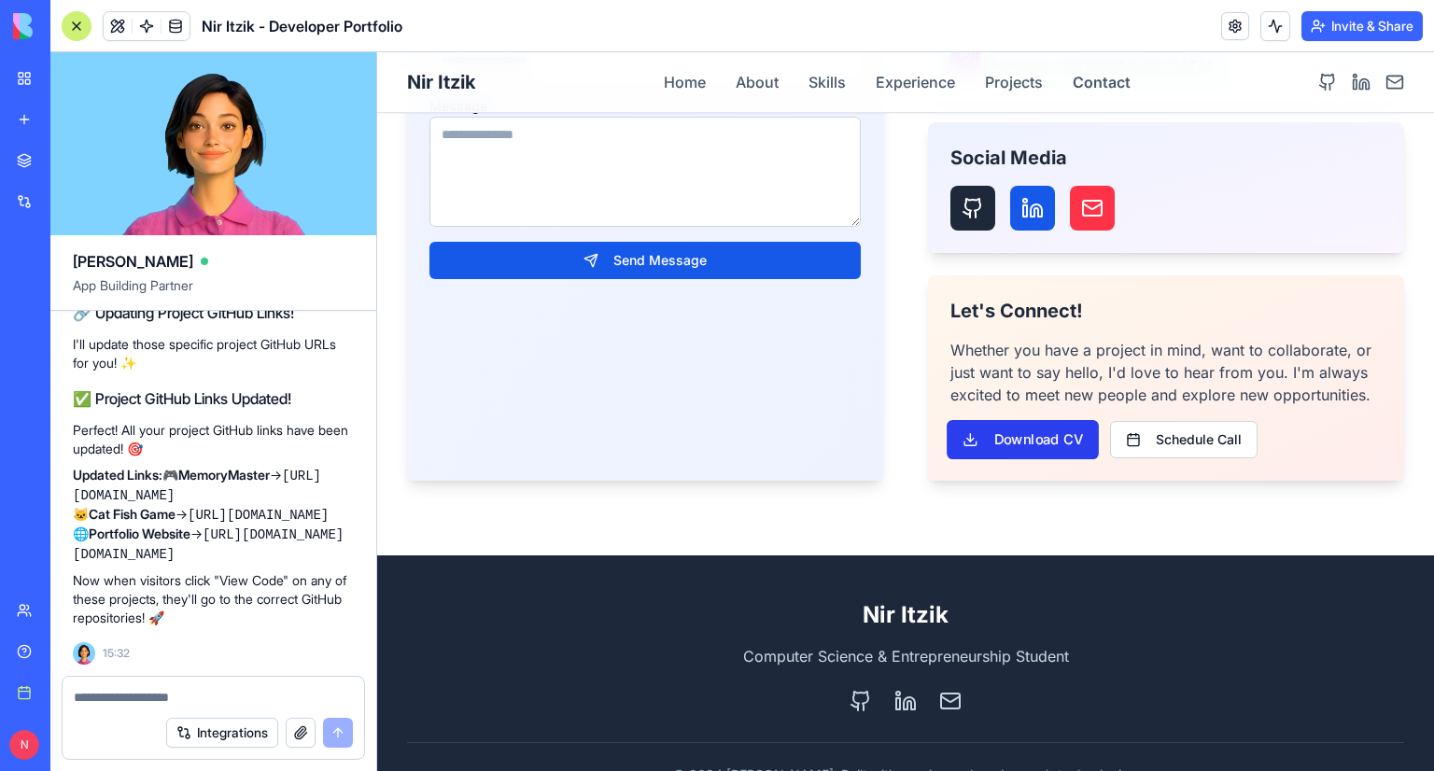
click at [982, 420] on button "Download CV" at bounding box center [1022, 439] width 152 height 39
click at [220, 695] on textarea at bounding box center [214, 697] width 280 height 19
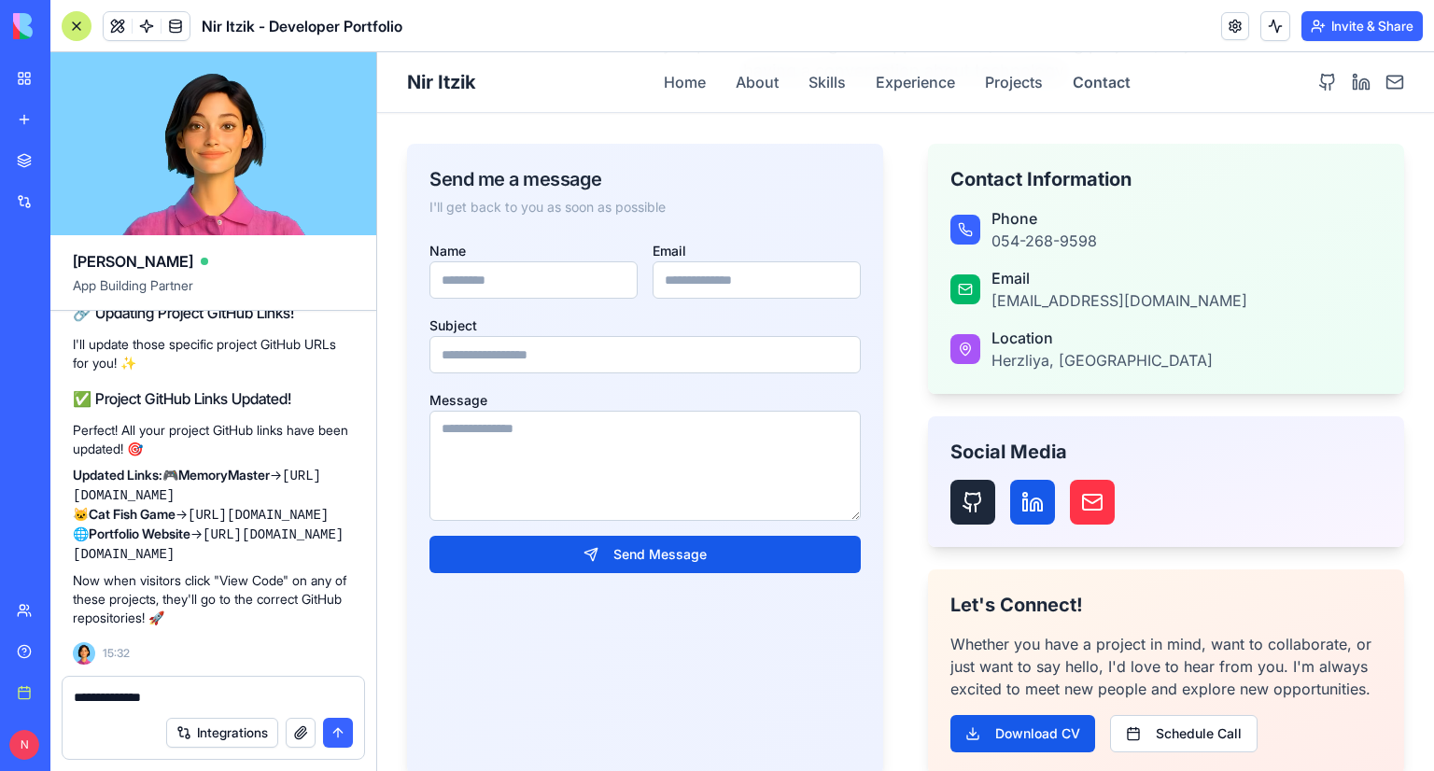
scroll to position [5511, 0]
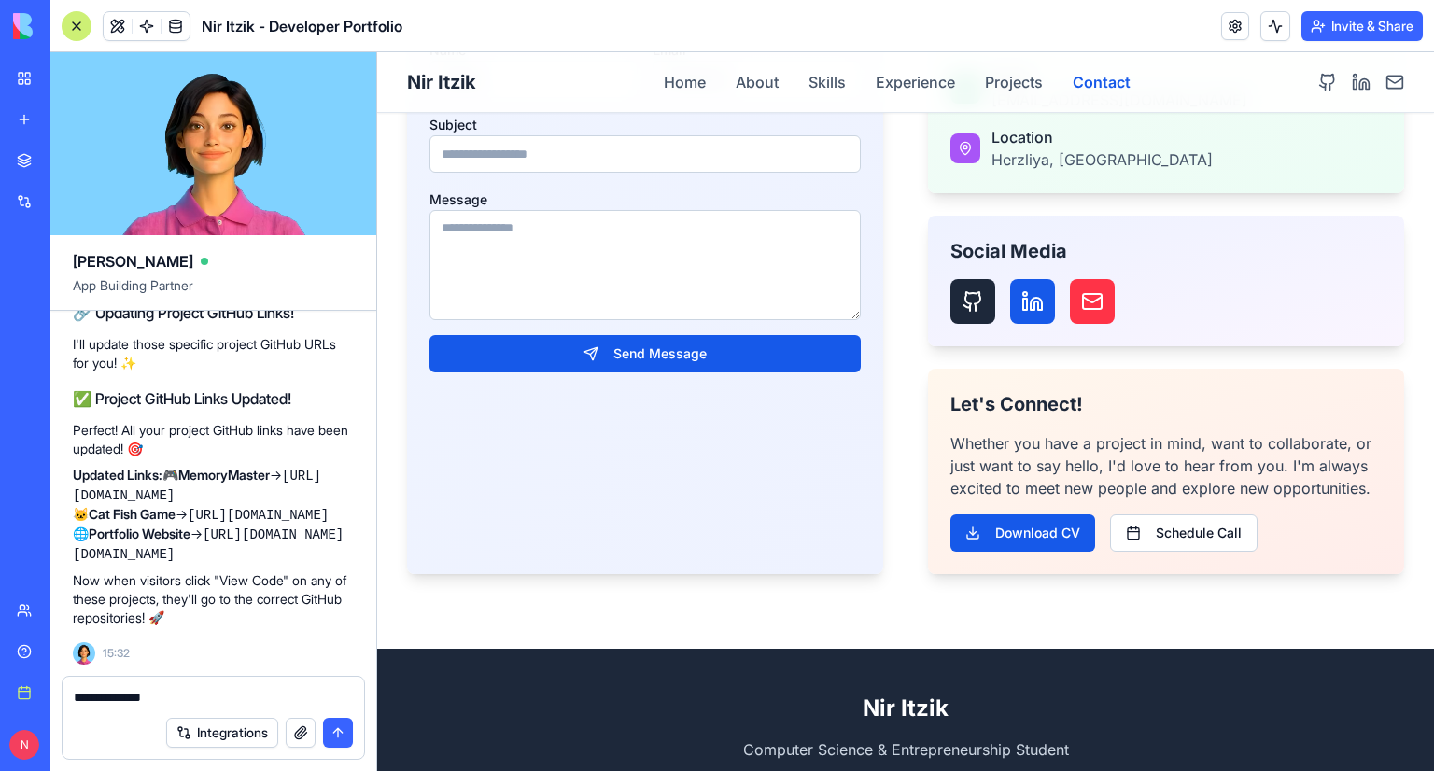
click at [1101, 72] on button "Contact" at bounding box center [1101, 82] width 58 height 22
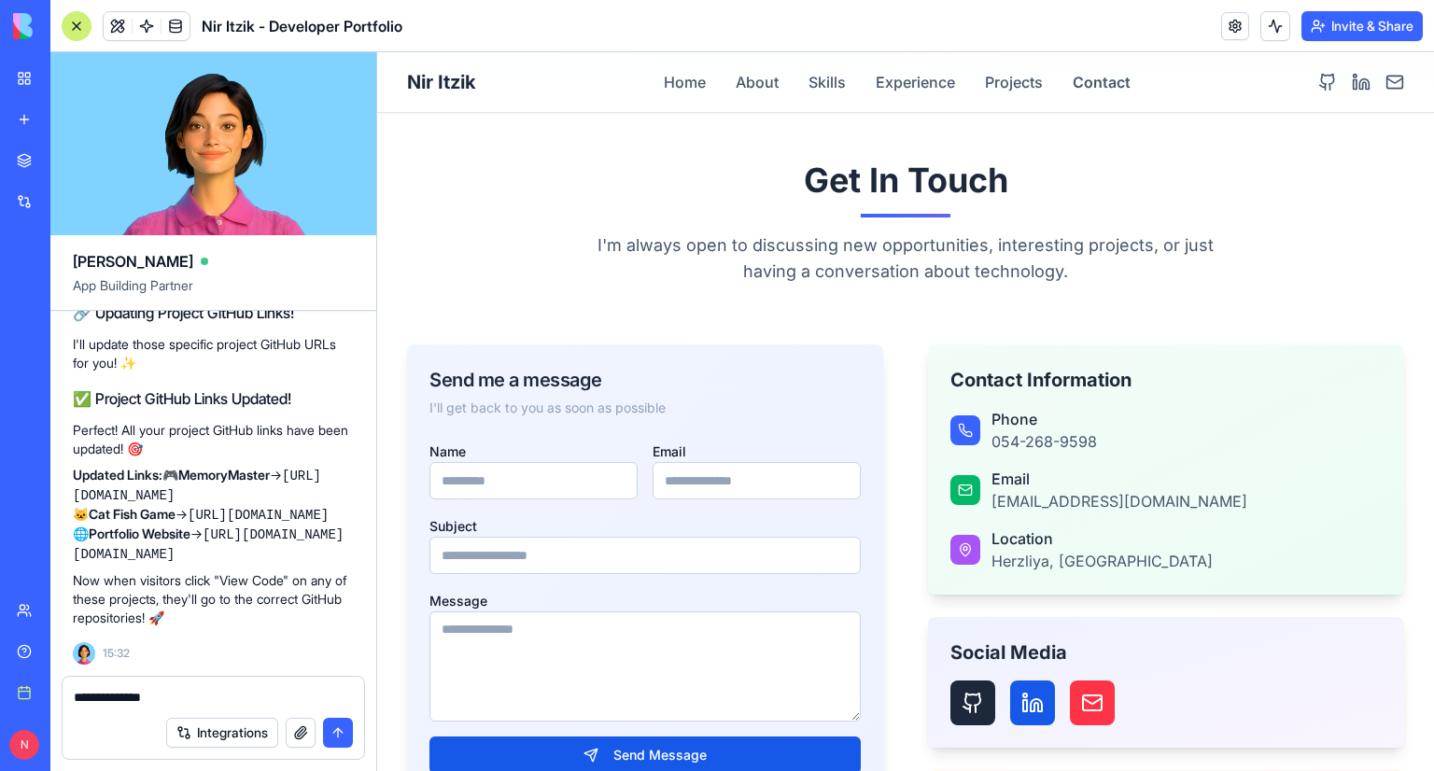
scroll to position [5087, 0]
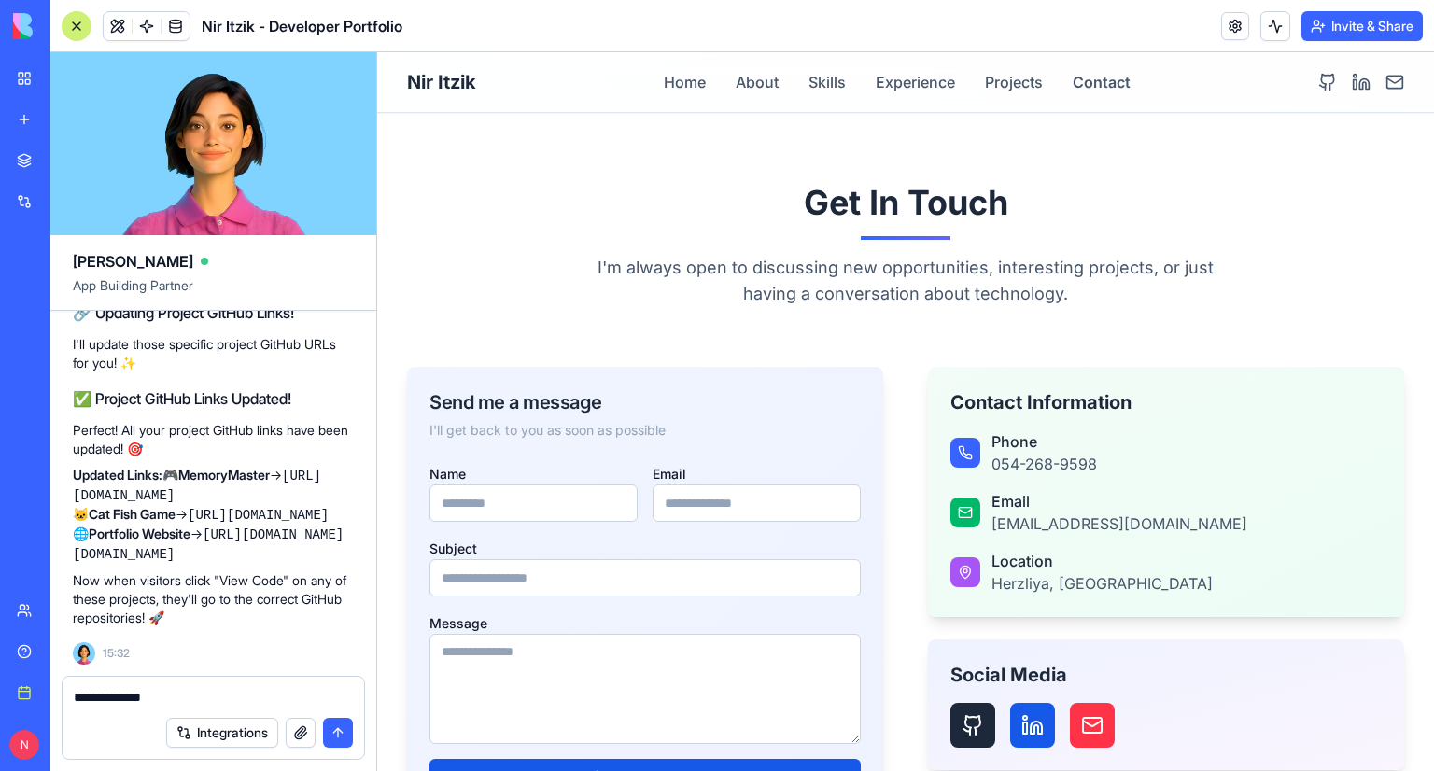
click at [182, 686] on div "**********" at bounding box center [213, 692] width 301 height 30
click at [186, 695] on textarea "**********" at bounding box center [214, 697] width 280 height 19
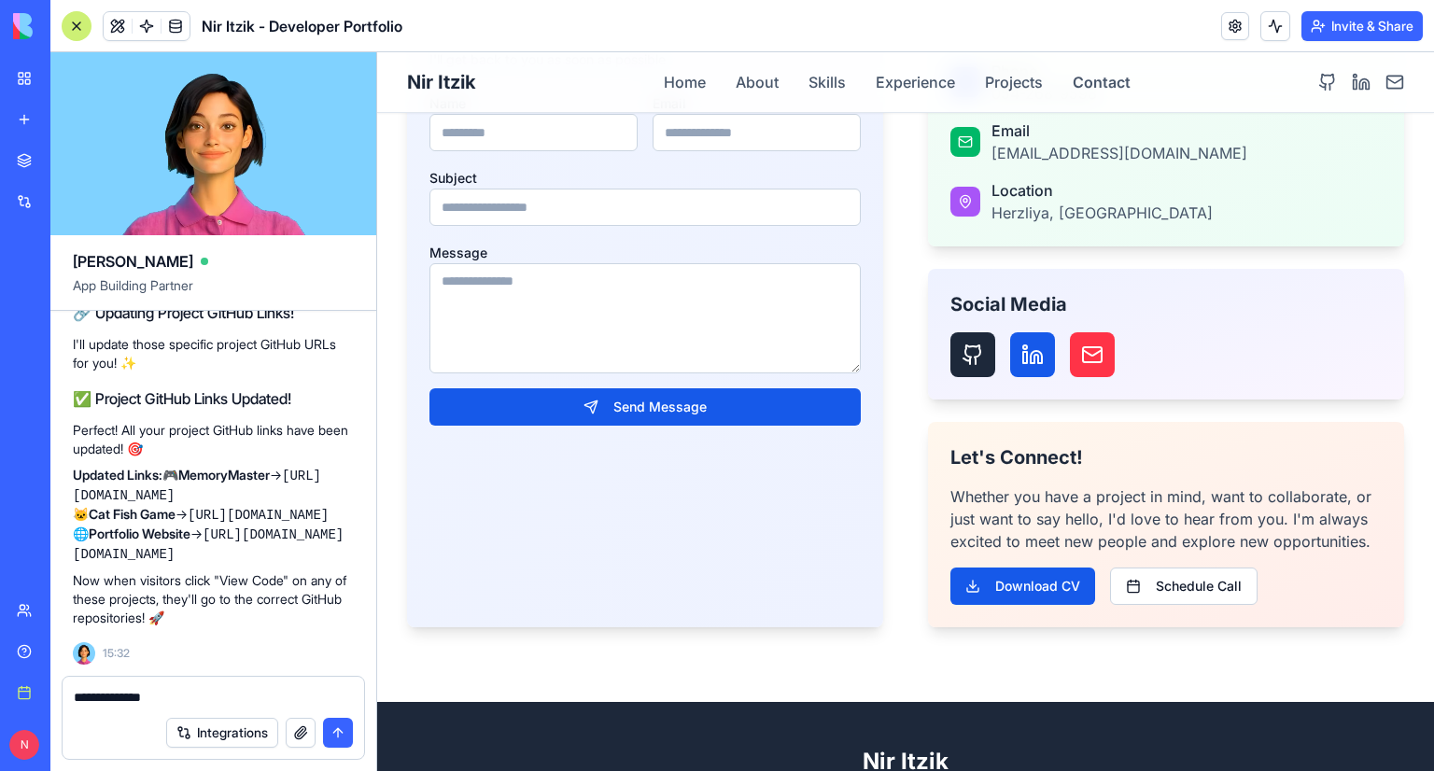
scroll to position [5461, 0]
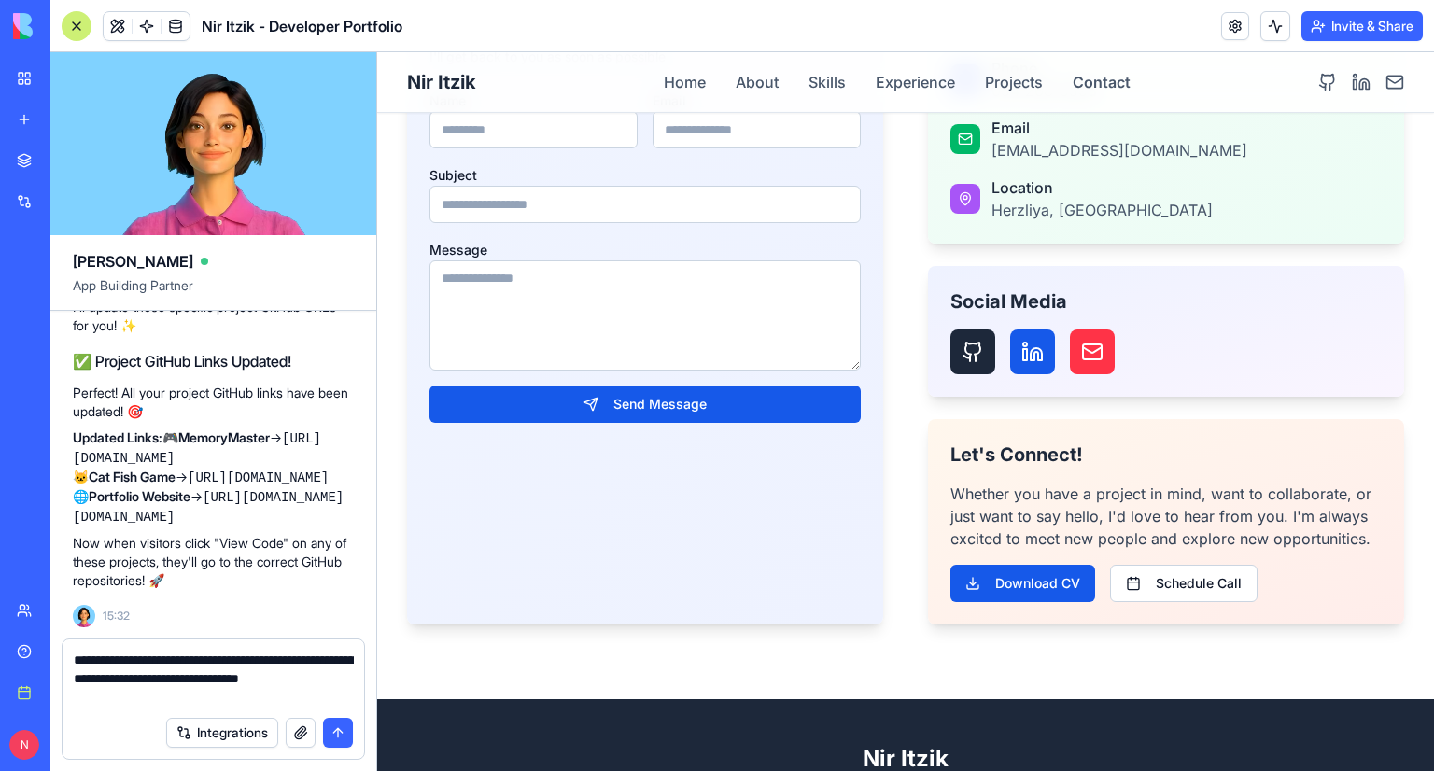
type textarea "**********"
